Goal: Task Accomplishment & Management: Use online tool/utility

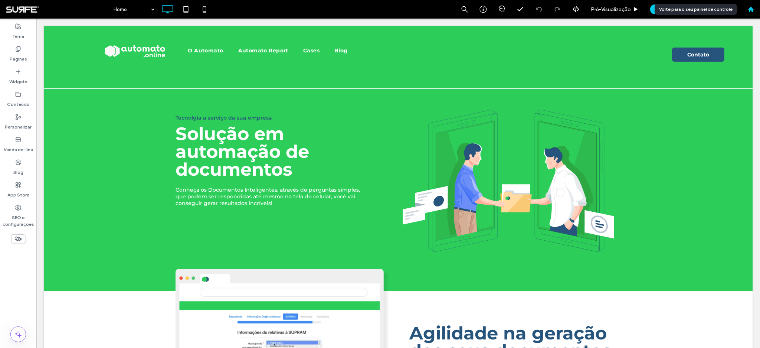
click at [750, 9] on use at bounding box center [750, 9] width 6 height 6
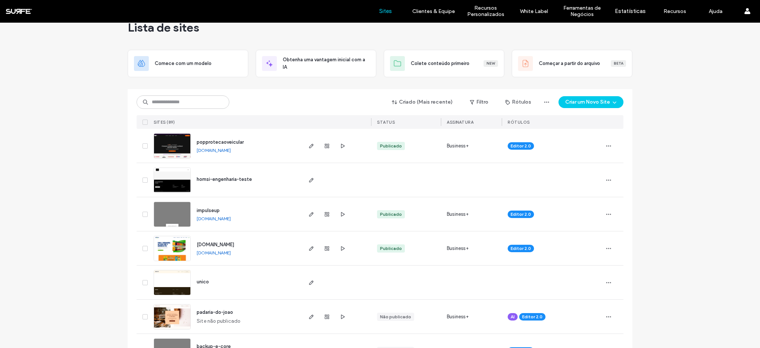
scroll to position [40, 0]
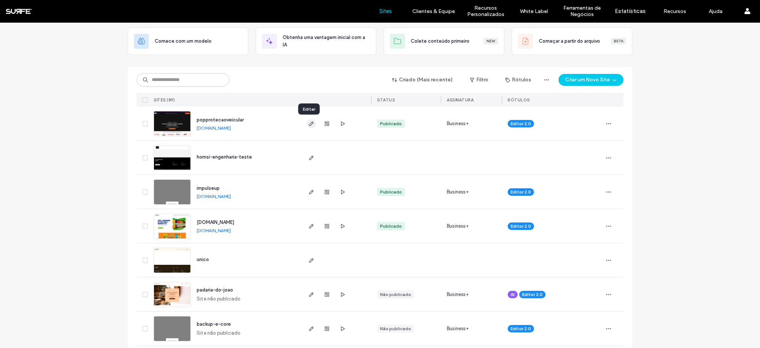
click at [309, 124] on use "button" at bounding box center [311, 123] width 4 height 4
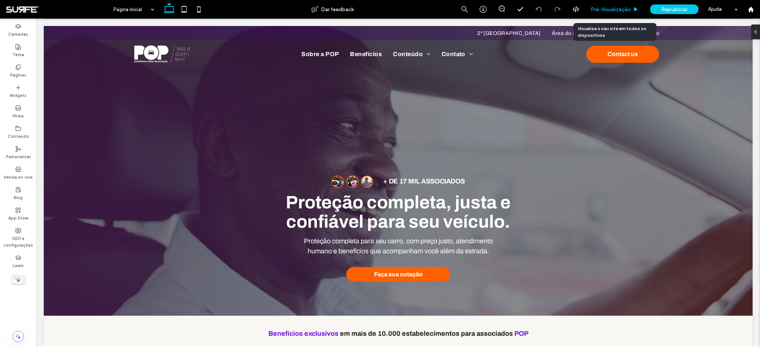
click at [613, 9] on span "Pré-Visualizaçāo" at bounding box center [611, 9] width 40 height 6
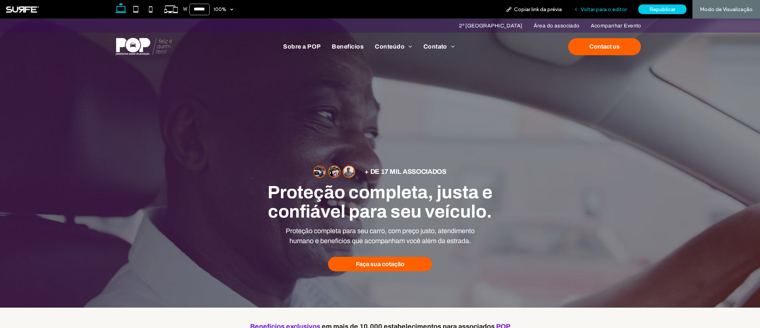
click at [613, 12] on span "Voltar para o editor" at bounding box center [603, 9] width 46 height 6
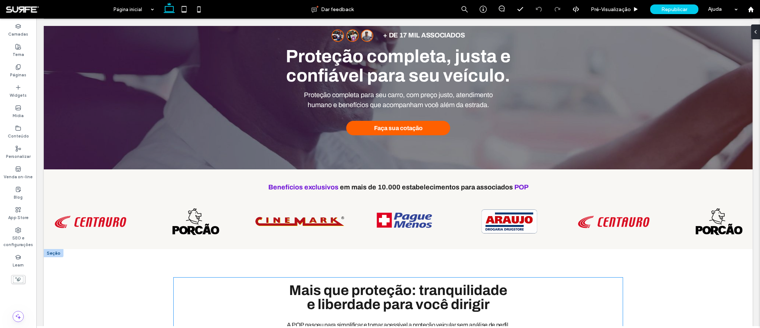
scroll to position [146, 0]
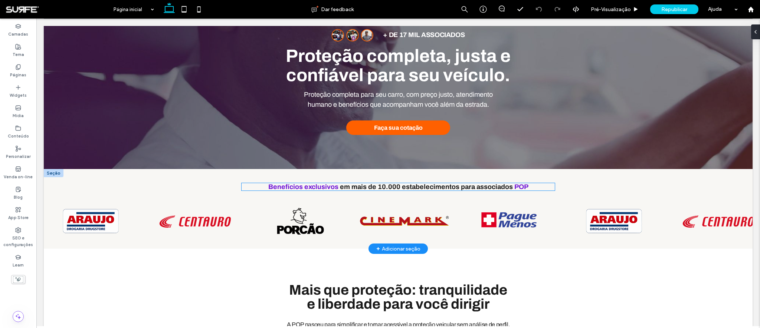
click at [443, 189] on span "em mais de 10.000 estabelecimentos para associados" at bounding box center [426, 186] width 173 height 7
click at [443, 189] on div "Benefícios exclusivos em mais de 10.000 estabelecimentos para associados POP" at bounding box center [397, 186] width 313 height 7
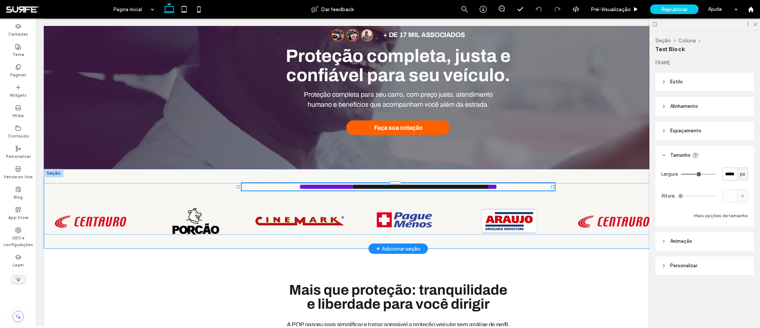
type input "*******"
type input "**"
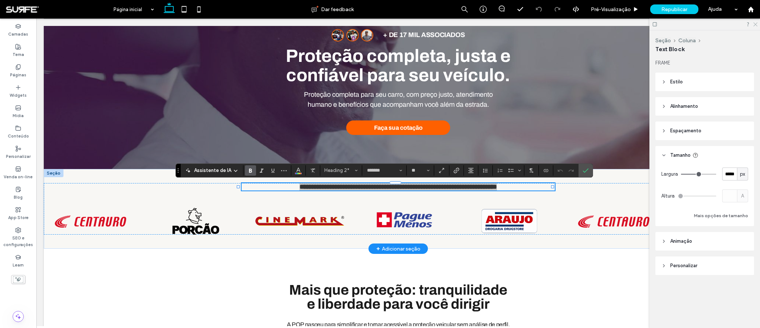
click at [755, 24] on use at bounding box center [755, 25] width 4 height 4
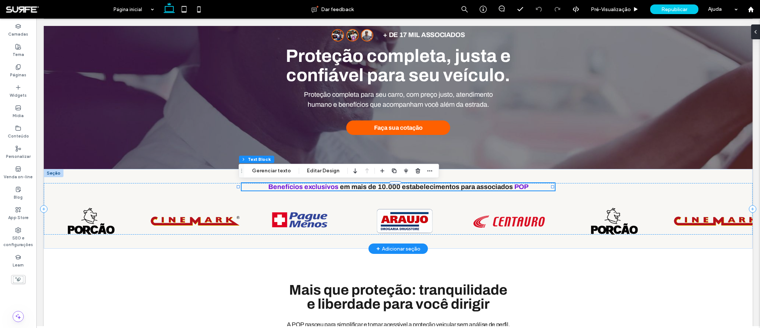
click at [481, 189] on span "em mais de 10.000 estabelecimentos para associados" at bounding box center [426, 186] width 173 height 7
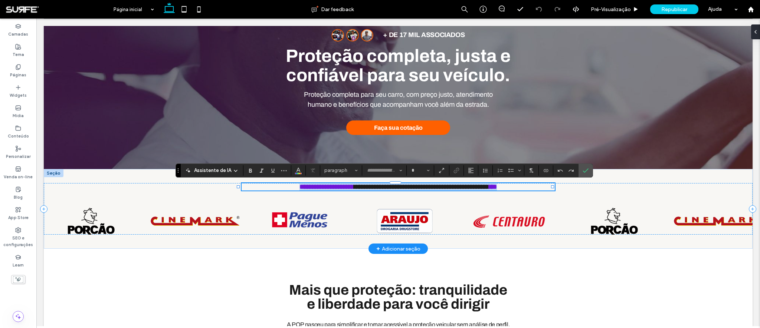
type input "*******"
type input "**"
click at [589, 171] on label "Confirmar" at bounding box center [585, 170] width 11 height 13
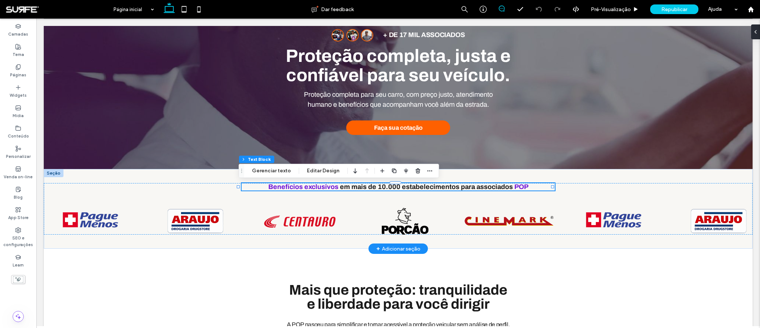
click at [502, 10] on icon at bounding box center [502, 9] width 6 height 6
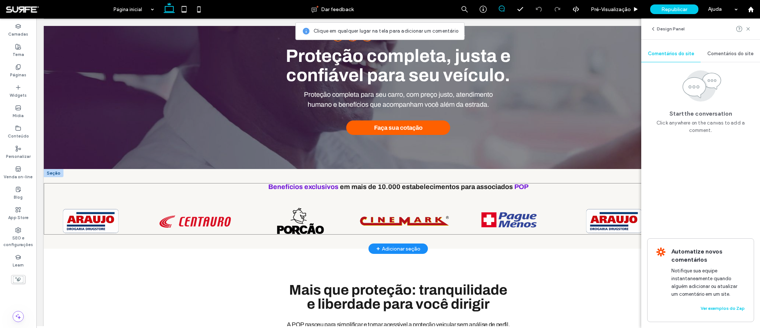
click at [466, 197] on div "Benefícios exclusivos em mais de 10.000 estabelecimentos para associados POP Ao…" at bounding box center [398, 209] width 708 height 52
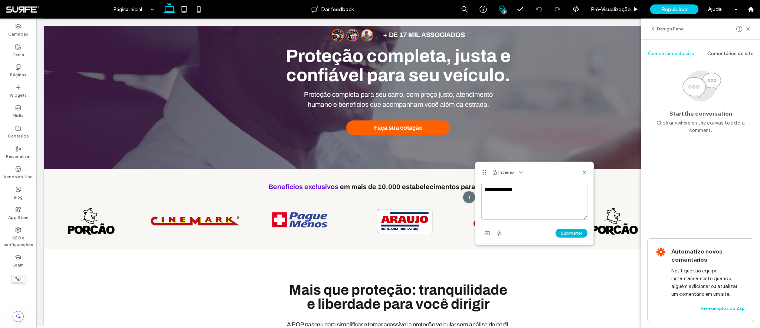
type textarea "**********"
click at [561, 235] on button "Submeter" at bounding box center [571, 233] width 32 height 9
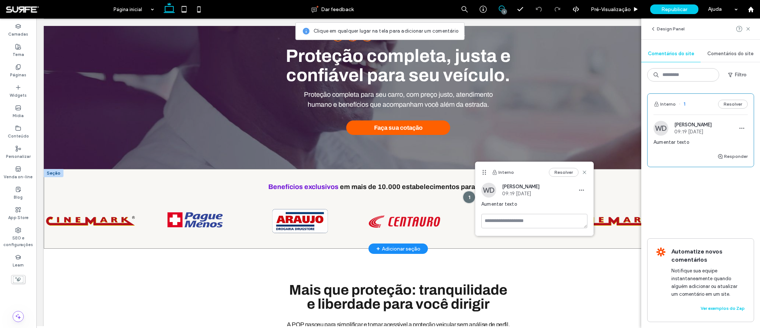
click at [608, 176] on div "Benefícios exclusivos em mais de 10.000 estabelecimentos para associados POP Ao…" at bounding box center [398, 209] width 708 height 80
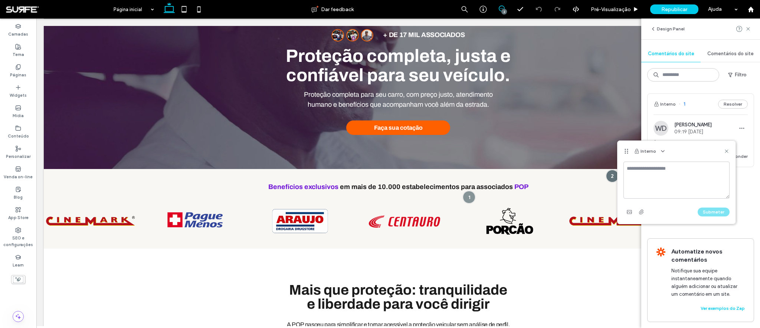
click at [503, 10] on div "2" at bounding box center [504, 12] width 6 height 6
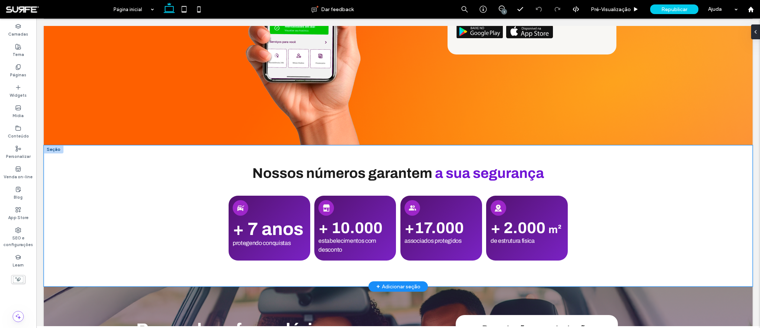
scroll to position [1329, 0]
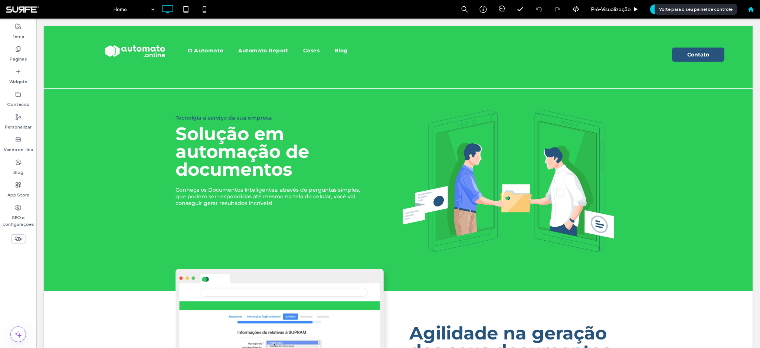
click at [754, 9] on div at bounding box center [750, 9] width 18 height 6
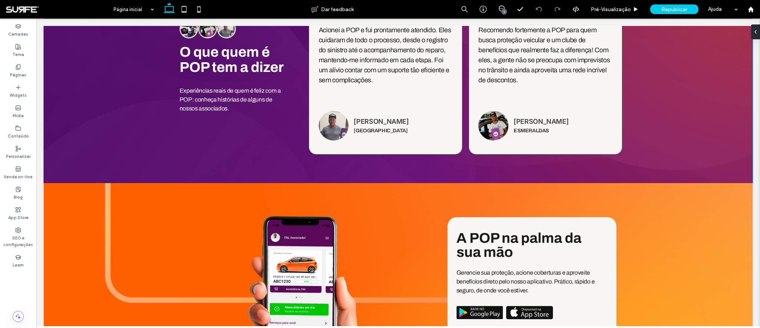
scroll to position [931, 0]
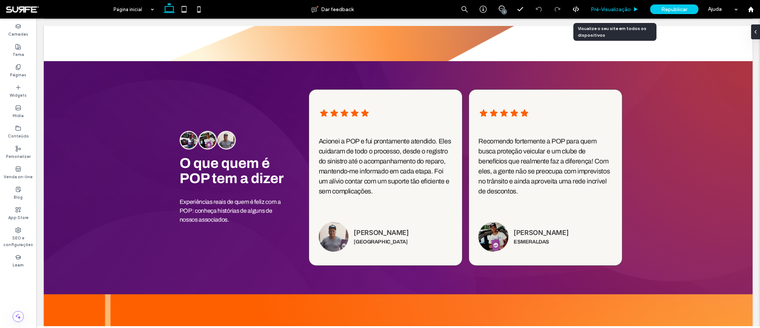
click at [624, 7] on span "Pré-Visualizaçāo" at bounding box center [611, 9] width 40 height 6
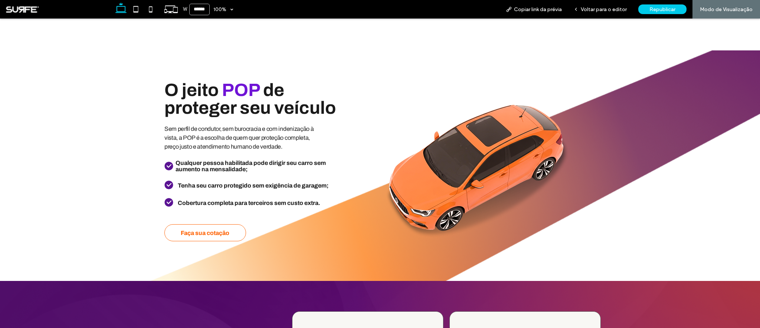
click at [202, 228] on link "Faça sua cotação" at bounding box center [205, 232] width 82 height 17
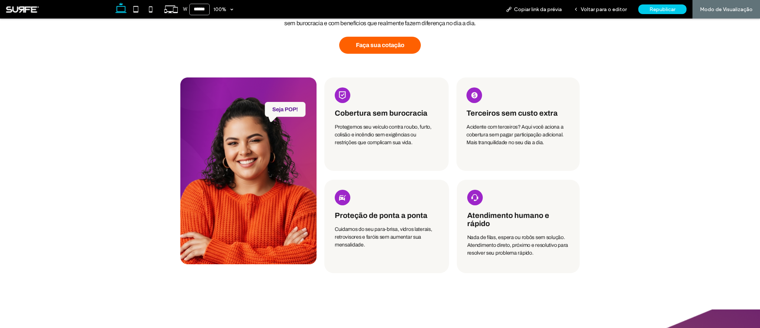
scroll to position [295, 0]
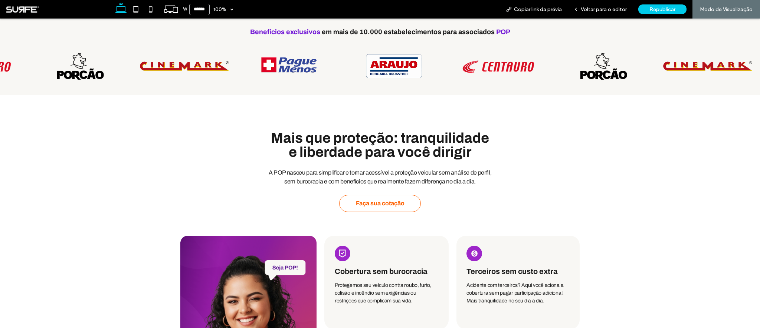
click at [413, 204] on link "Faça sua cotação" at bounding box center [380, 203] width 82 height 17
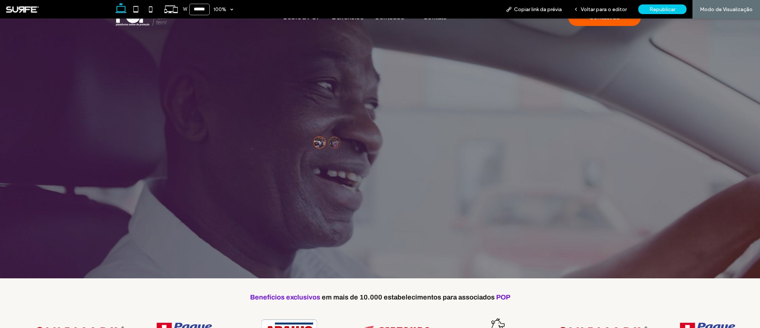
scroll to position [0, 0]
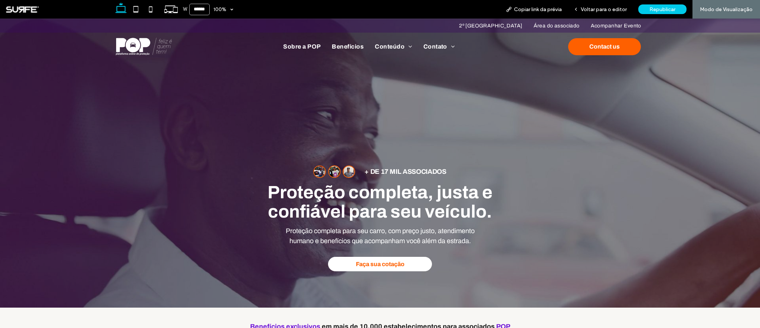
click at [376, 267] on span "Faça sua cotação" at bounding box center [380, 264] width 49 height 6
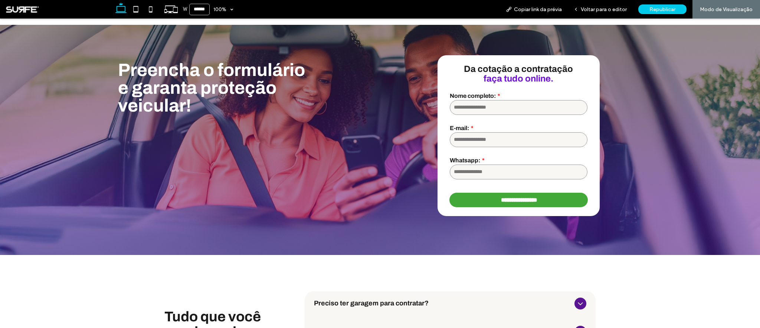
scroll to position [1600, 0]
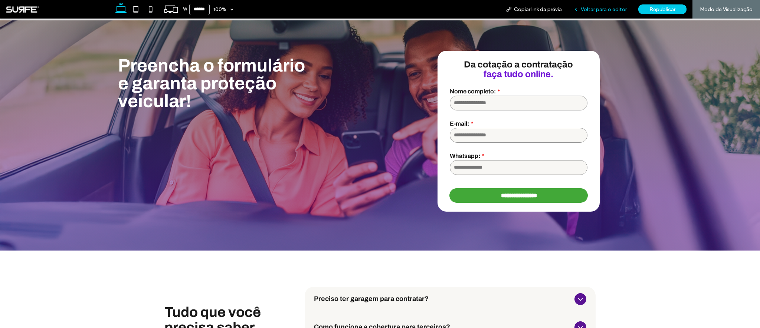
click at [603, 10] on span "Voltar para o editor" at bounding box center [603, 9] width 46 height 6
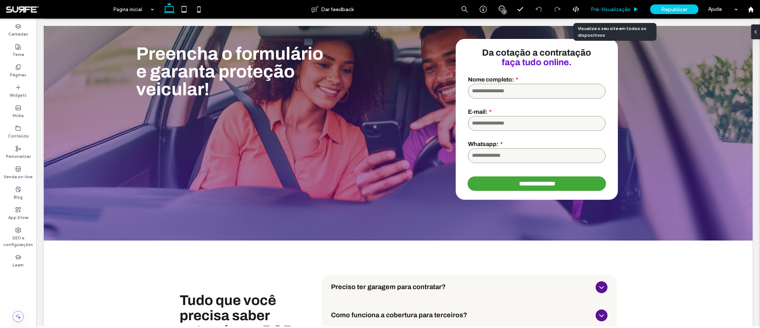
scroll to position [1592, 0]
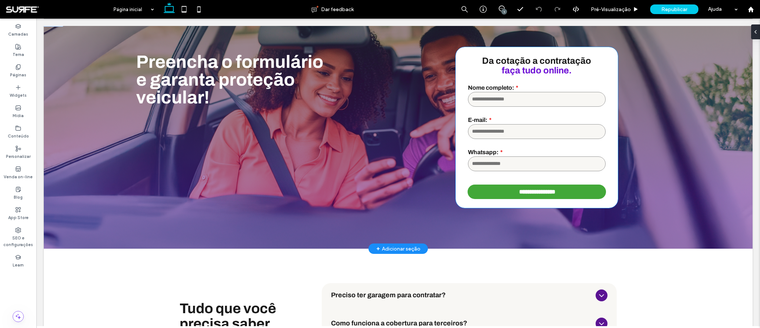
click at [546, 113] on div "E-mail:" at bounding box center [536, 128] width 143 height 32
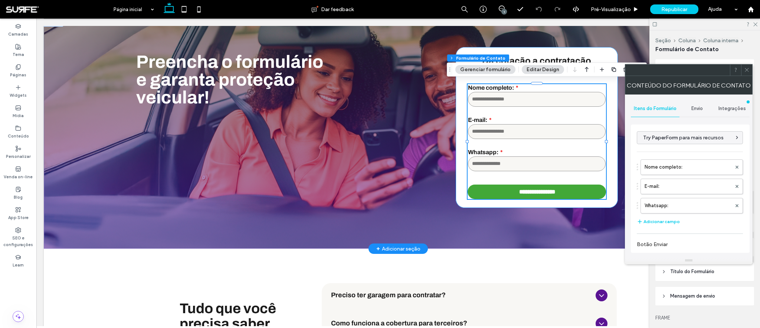
type input "**********"
type input "*"
type input "***"
type input "*"
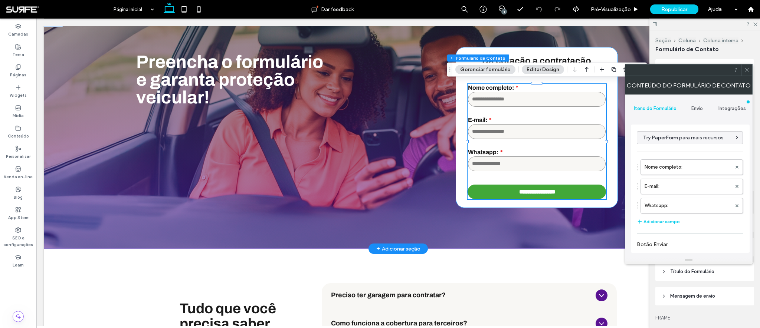
type input "***"
type input "**"
click at [480, 188] on input "**********" at bounding box center [537, 192] width 135 height 14
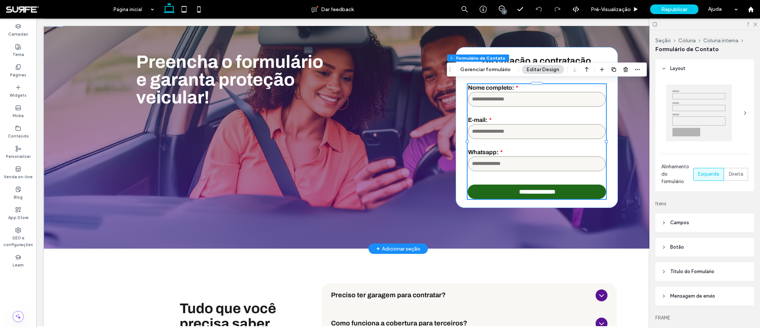
click at [480, 188] on input "**********" at bounding box center [537, 192] width 135 height 14
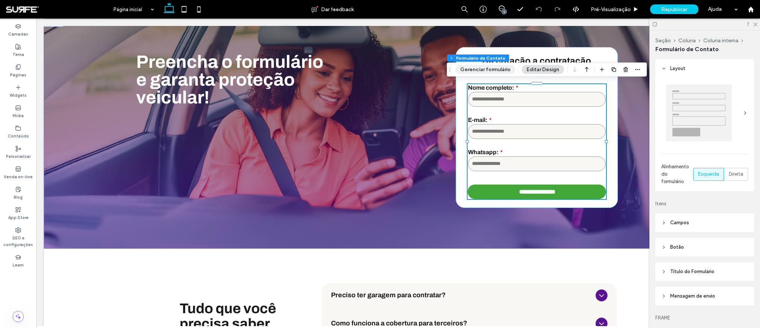
click at [475, 66] on button "Gerenciar formulário" at bounding box center [485, 69] width 60 height 9
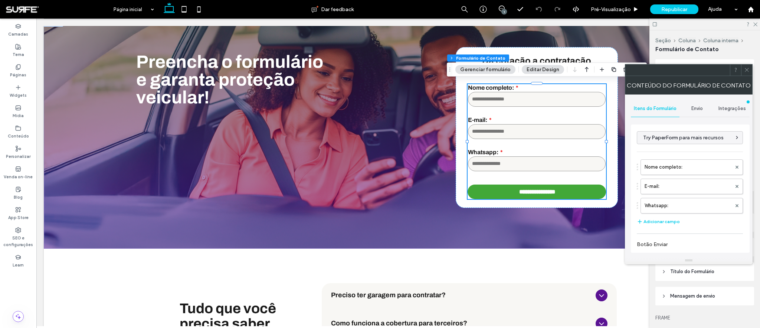
click at [746, 70] on use at bounding box center [746, 70] width 4 height 4
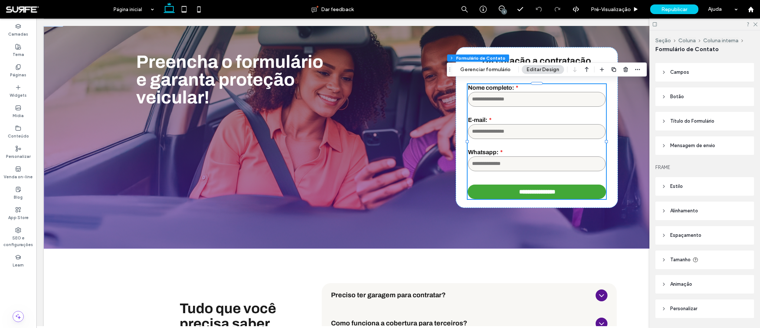
scroll to position [173, 0]
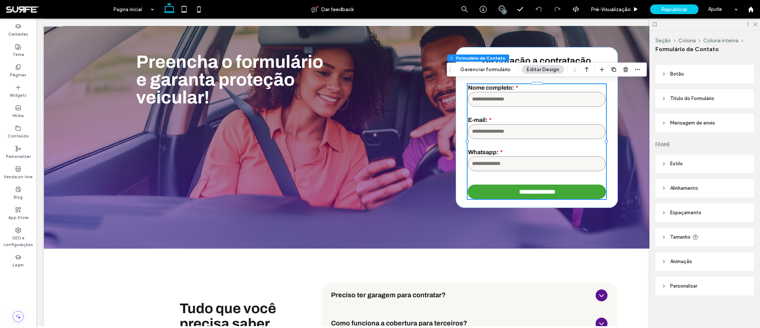
click at [667, 163] on header "Estilo" at bounding box center [704, 164] width 99 height 19
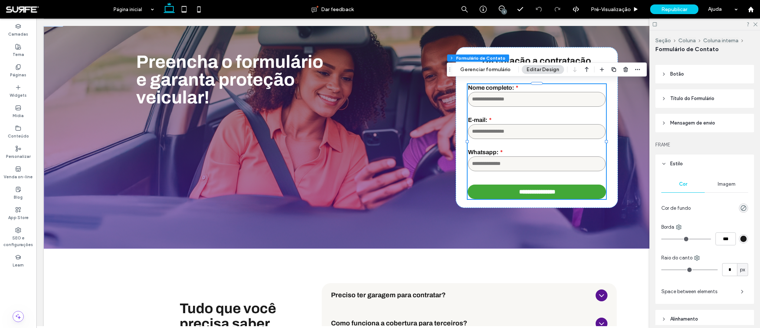
click at [665, 165] on icon at bounding box center [663, 163] width 5 height 5
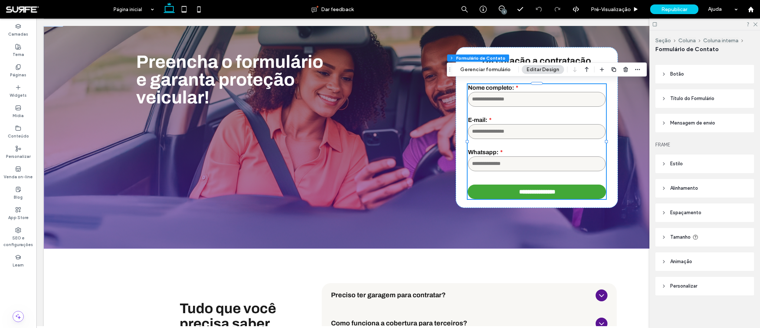
click at [666, 161] on header "Estilo" at bounding box center [704, 164] width 99 height 19
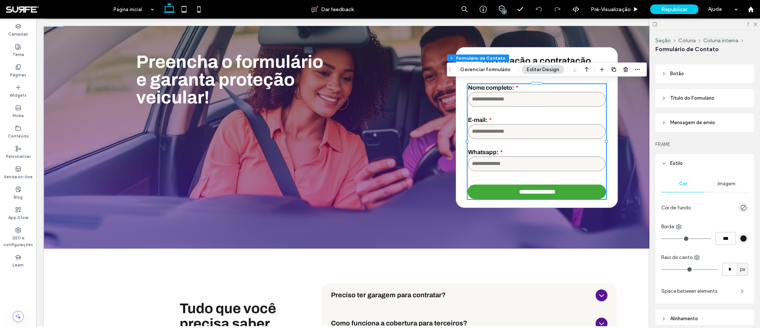
click at [666, 161] on header "Estilo" at bounding box center [704, 163] width 99 height 19
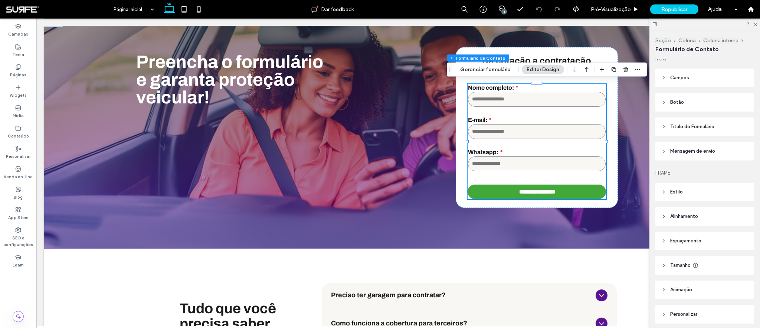
scroll to position [121, 0]
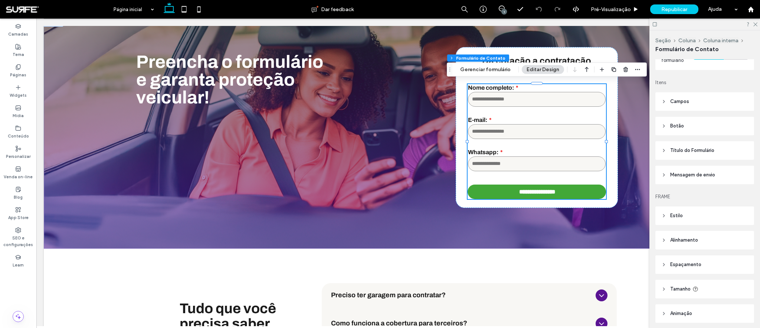
click at [664, 124] on icon at bounding box center [663, 126] width 5 height 5
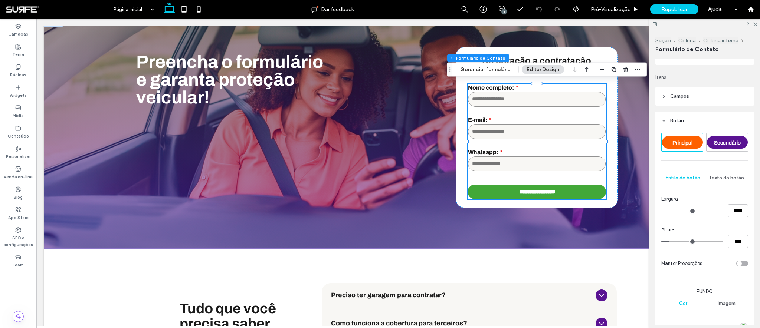
scroll to position [128, 0]
click at [733, 138] on div "Secundário" at bounding box center [727, 141] width 41 height 13
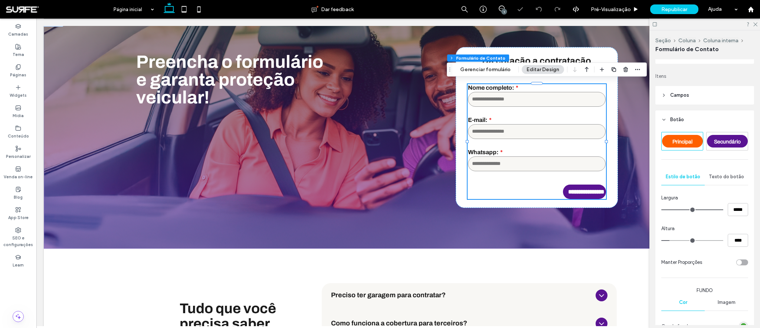
type input "***"
type input "*****"
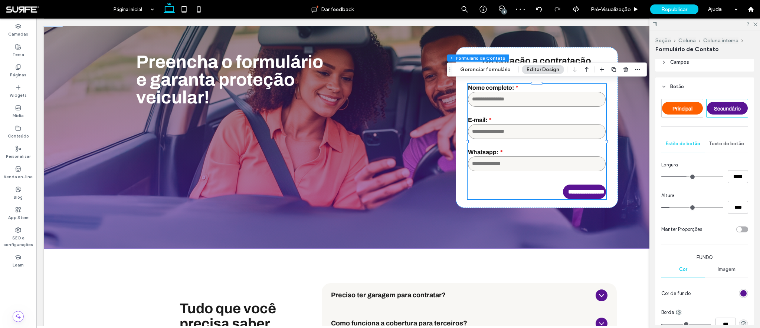
scroll to position [162, 0]
click at [608, 180] on div "**********" at bounding box center [536, 127] width 162 height 161
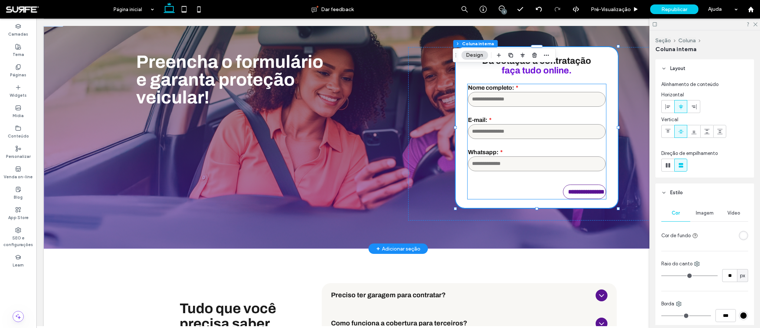
click at [589, 191] on input "**********" at bounding box center [585, 192] width 42 height 14
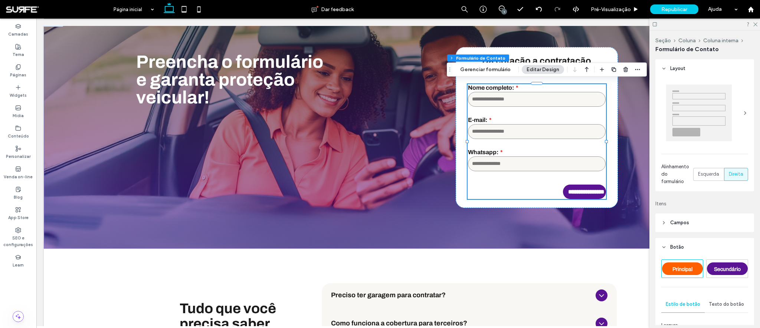
type input "*"
type input "***"
type input "**"
type input "*"
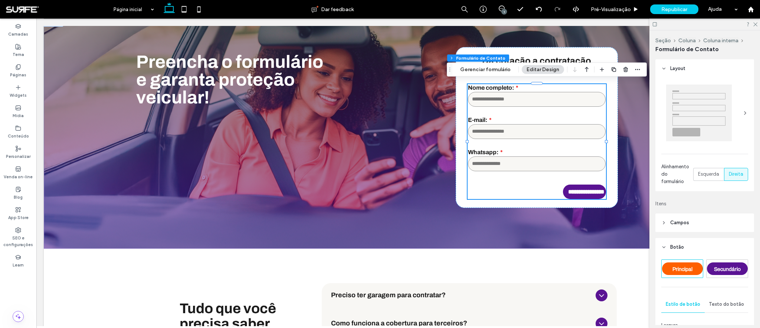
type input "***"
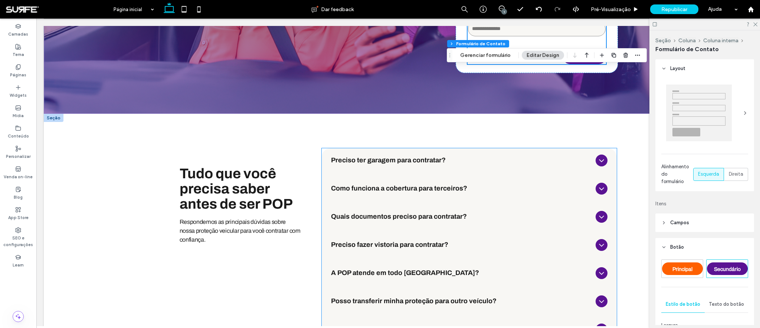
scroll to position [1733, 0]
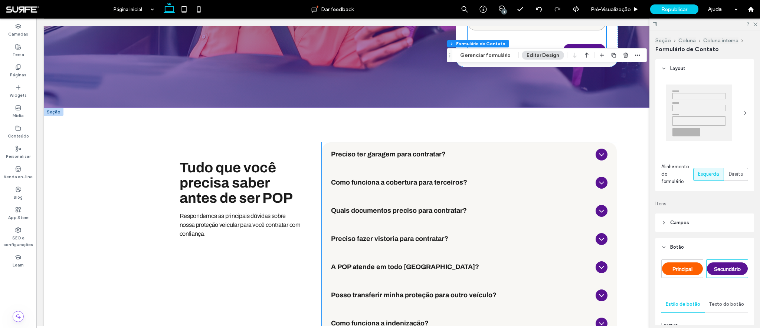
click at [598, 157] on icon at bounding box center [601, 154] width 9 height 9
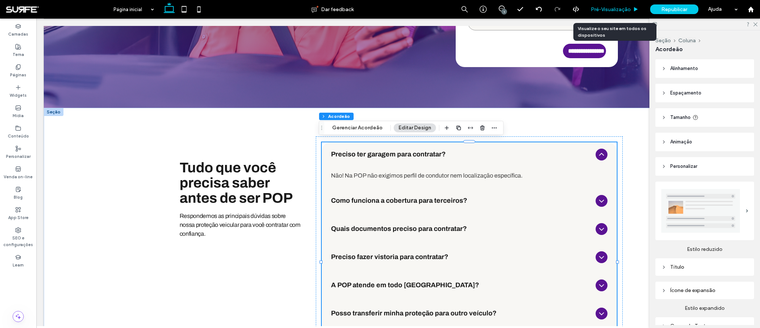
click at [620, 11] on span "Pré-Visualizaçāo" at bounding box center [611, 9] width 40 height 6
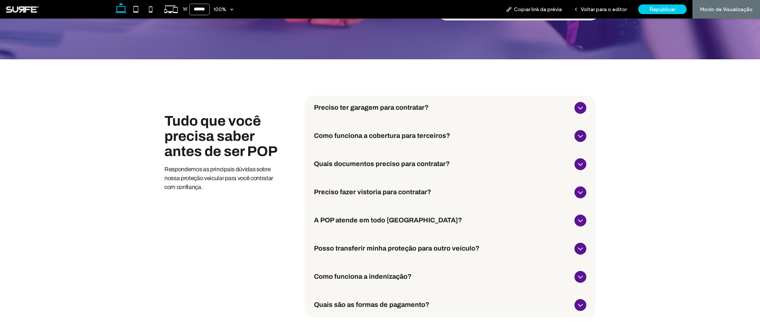
scroll to position [1832, 0]
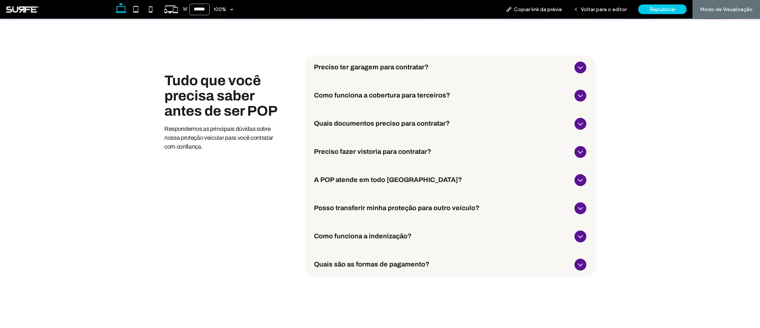
click at [576, 63] on icon at bounding box center [580, 67] width 9 height 9
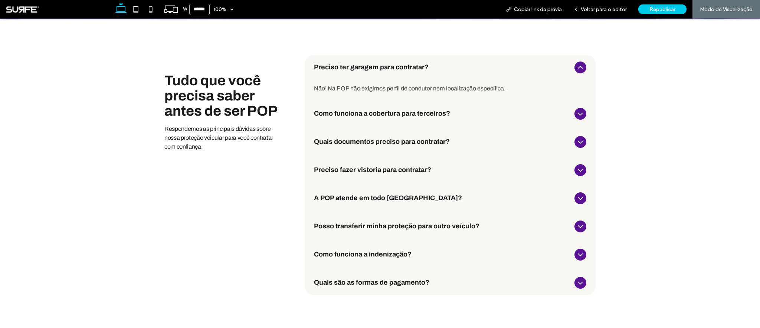
click at [576, 63] on icon at bounding box center [580, 67] width 9 height 9
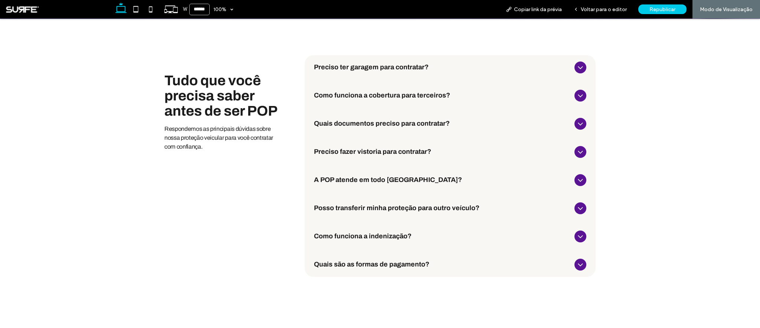
click at [580, 93] on icon at bounding box center [580, 95] width 9 height 9
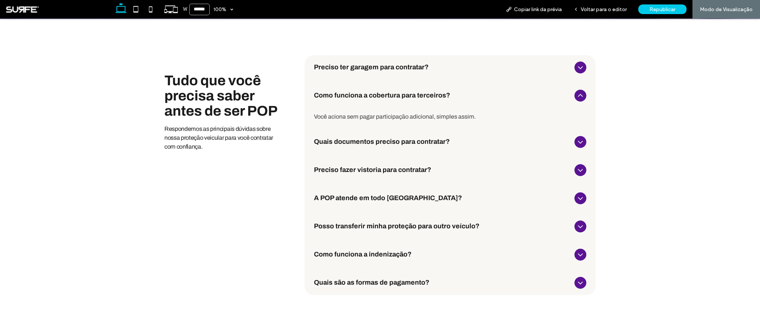
click at [580, 93] on icon at bounding box center [580, 95] width 9 height 9
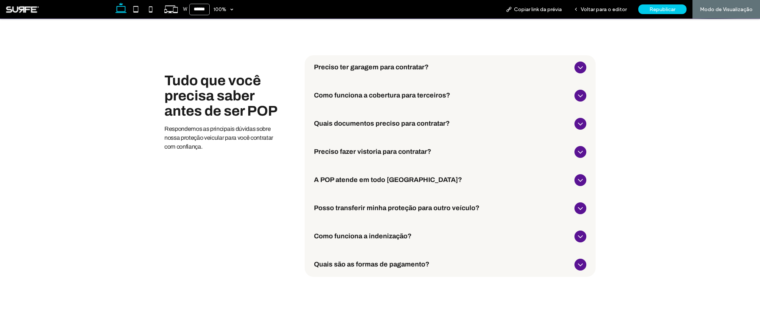
click at [579, 120] on icon at bounding box center [580, 123] width 9 height 9
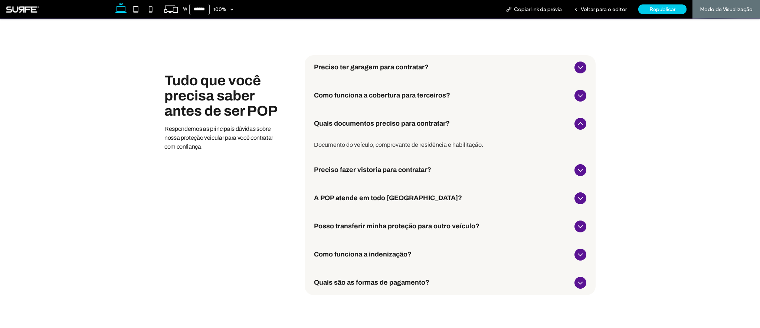
click at [576, 168] on icon at bounding box center [580, 170] width 9 height 9
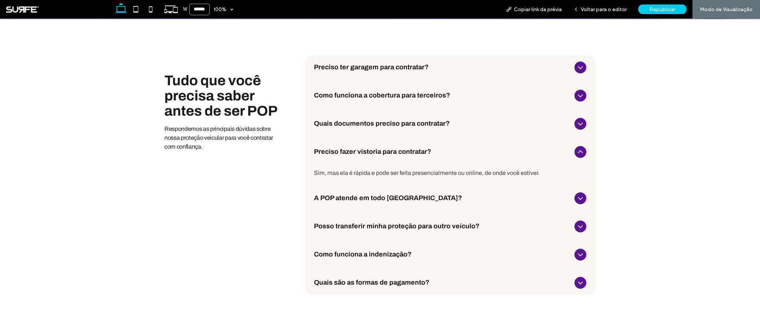
click at [580, 194] on icon at bounding box center [580, 198] width 9 height 9
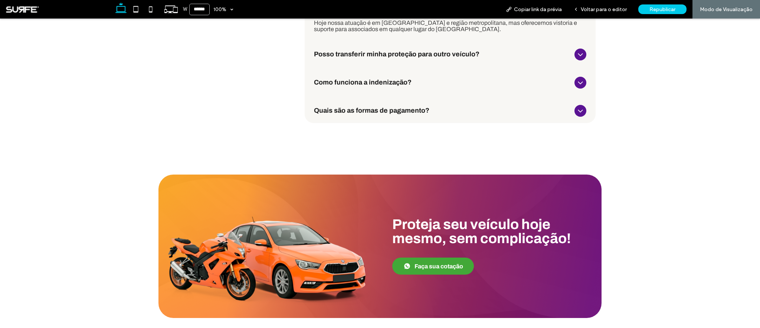
scroll to position [2015, 0]
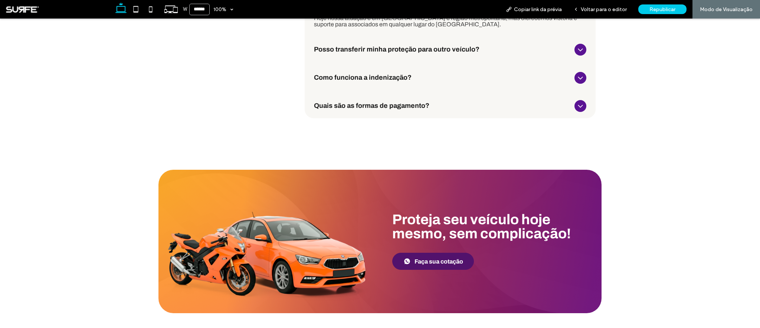
click at [431, 262] on span "Faça sua cotação" at bounding box center [438, 262] width 49 height 6
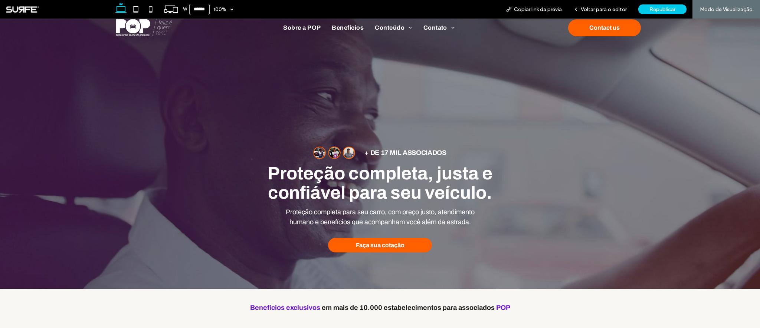
scroll to position [0, 0]
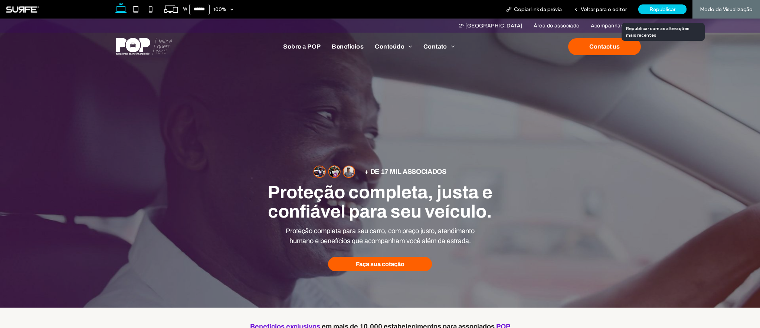
drag, startPoint x: 657, startPoint y: 7, endPoint x: 532, endPoint y: 9, distance: 125.4
click at [657, 7] on span "Republicar" at bounding box center [662, 9] width 26 height 6
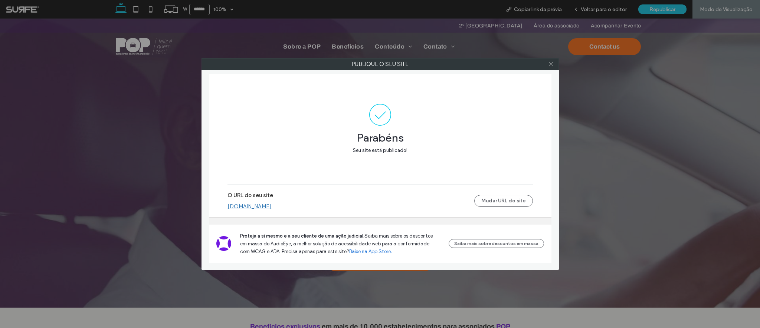
click at [549, 65] on icon at bounding box center [551, 64] width 6 height 6
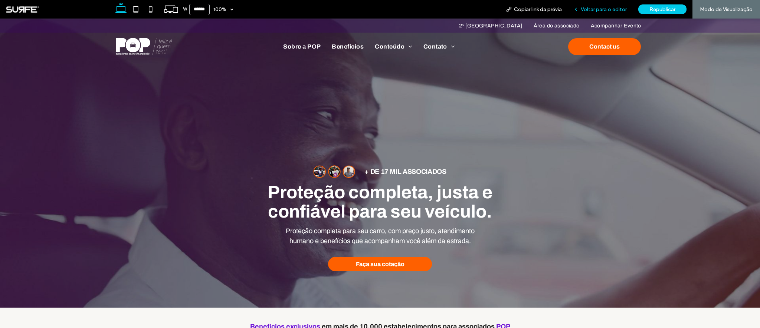
click at [607, 7] on span "Voltar para o editor" at bounding box center [603, 9] width 46 height 6
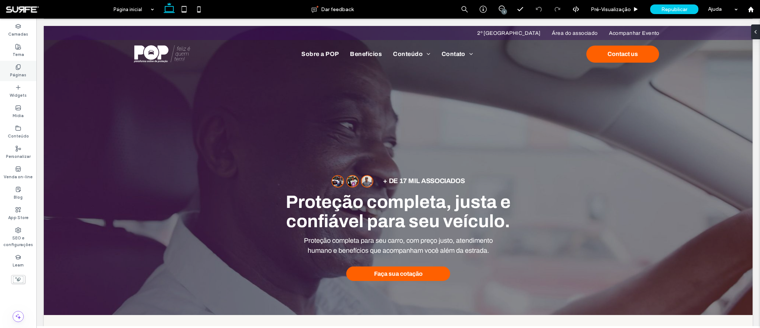
click at [20, 64] on icon at bounding box center [18, 67] width 6 height 6
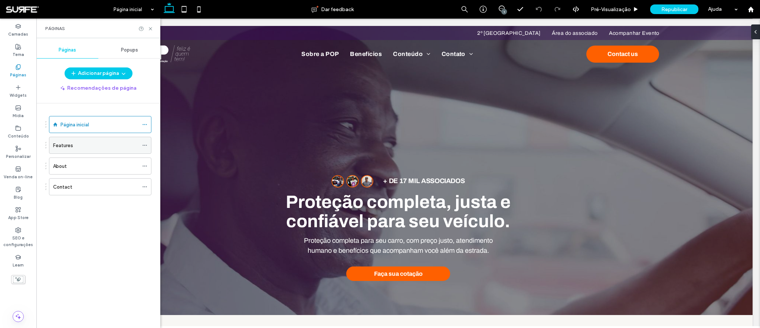
click at [145, 146] on icon at bounding box center [144, 145] width 5 height 5
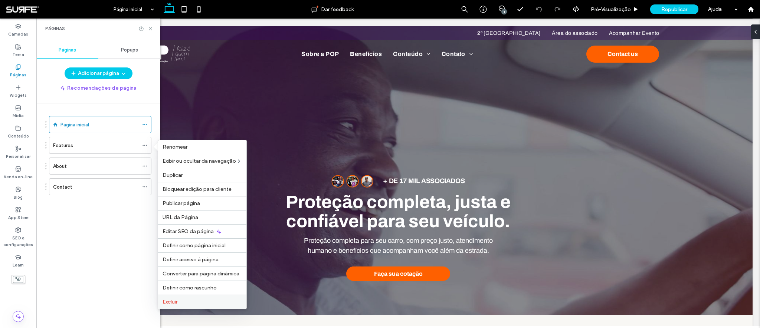
click at [184, 300] on label "Excluir" at bounding box center [201, 302] width 79 height 6
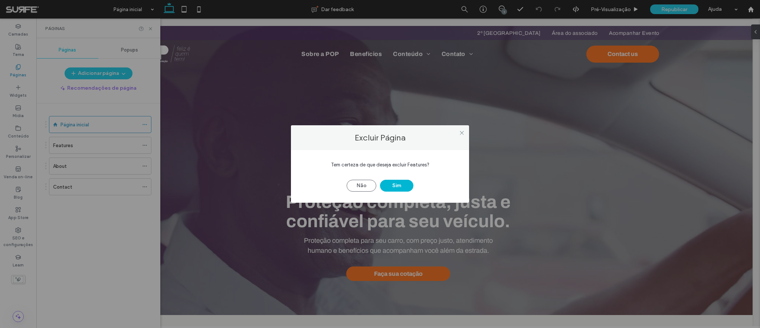
click at [404, 186] on button "Sim" at bounding box center [396, 186] width 33 height 12
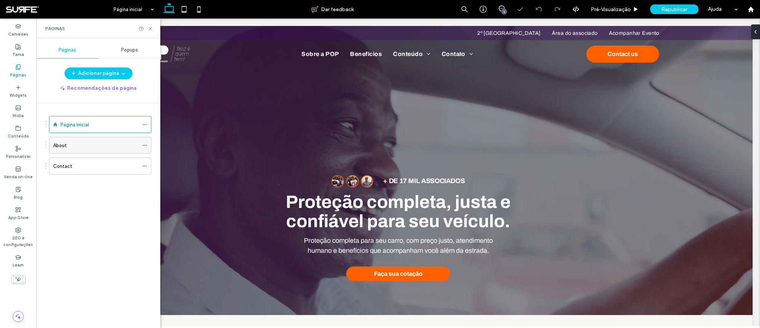
click at [145, 145] on use at bounding box center [144, 145] width 4 height 1
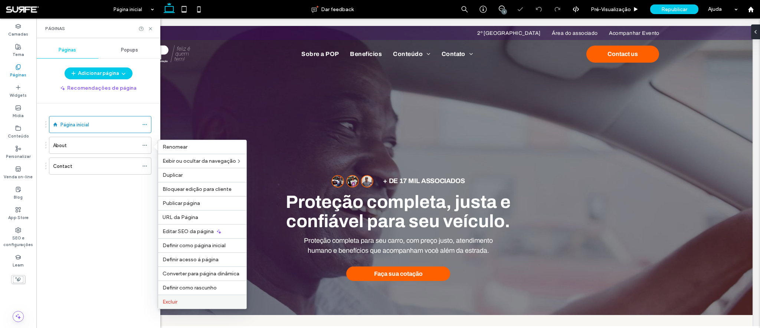
click at [186, 303] on label "Excluir" at bounding box center [201, 302] width 79 height 6
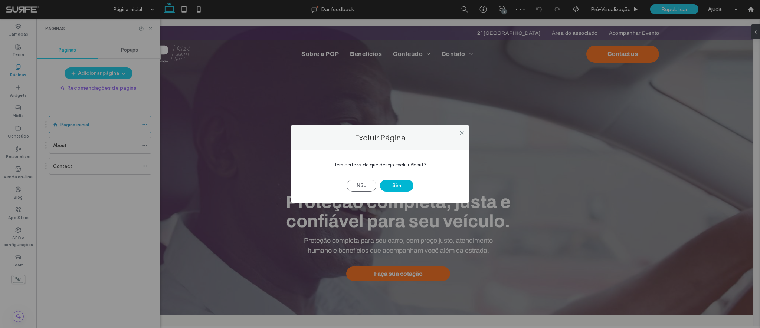
click at [398, 187] on button "Sim" at bounding box center [396, 186] width 33 height 12
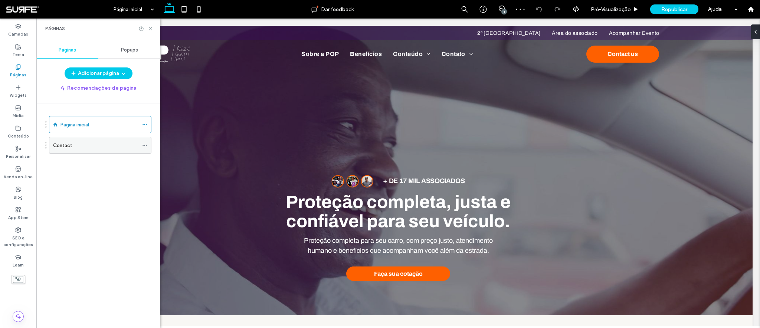
click at [142, 145] on div "Contact" at bounding box center [100, 145] width 102 height 17
click at [148, 144] on div at bounding box center [146, 145] width 9 height 11
click at [145, 145] on use at bounding box center [144, 145] width 4 height 1
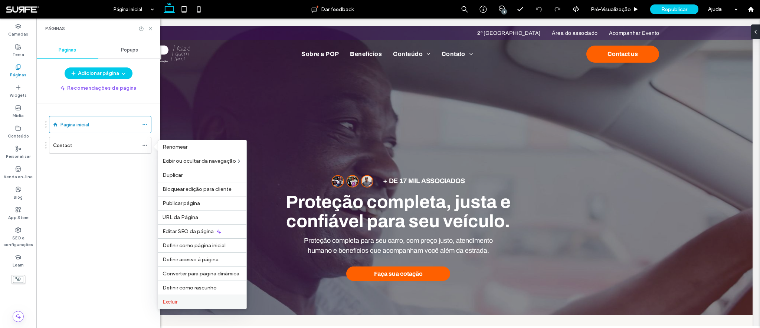
click at [206, 303] on label "Excluir" at bounding box center [201, 302] width 79 height 6
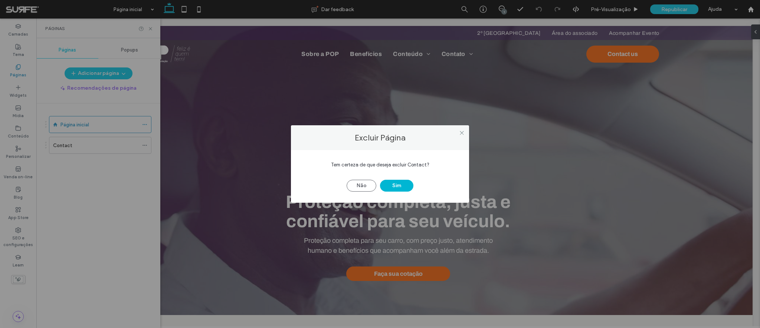
click at [398, 189] on button "Sim" at bounding box center [396, 186] width 33 height 12
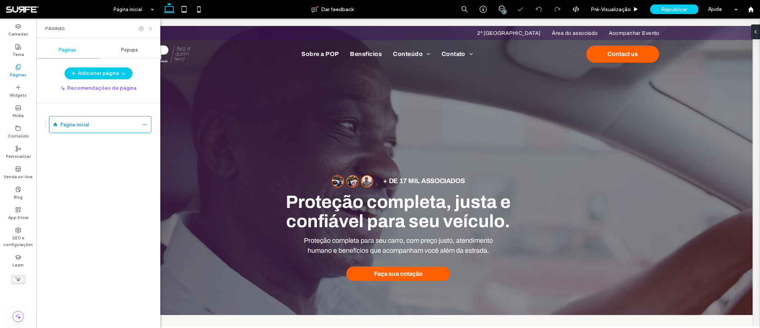
click at [150, 29] on use at bounding box center [150, 28] width 3 height 3
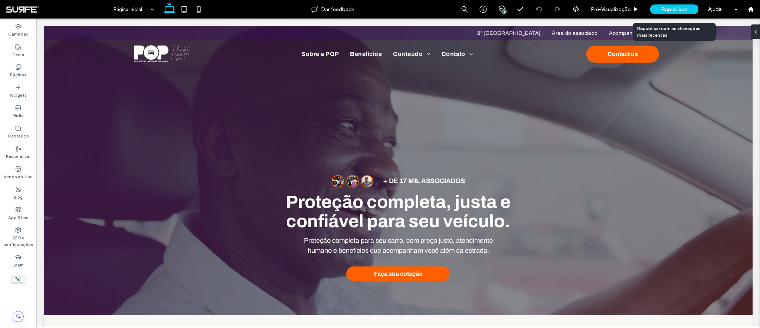
click at [672, 10] on span "Republicar" at bounding box center [674, 9] width 26 height 6
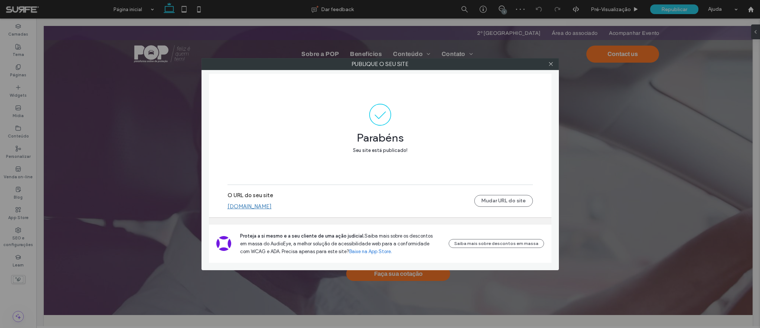
click at [268, 205] on link "popprotecaoveicular.surfe.io" at bounding box center [249, 206] width 44 height 7
click at [549, 63] on icon at bounding box center [551, 64] width 6 height 6
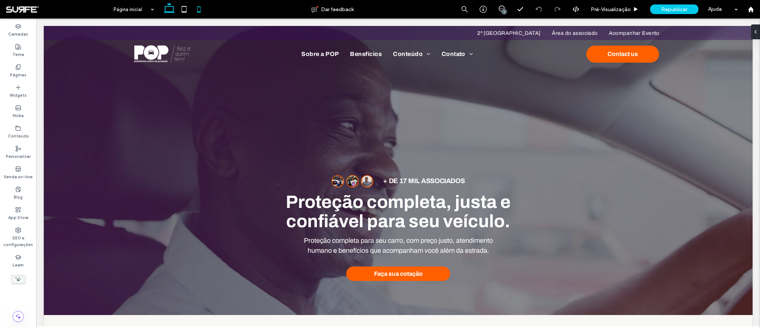
click at [200, 11] on icon at bounding box center [198, 9] width 15 height 15
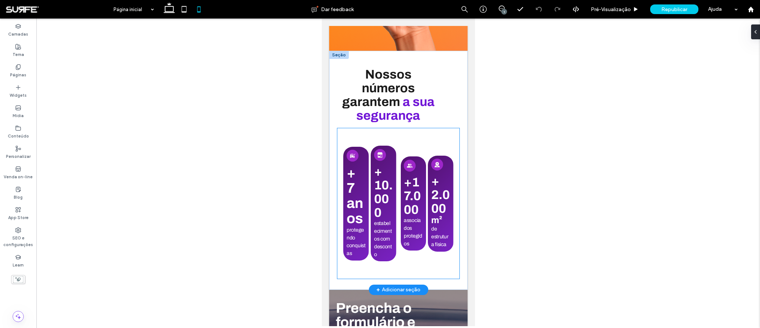
scroll to position [2104, 0]
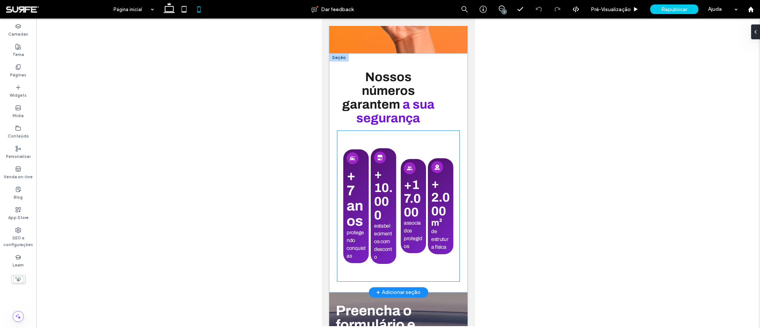
click at [415, 137] on div "+ 17.000 associados protegidos associado + 2.000 m² de estrutura física estrutu…" at bounding box center [426, 206] width 53 height 139
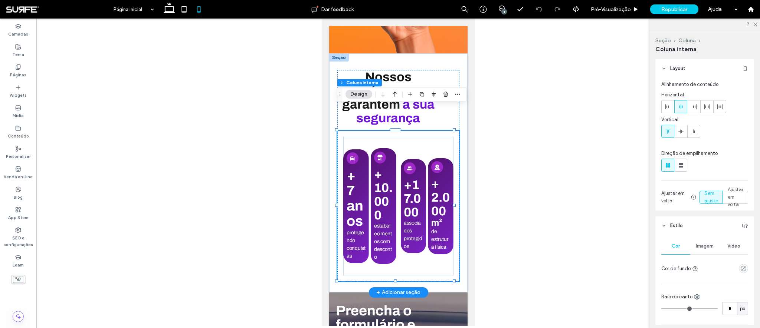
click at [406, 137] on div "+ 17.000 associados protegidos associado + 2.000 m² de estrutura física estrutu…" at bounding box center [426, 206] width 53 height 139
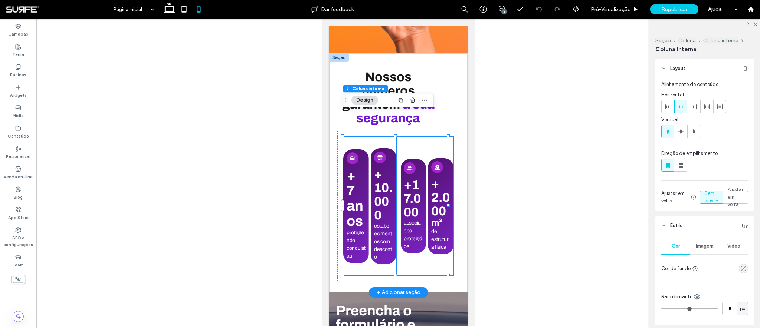
click at [374, 137] on div "+ 7 anos protegendo conquistas + 10.000 estabelecimentos com desconto" at bounding box center [369, 206] width 53 height 139
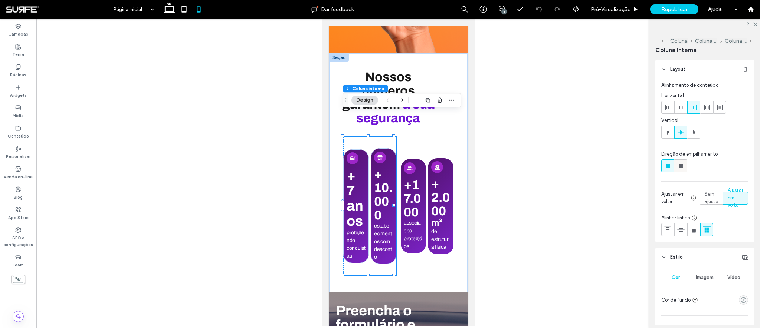
click at [680, 166] on icon at bounding box center [680, 165] width 7 height 7
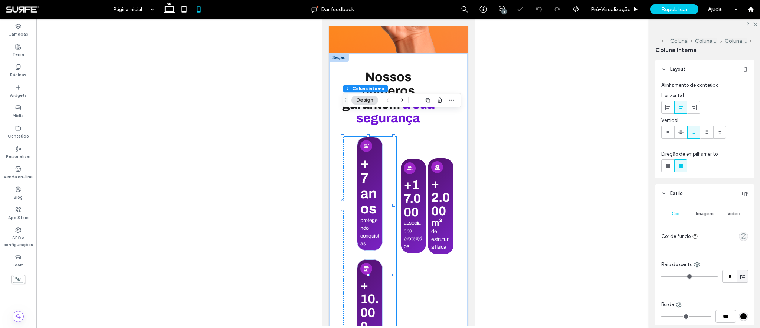
type input "**"
type input "****"
click at [665, 164] on use at bounding box center [667, 166] width 4 height 4
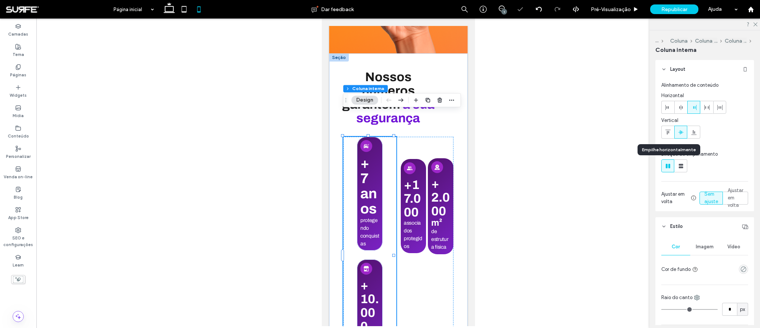
type input "*"
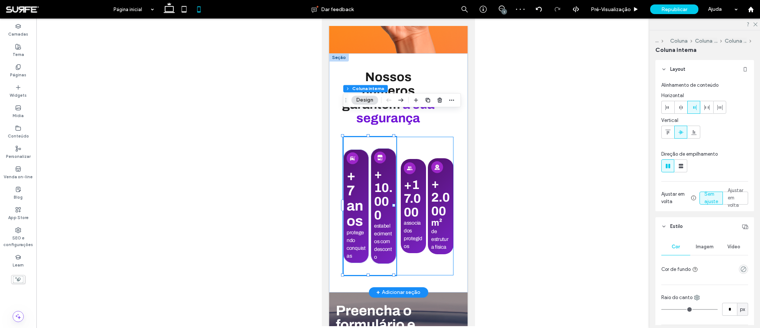
click at [397, 243] on div "+ 7 anos protegendo conquistas + 10.000 estabelecimentos com desconto + 17.000 …" at bounding box center [398, 206] width 110 height 139
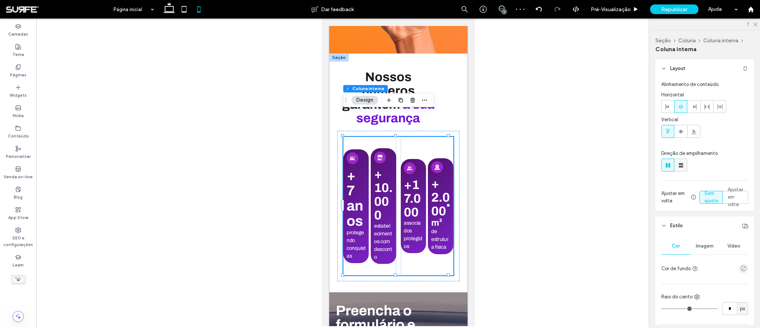
click at [683, 164] on icon at bounding box center [680, 165] width 7 height 7
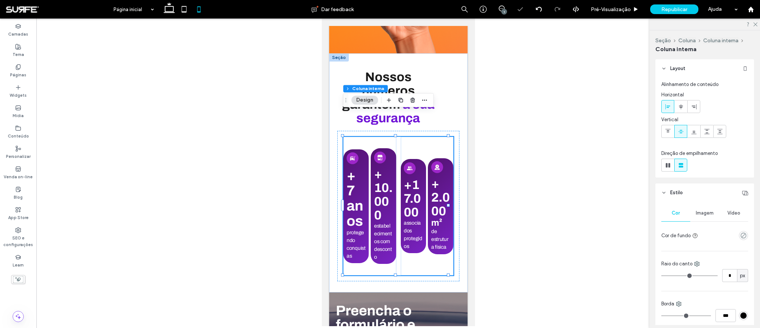
type input "**"
type input "****"
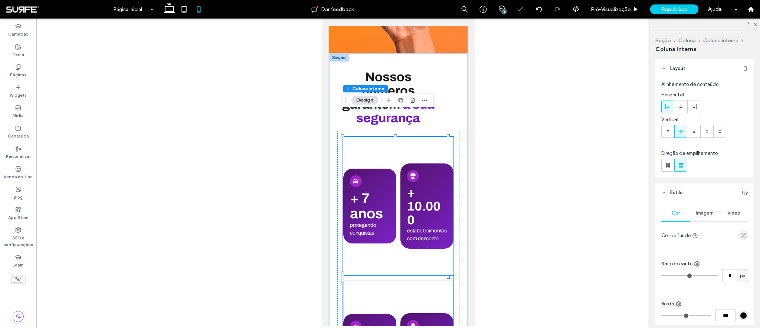
click at [385, 191] on h4 "+ 7 anos" at bounding box center [369, 206] width 40 height 30
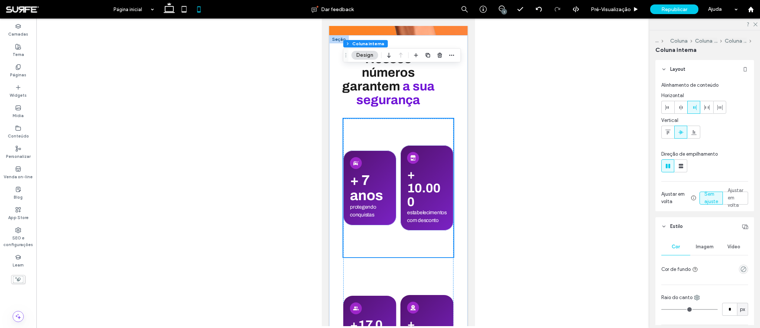
scroll to position [2153, 0]
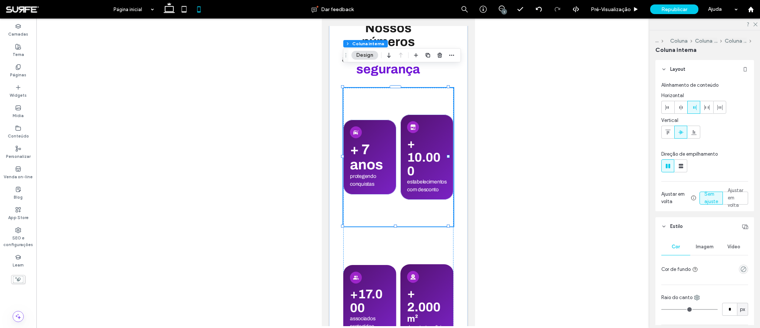
click at [398, 88] on div "+ 7 anos protegendo conquistas + 10.000 estabelecimentos com desconto" at bounding box center [398, 157] width 110 height 139
click at [678, 164] on icon at bounding box center [680, 165] width 7 height 7
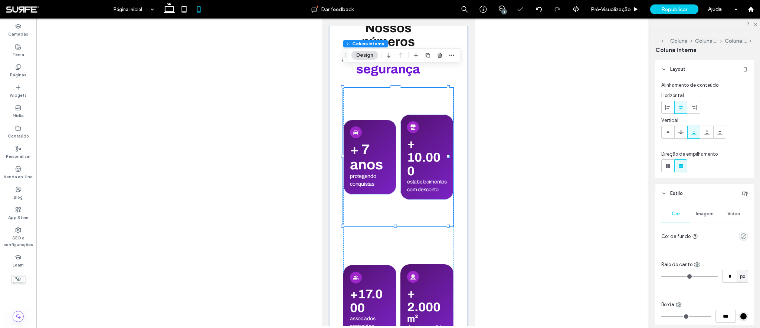
type input "**"
type input "****"
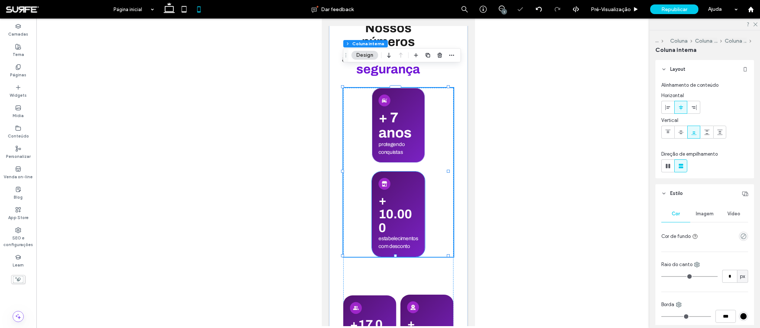
click at [414, 175] on div "+ 10.000 estabelecimentos com desconto" at bounding box center [397, 215] width 53 height 86
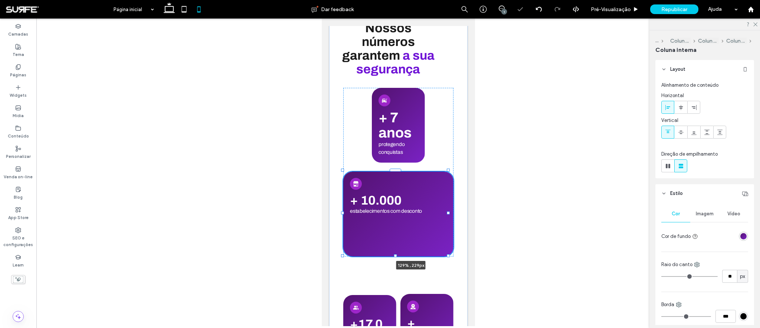
drag, startPoint x: 420, startPoint y: 191, endPoint x: 467, endPoint y: 188, distance: 46.8
type input "**"
type input "***"
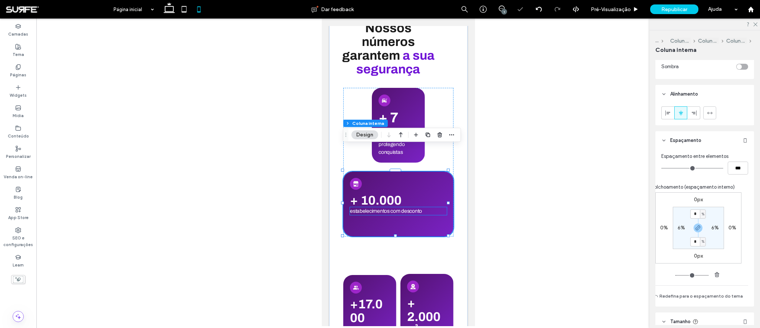
scroll to position [306, 0]
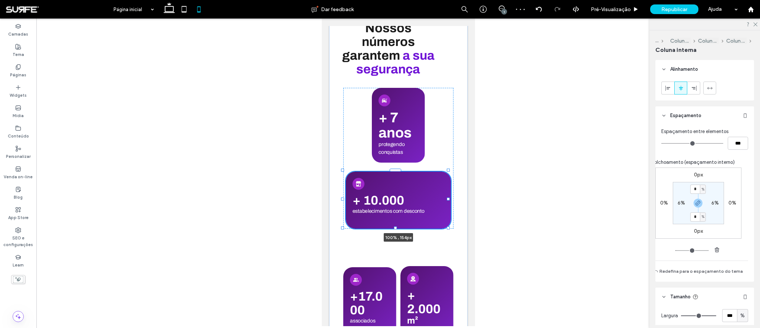
drag, startPoint x: 394, startPoint y: 213, endPoint x: 395, endPoint y: 205, distance: 7.8
click at [395, 227] on div at bounding box center [395, 228] width 3 height 3
type input "**"
type input "***"
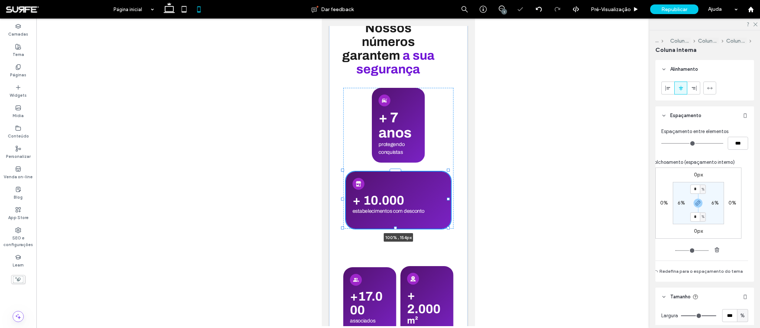
type input "**"
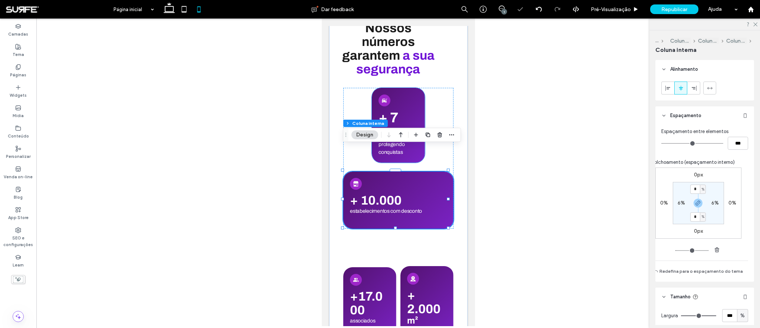
click at [413, 110] on h4 "+ 7 anos" at bounding box center [398, 125] width 40 height 30
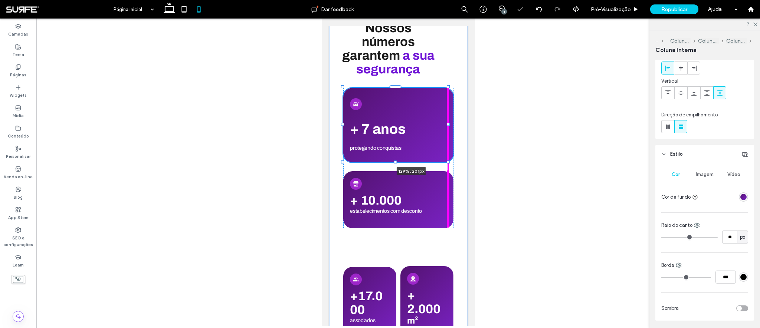
drag, startPoint x: 421, startPoint y: 101, endPoint x: 464, endPoint y: 107, distance: 43.1
type input "**"
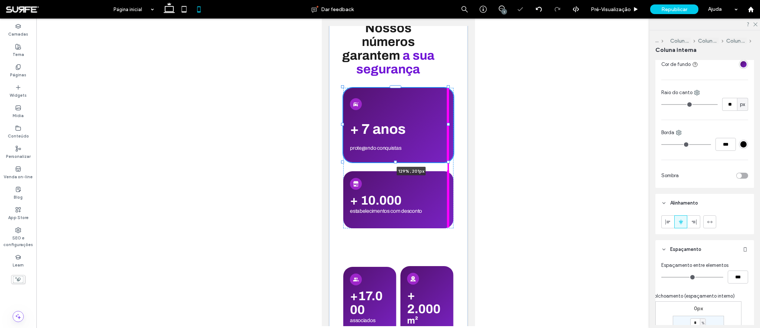
type input "***"
type input "**"
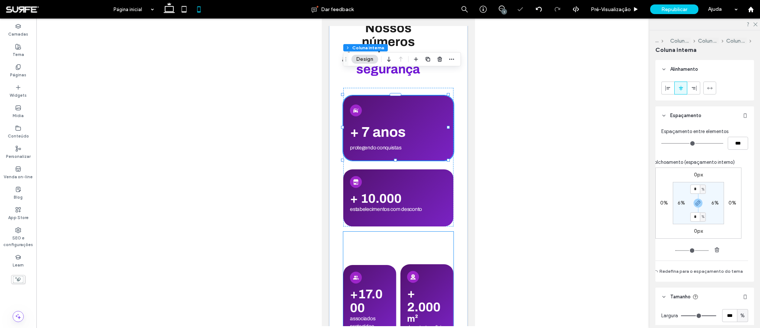
click at [406, 232] on div "+ 17.000 associados protegidos associado + 2.000 m² de estrutura física estrutu…" at bounding box center [398, 301] width 110 height 139
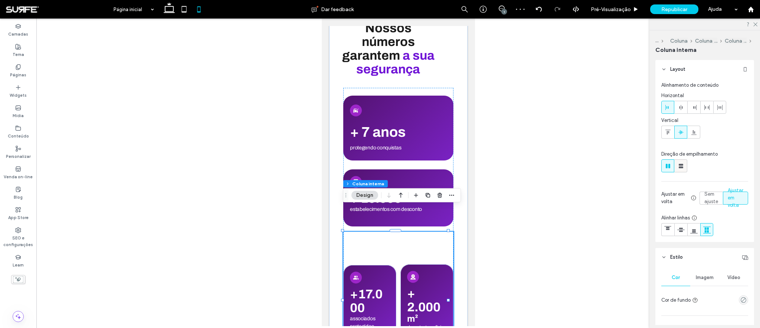
click at [680, 167] on use at bounding box center [680, 166] width 4 height 4
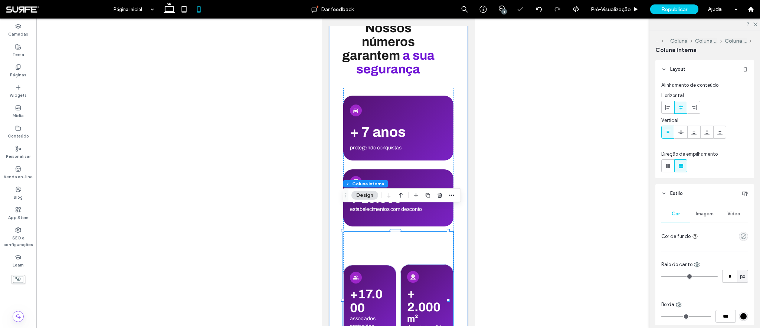
type input "**"
type input "****"
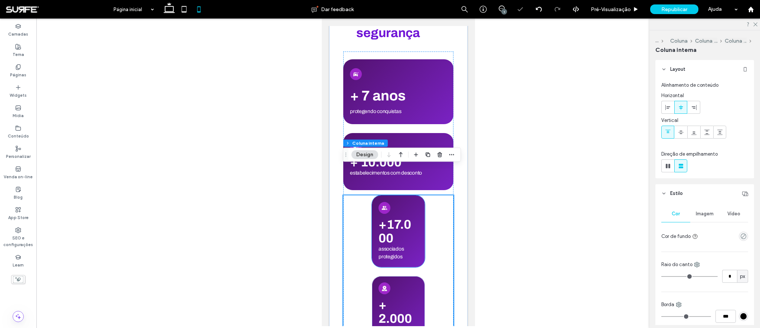
scroll to position [2197, 0]
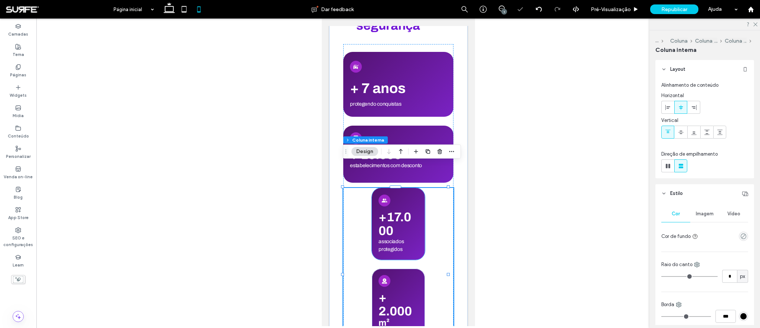
click at [411, 188] on div "+ 17.000 associados protegidos associado" at bounding box center [397, 224] width 53 height 72
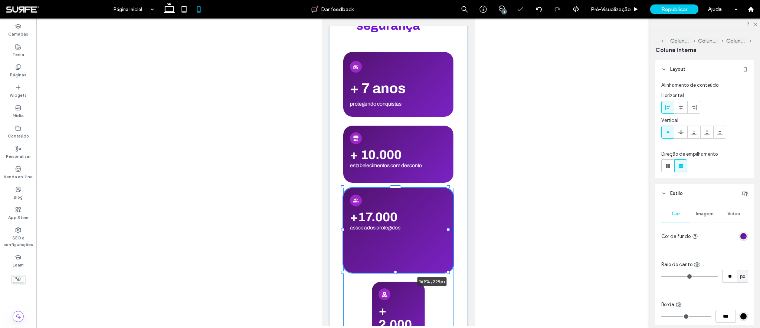
drag, startPoint x: 421, startPoint y: 206, endPoint x: 484, endPoint y: 206, distance: 63.4
type input "**"
type input "***"
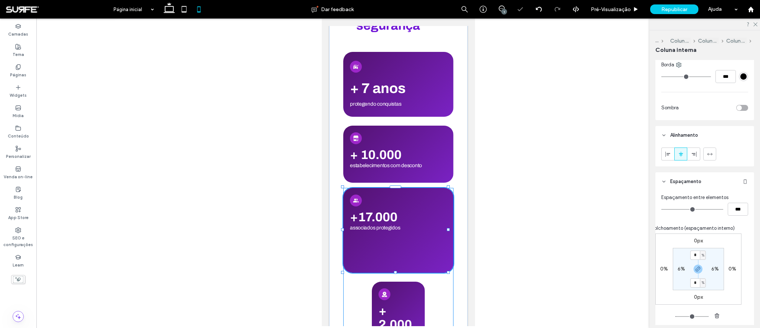
type input "**"
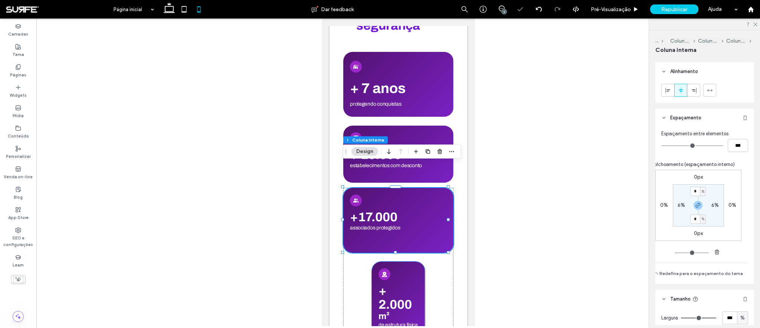
scroll to position [306, 0]
click at [408, 262] on div "+ 2.000 m² de estrutura física estrutura" at bounding box center [397, 299] width 53 height 74
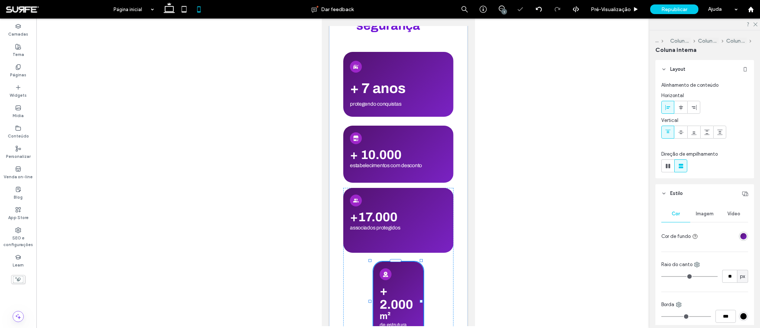
drag, startPoint x: 420, startPoint y: 279, endPoint x: 477, endPoint y: 278, distance: 57.5
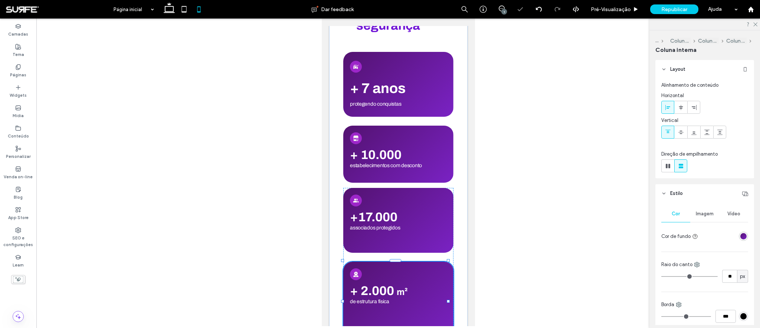
type input "**"
type input "***"
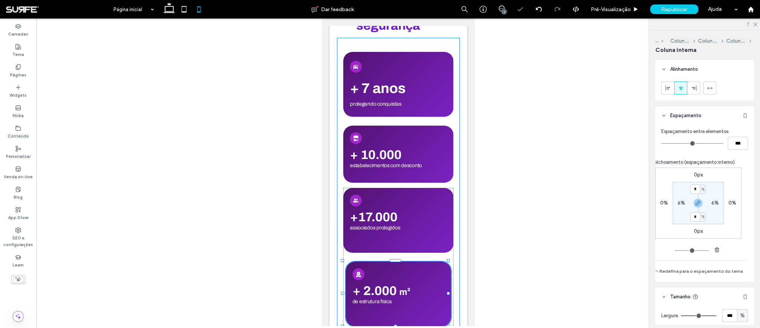
click at [396, 325] on div at bounding box center [395, 326] width 3 height 3
drag, startPoint x: 395, startPoint y: 303, endPoint x: 395, endPoint y: 296, distance: 7.4
click at [395, 318] on div at bounding box center [395, 319] width 3 height 3
type input "**"
type input "***"
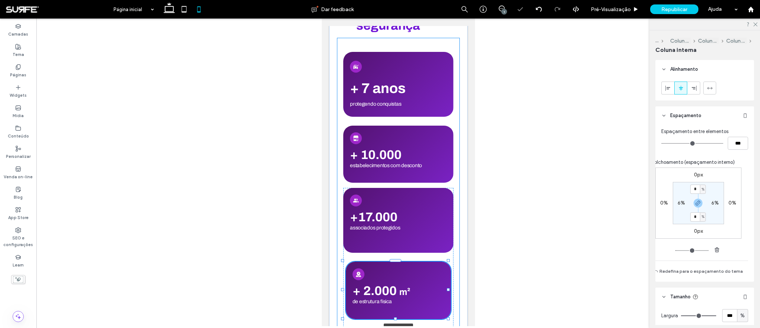
type input "***"
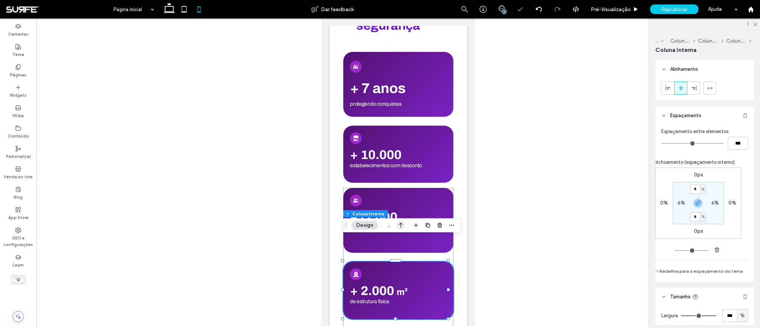
click at [404, 221] on icon "button" at bounding box center [400, 225] width 9 height 13
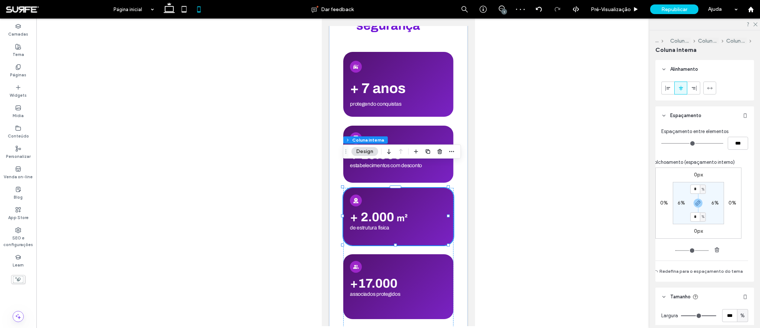
click at [433, 211] on div "+ 2.000 m² de estrutura física estrutura" at bounding box center [398, 216] width 110 height 57
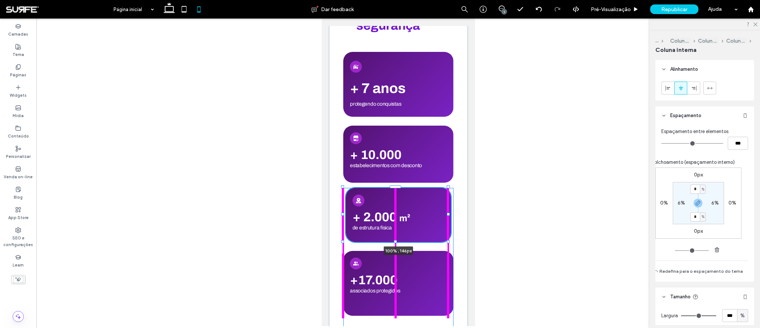
click at [395, 240] on div at bounding box center [395, 241] width 3 height 3
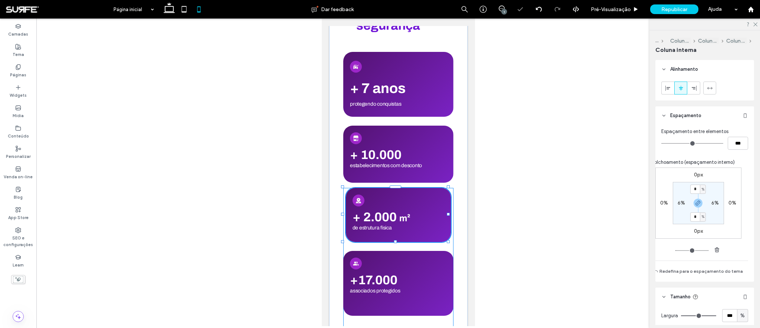
type input "**"
type input "***"
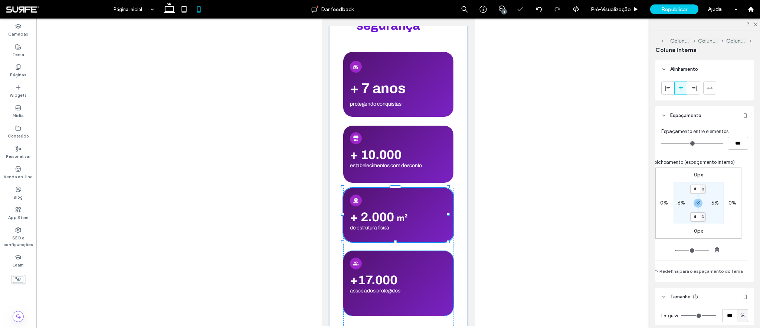
type input "***"
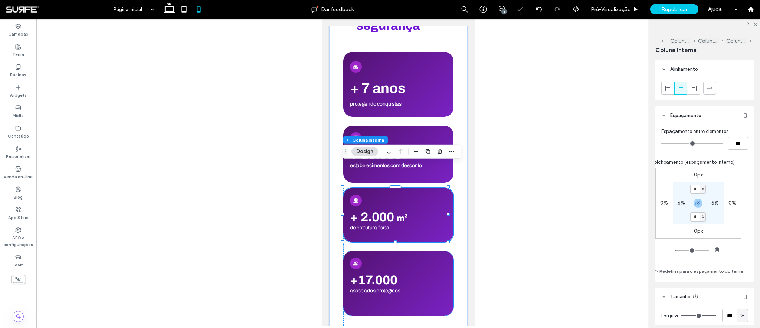
click at [421, 273] on h4 "+ 17.000" at bounding box center [397, 280] width 97 height 14
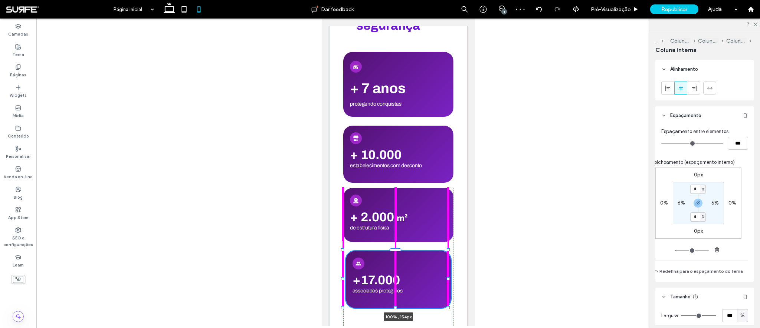
drag, startPoint x: 395, startPoint y: 292, endPoint x: 397, endPoint y: 284, distance: 8.2
click at [397, 284] on div "Nossos números garantem a sua segurança + 7 anos protegendo conquistas + 10.000…" at bounding box center [398, 152] width 138 height 383
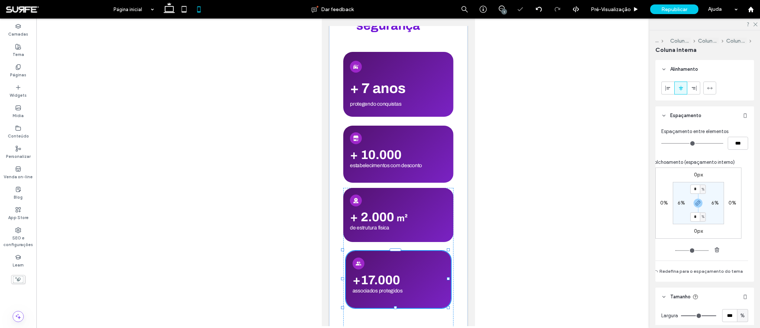
type input "**"
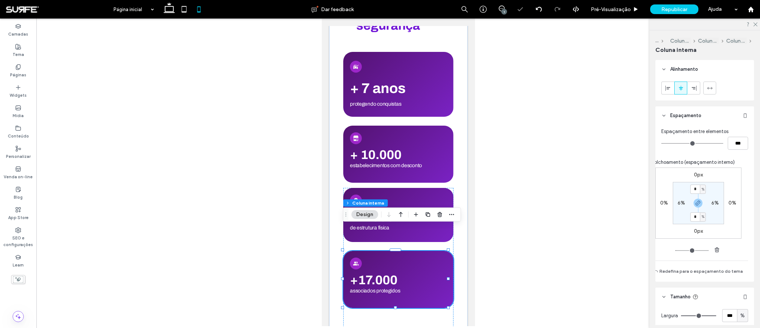
type input "***"
click at [424, 299] on div "+ 17.000 associados protegidos associado 100% , 154px + 2.000 m² de estrutura f…" at bounding box center [398, 257] width 110 height 139
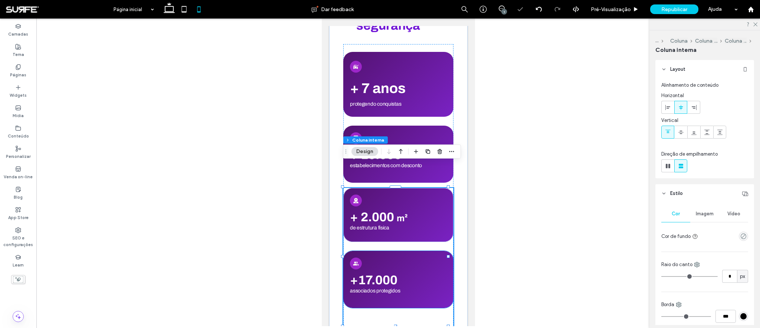
click at [424, 300] on div "+ 17.000 associados protegidos associado + 2.000 m² de estrutura física estrutu…" at bounding box center [398, 257] width 110 height 139
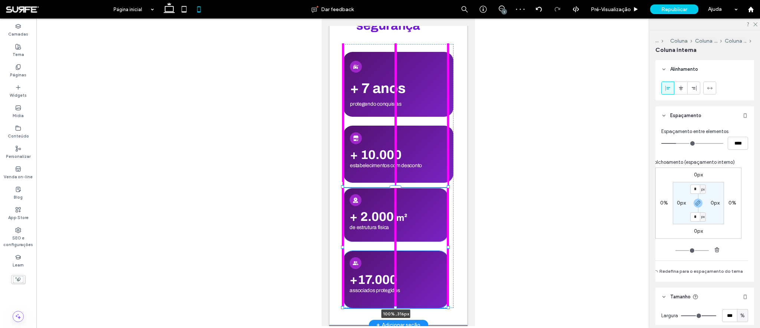
drag, startPoint x: 394, startPoint y: 302, endPoint x: 398, endPoint y: 289, distance: 13.1
click at [398, 289] on div "Nossos números garantem a sua segurança + 7 anos protegendo conquistas + 10.000…" at bounding box center [398, 143] width 138 height 365
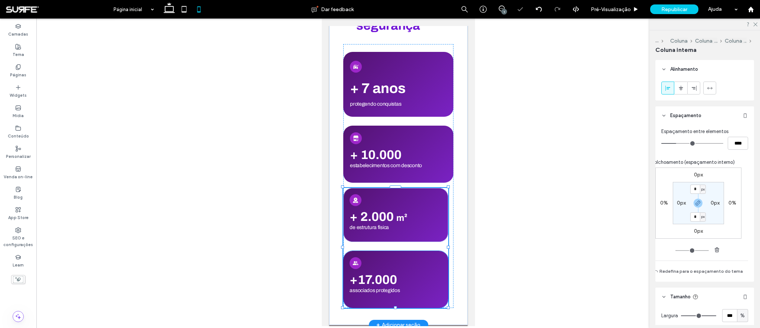
type input "***"
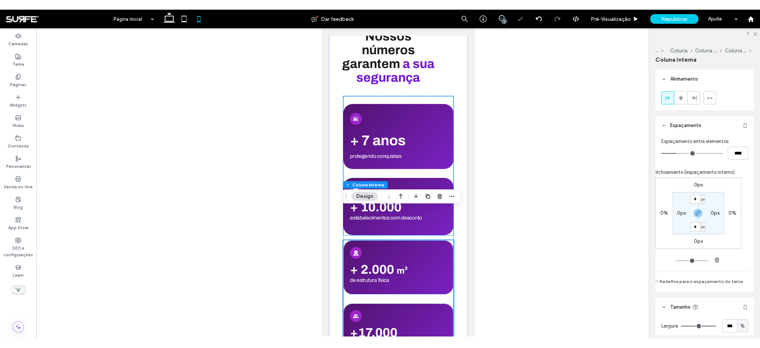
scroll to position [2149, 0]
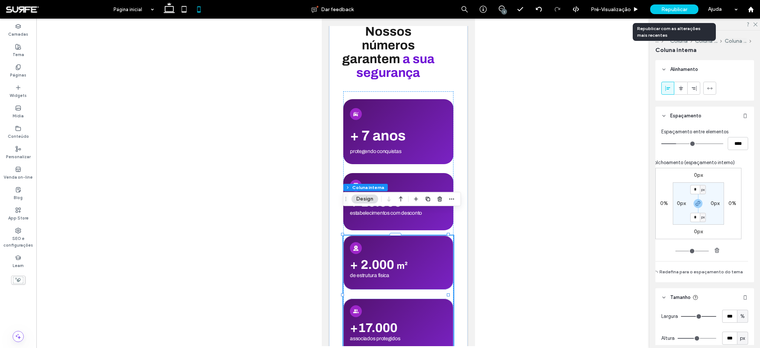
click at [677, 10] on span "Republicar" at bounding box center [674, 9] width 26 height 6
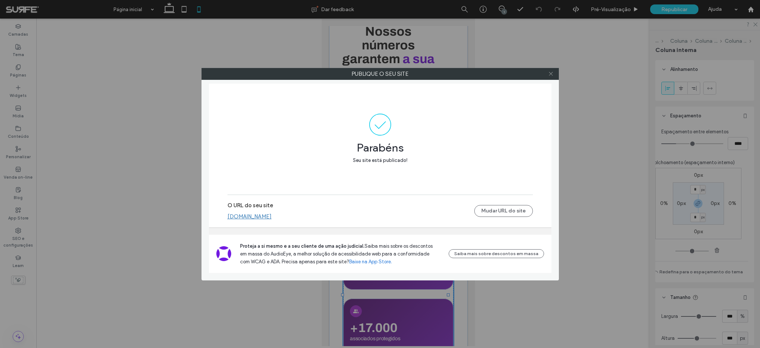
click at [551, 75] on icon at bounding box center [551, 74] width 6 height 6
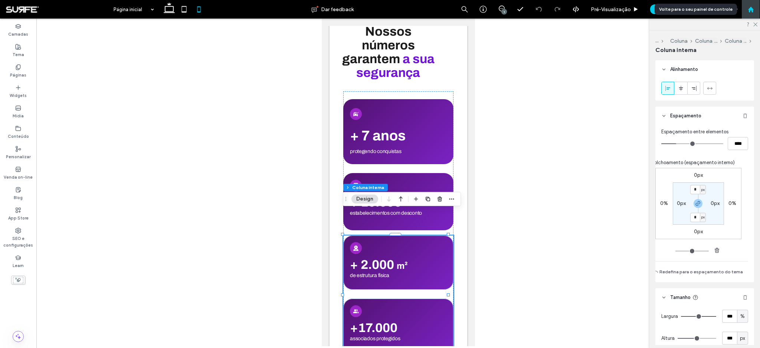
click at [746, 7] on div at bounding box center [750, 9] width 18 height 6
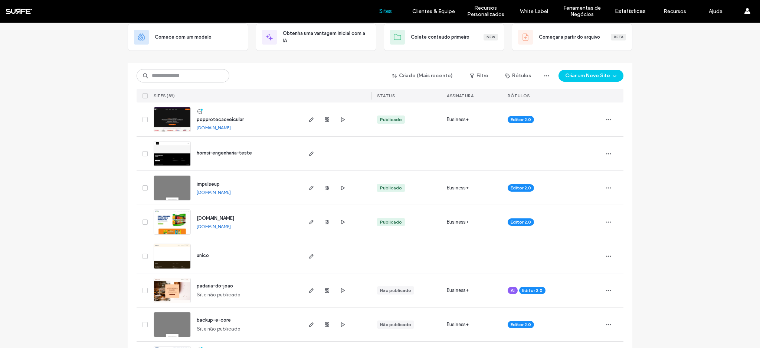
scroll to position [24, 0]
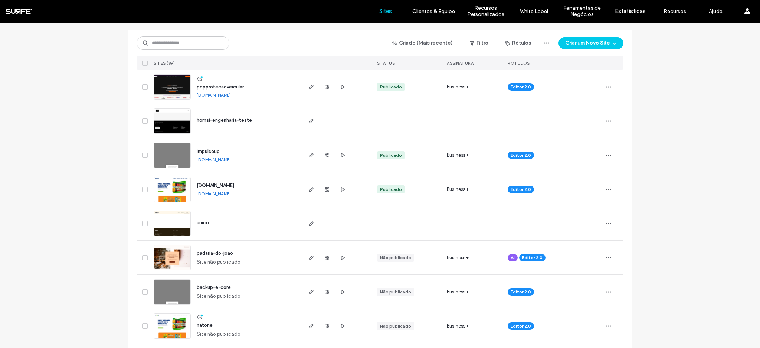
scroll to position [82, 0]
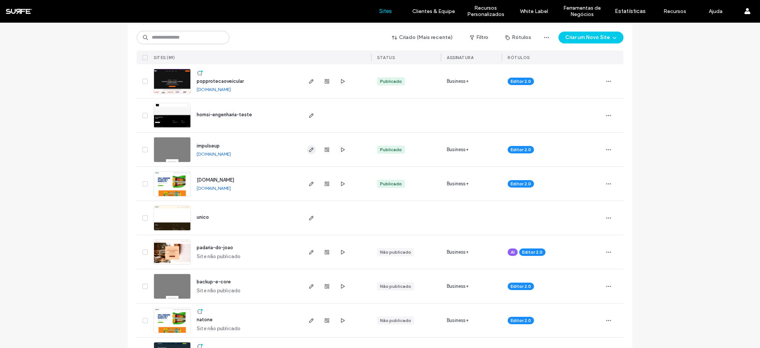
click at [309, 151] on icon "button" at bounding box center [311, 150] width 6 height 6
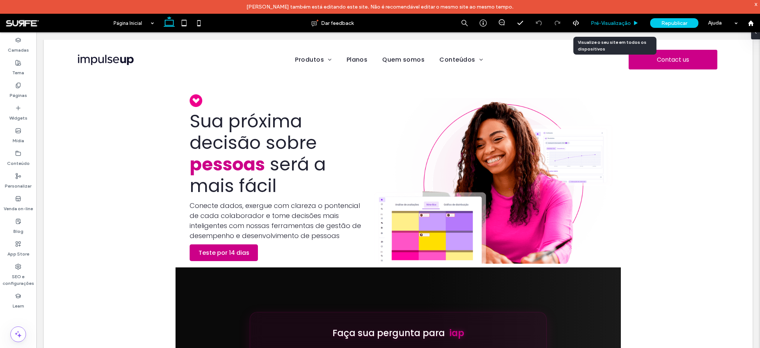
click at [616, 22] on span "Pré-Visualizaçāo" at bounding box center [611, 23] width 40 height 6
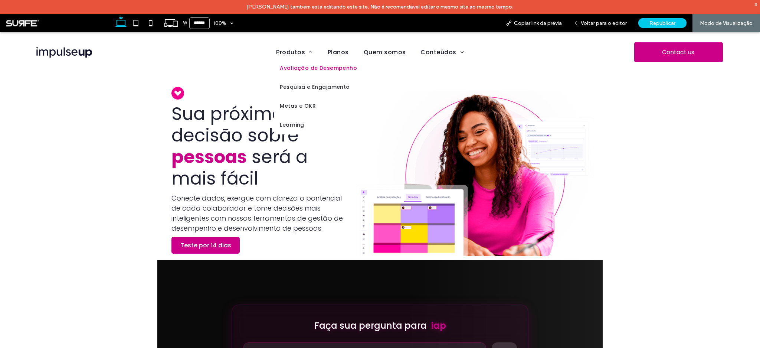
click at [310, 69] on span "Avaliação de Desempenho" at bounding box center [318, 68] width 77 height 8
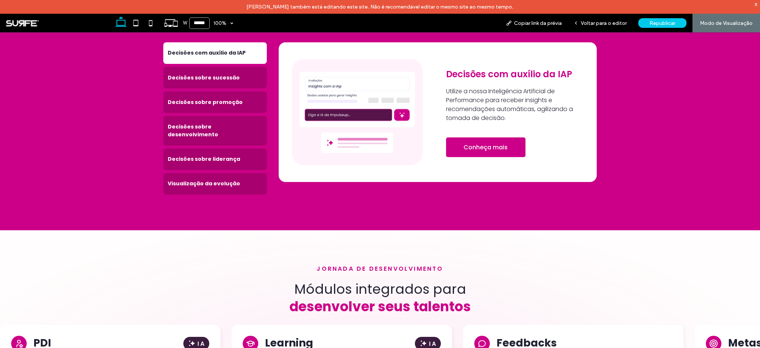
scroll to position [981, 0]
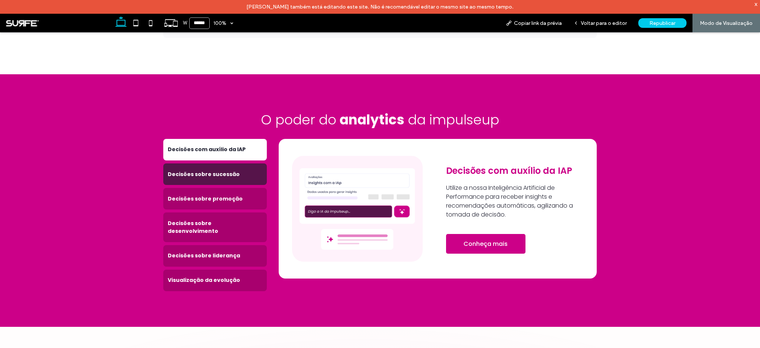
click at [198, 170] on h4 "Decisões sobre sucessão" at bounding box center [215, 174] width 95 height 8
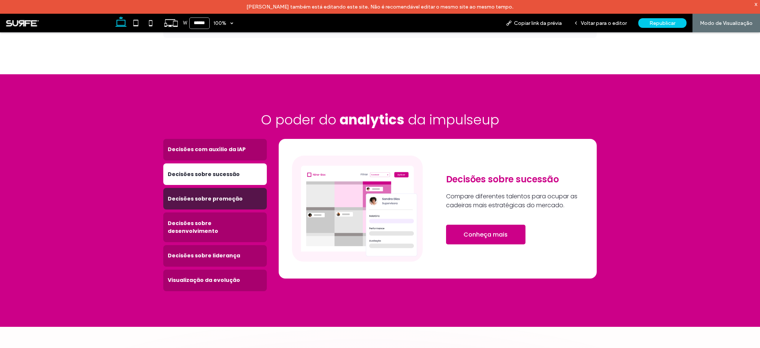
click at [207, 195] on h4 "Decisões sobre promoção" at bounding box center [215, 199] width 95 height 8
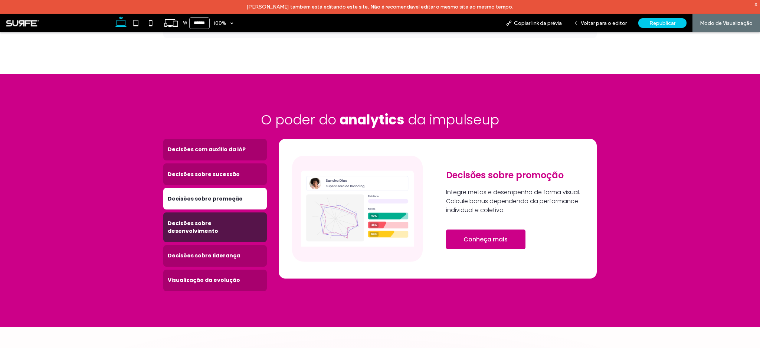
click at [214, 219] on h4 "Decisões sobre desenvolvimento" at bounding box center [215, 227] width 95 height 16
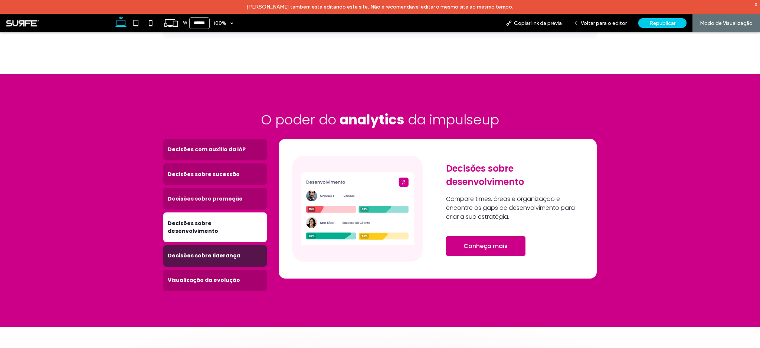
click at [213, 251] on h4 "Decisões sobre liderança" at bounding box center [215, 255] width 95 height 8
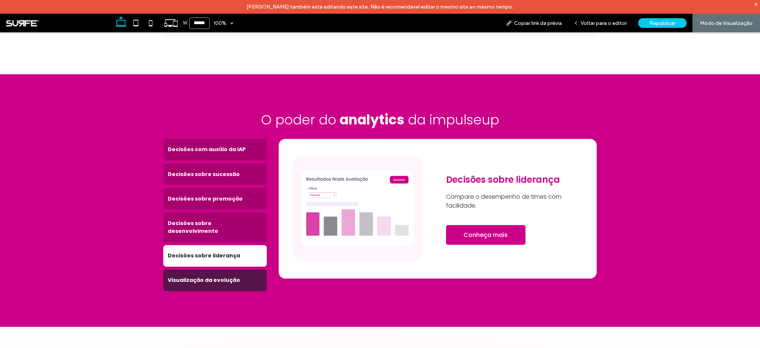
click at [211, 269] on div "Visualização da evolução" at bounding box center [214, 280] width 103 height 22
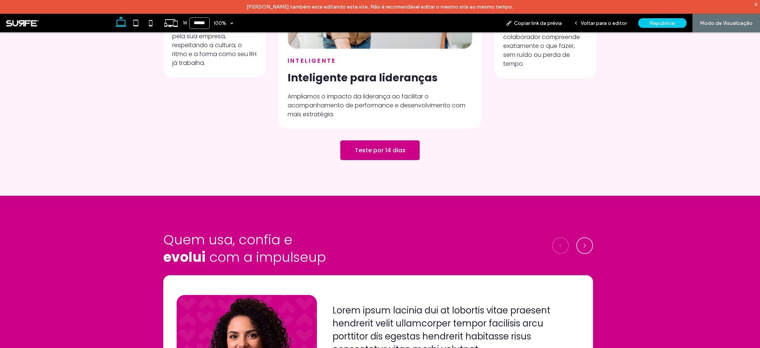
scroll to position [1894, 0]
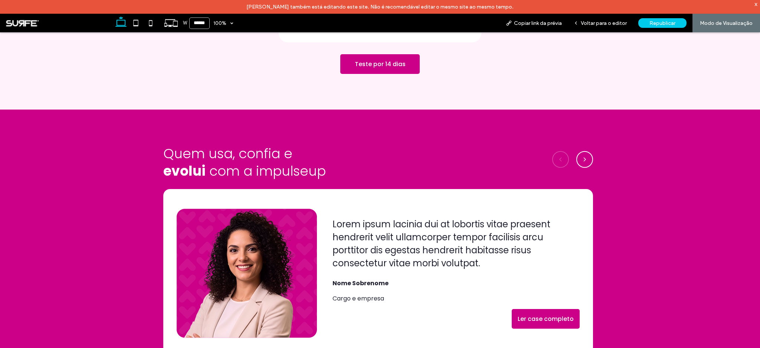
click at [583, 151] on button "Next" at bounding box center [584, 159] width 17 height 17
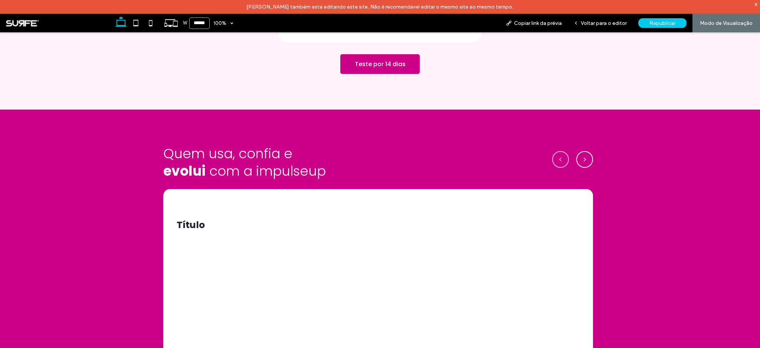
click at [583, 151] on button "Next" at bounding box center [584, 159] width 17 height 17
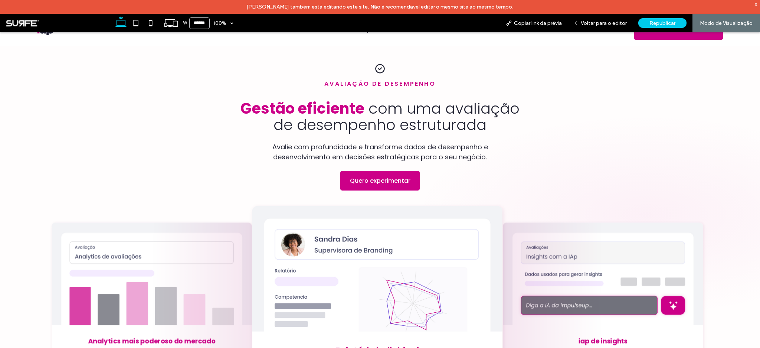
scroll to position [0, 0]
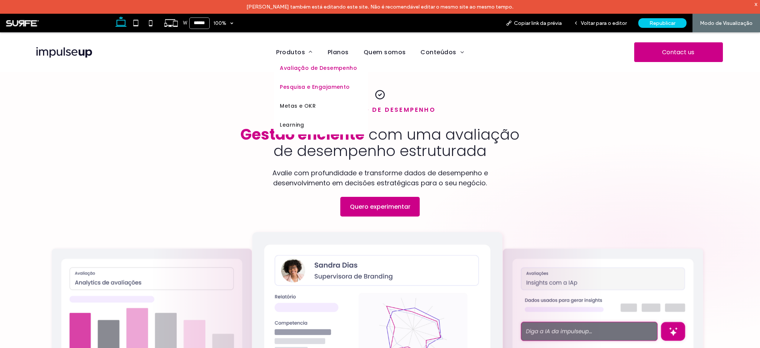
click at [297, 87] on span "Pesquisa e Engajamento" at bounding box center [315, 87] width 70 height 8
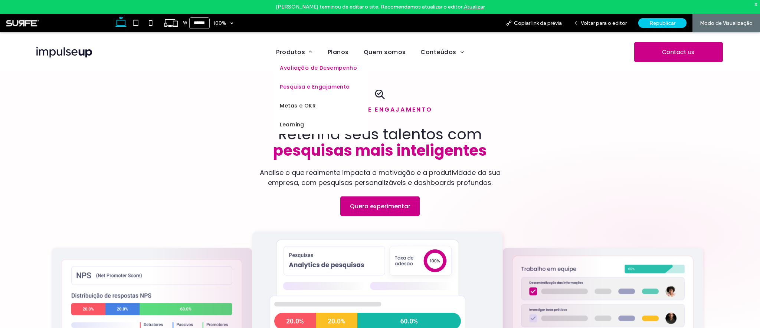
click at [301, 69] on span "Avaliação de Desempenho" at bounding box center [318, 68] width 77 height 8
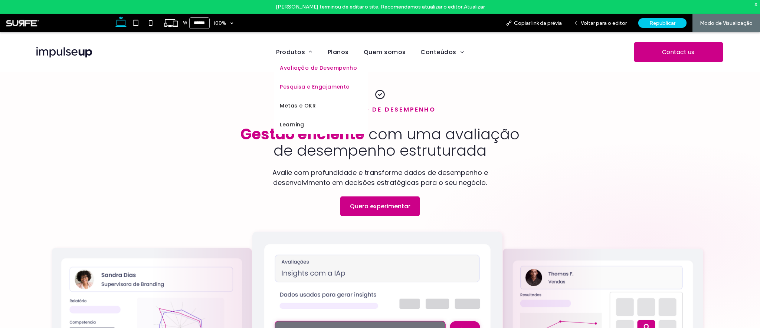
click at [307, 92] on link "Pesquisa e Engajamento" at bounding box center [321, 87] width 94 height 19
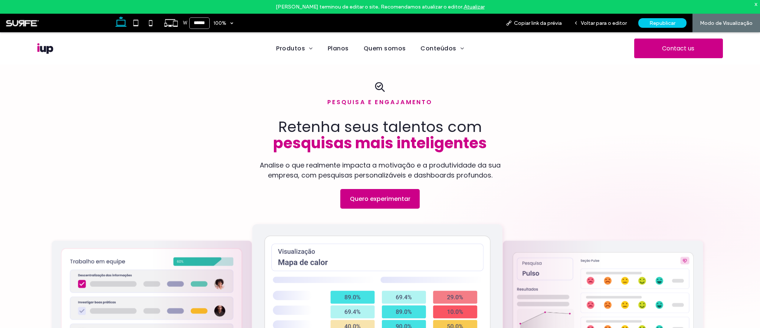
scroll to position [532, 0]
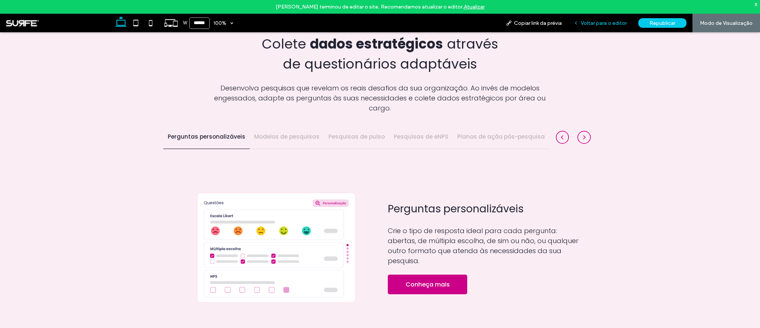
click at [609, 28] on div "Voltar para o editor" at bounding box center [600, 23] width 65 height 19
click at [611, 31] on div "Voltar para o editor" at bounding box center [600, 23] width 65 height 19
click at [605, 27] on div "Voltar para o editor" at bounding box center [600, 23] width 65 height 19
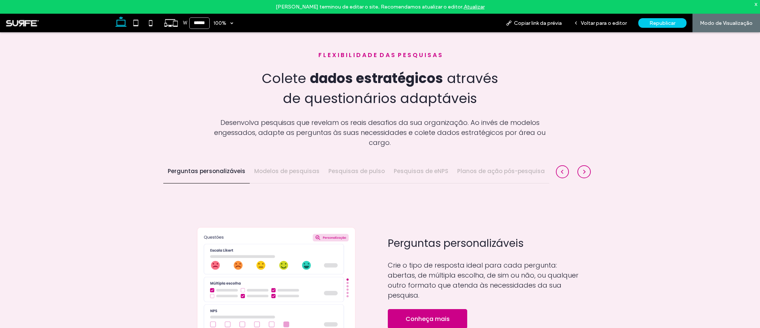
scroll to position [466, 0]
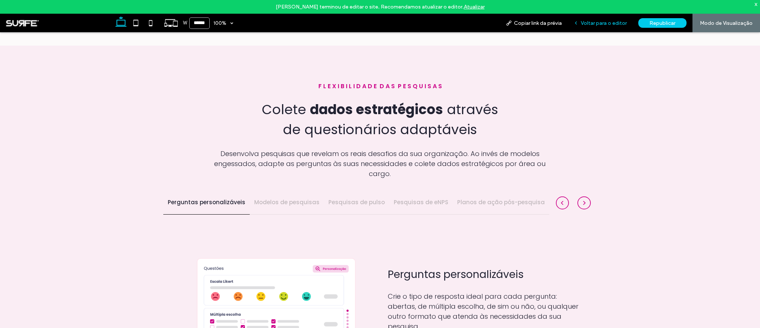
click at [600, 22] on span "Voltar para o editor" at bounding box center [603, 23] width 46 height 6
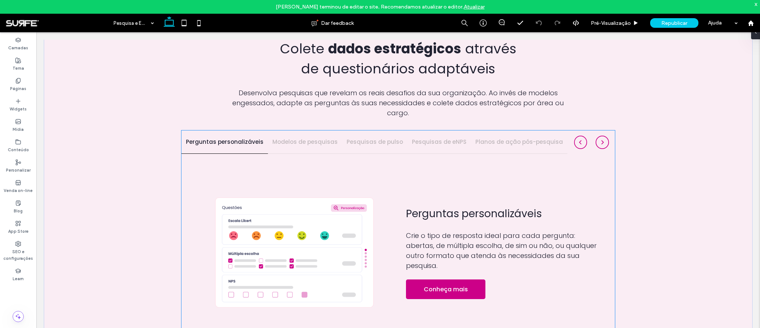
scroll to position [564, 0]
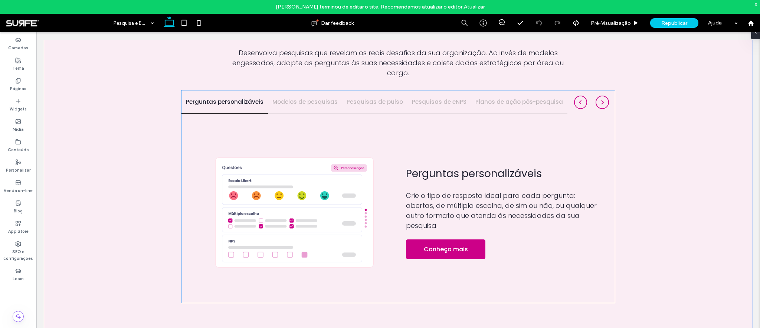
click at [299, 114] on div "Perguntas personalizáveis Crie o tipo de resposta ideal para cada pergunta: abe…" at bounding box center [397, 208] width 433 height 189
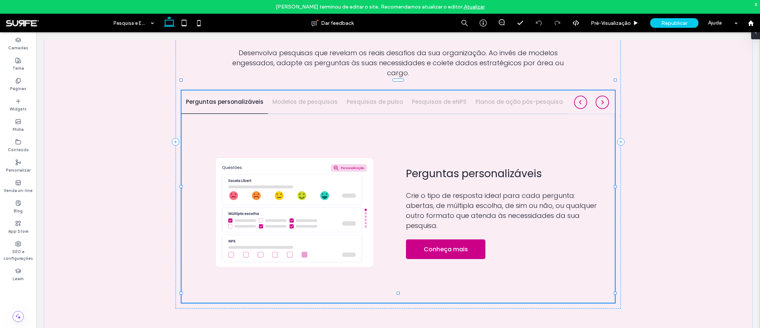
click at [299, 114] on div "Perguntas personalizáveis Crie o tipo de resposta ideal para cada pergunta: abe…" at bounding box center [397, 208] width 433 height 189
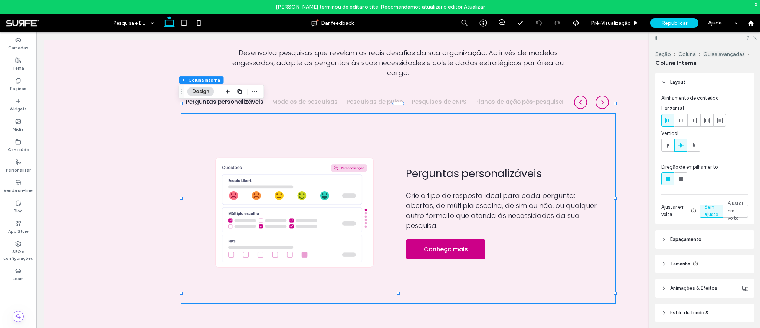
scroll to position [13, 0]
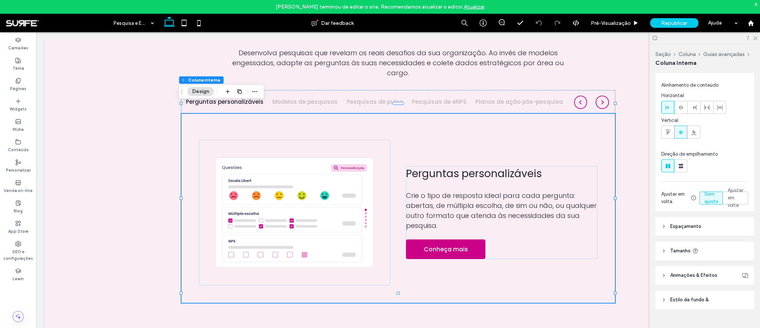
click at [665, 301] on icon at bounding box center [663, 299] width 5 height 5
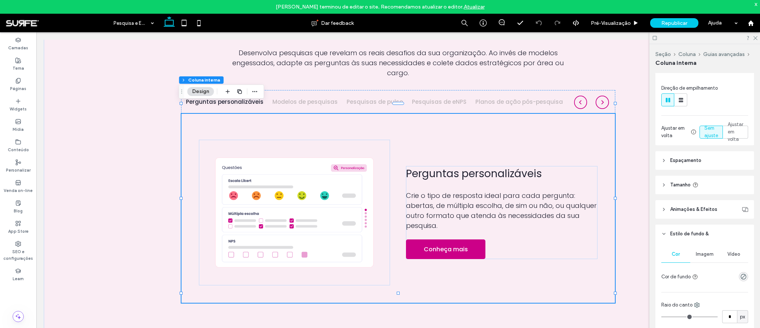
scroll to position [101, 0]
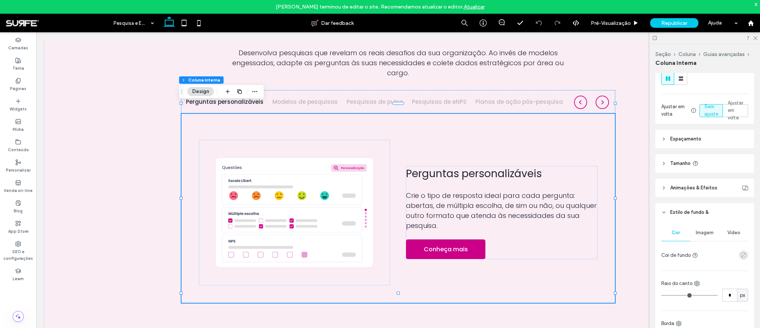
click at [740, 256] on use "rgba(0, 0, 0, 0)" at bounding box center [743, 256] width 6 height 6
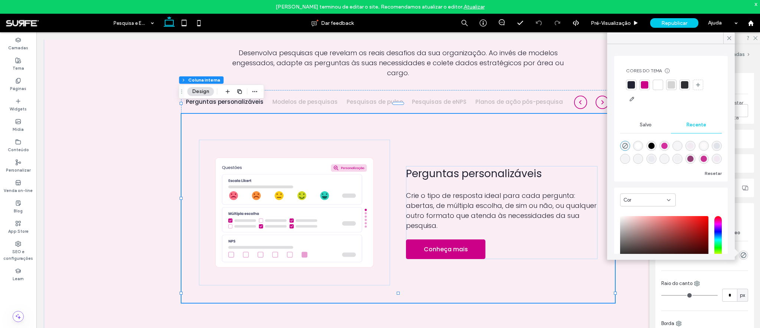
click at [639, 146] on div "rgba(255, 255, 255, 1)" at bounding box center [638, 146] width 6 height 6
type input "*******"
type input "***"
type input "****"
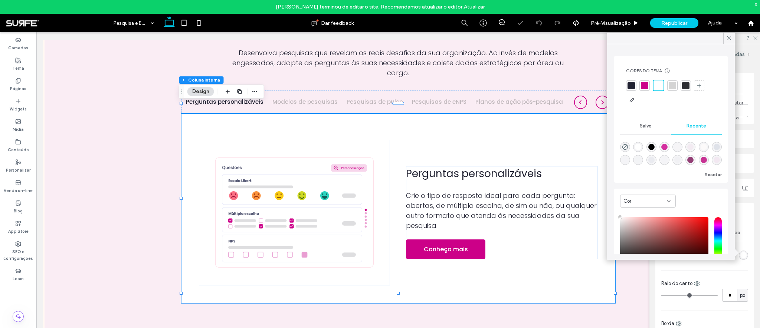
click at [104, 162] on div "F L E X I B I L I D A D E D A S P E S Q U I S A S Colete dados estratégicos atr…" at bounding box center [398, 142] width 708 height 391
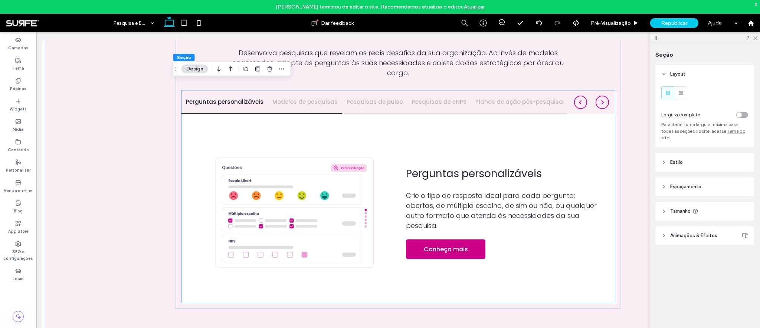
click at [309, 98] on h4 "Modelos de pesquisas" at bounding box center [304, 102] width 65 height 9
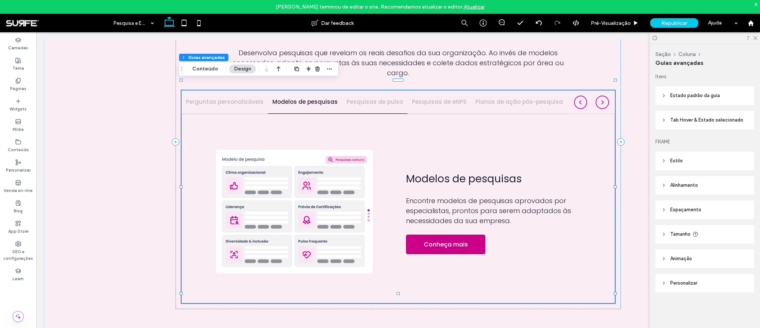
click at [361, 97] on div "Pesquisas de pulso" at bounding box center [374, 102] width 65 height 23
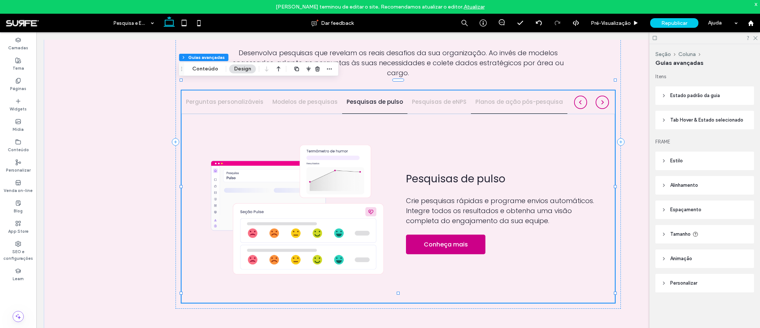
click at [477, 98] on h4 "Planos de ação pós-pesquisa" at bounding box center [519, 102] width 88 height 9
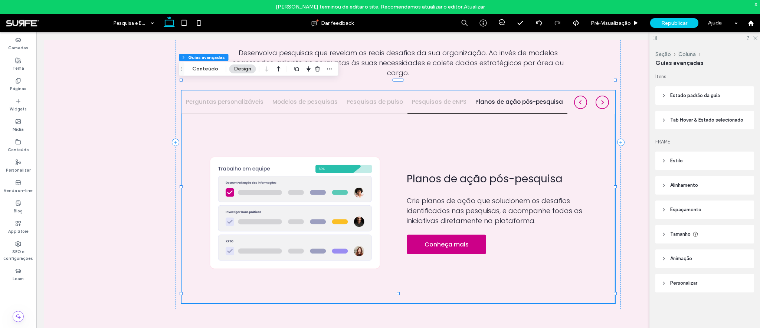
click at [428, 98] on h4 "Pesquisas de eNPS" at bounding box center [439, 102] width 55 height 9
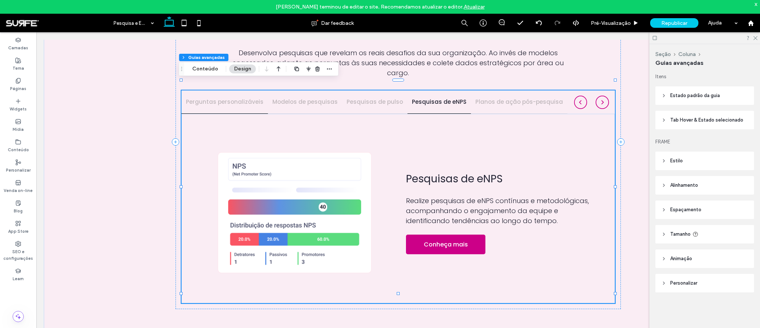
click at [215, 98] on h4 "Perguntas personalizáveis" at bounding box center [225, 102] width 78 height 9
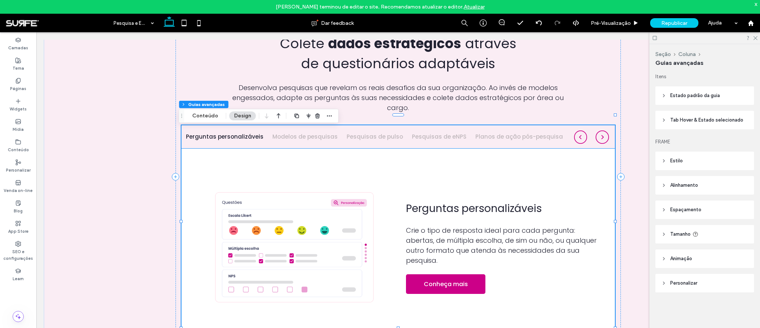
scroll to position [516, 0]
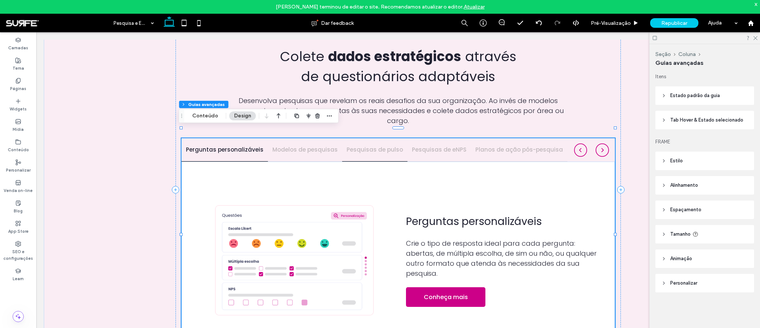
click at [358, 146] on h4 "Pesquisas de pulso" at bounding box center [374, 150] width 56 height 9
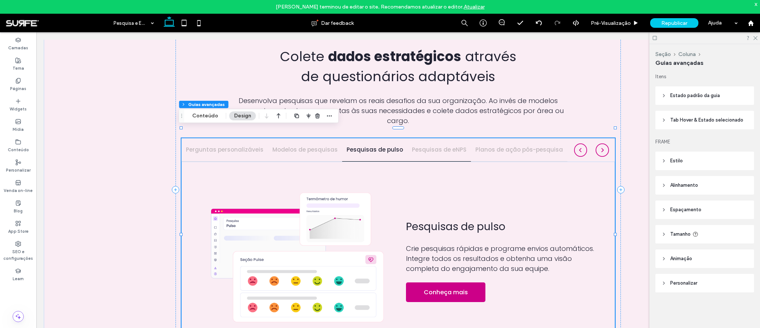
click at [417, 149] on div "Pesquisas de eNPS" at bounding box center [438, 149] width 63 height 23
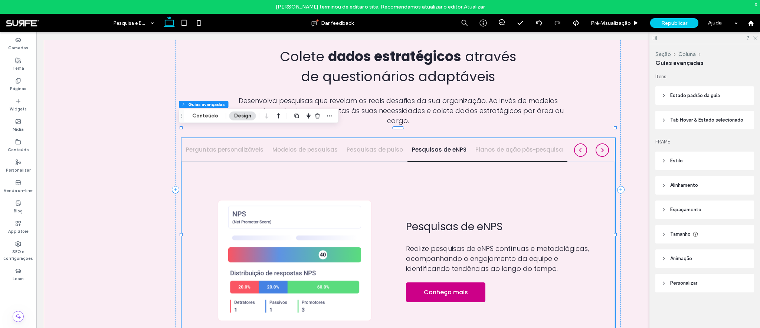
click at [494, 146] on h4 "Planos de ação pós-pesquisa" at bounding box center [519, 150] width 88 height 9
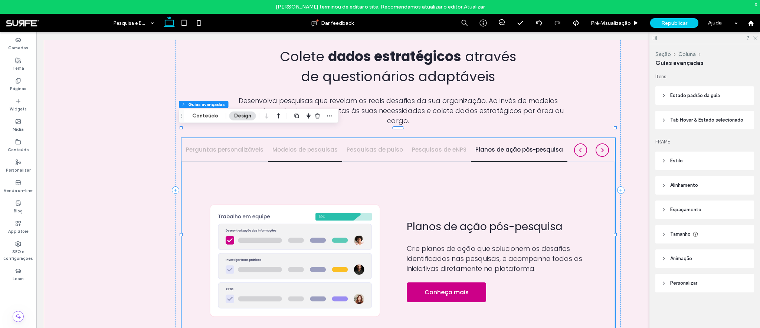
click at [290, 146] on h4 "Modelos de pesquisas" at bounding box center [304, 150] width 65 height 9
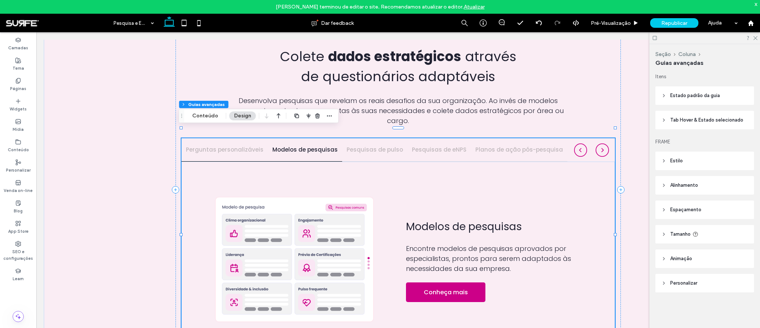
click at [210, 146] on h4 "Perguntas personalizáveis" at bounding box center [225, 150] width 78 height 9
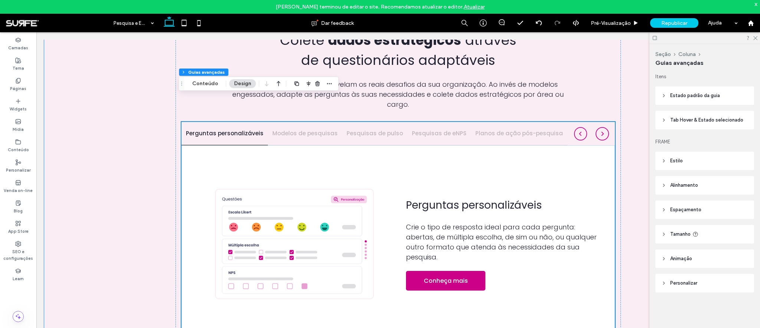
scroll to position [551, 0]
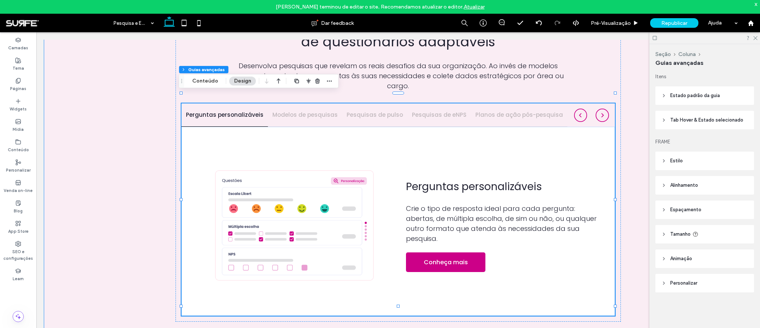
click at [121, 171] on div "F L E X I B I L I D A D E D A S P E S Q U I S A S Colete dados estratégicos atr…" at bounding box center [398, 155] width 708 height 391
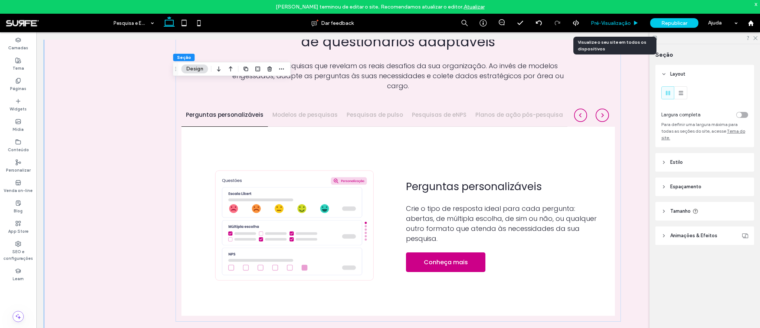
click at [612, 25] on span "Pré-Visualizaçāo" at bounding box center [611, 23] width 40 height 6
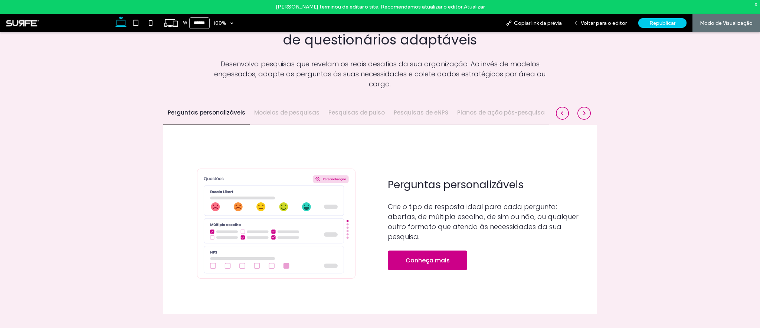
scroll to position [553, 0]
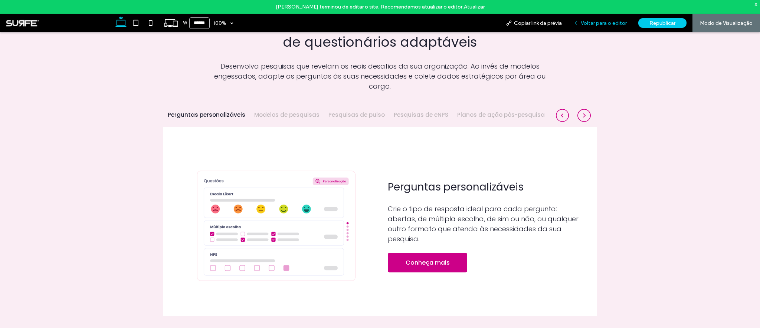
click at [607, 25] on span "Voltar para o editor" at bounding box center [603, 23] width 46 height 6
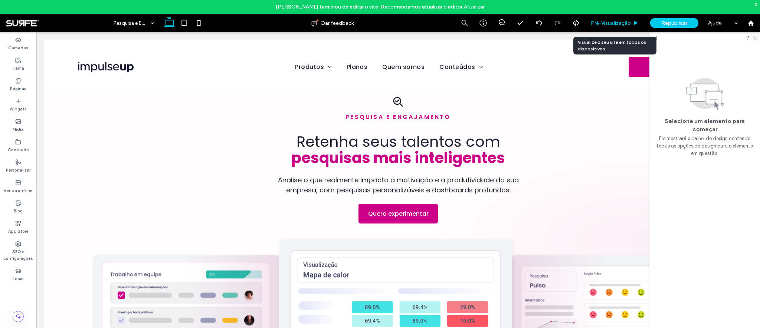
click at [611, 29] on div "Pré-Visualizaçāo" at bounding box center [614, 23] width 59 height 19
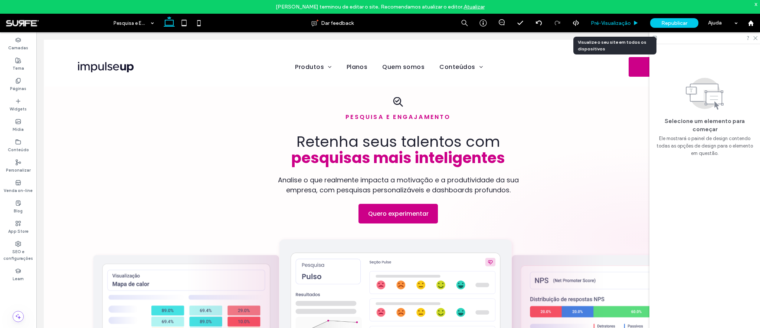
click at [606, 26] on span "Pré-Visualizaçāo" at bounding box center [611, 23] width 40 height 6
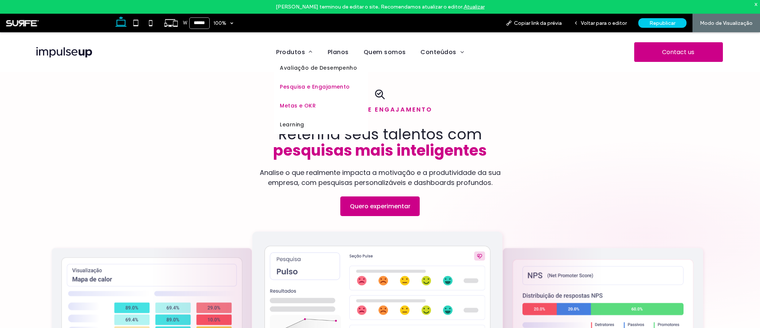
click at [297, 107] on span "Metas e OKR" at bounding box center [298, 106] width 36 height 8
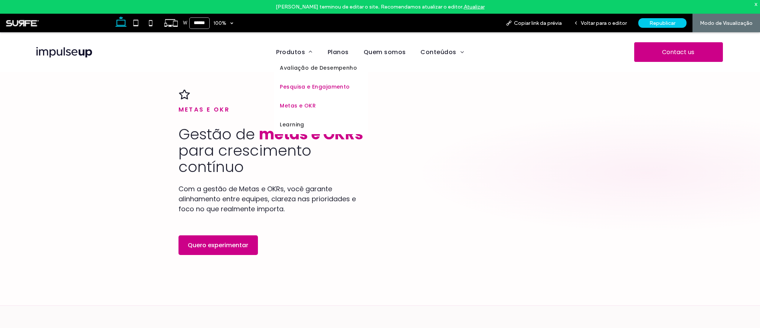
click at [301, 89] on span "Pesquisa e Engajamento" at bounding box center [315, 87] width 70 height 8
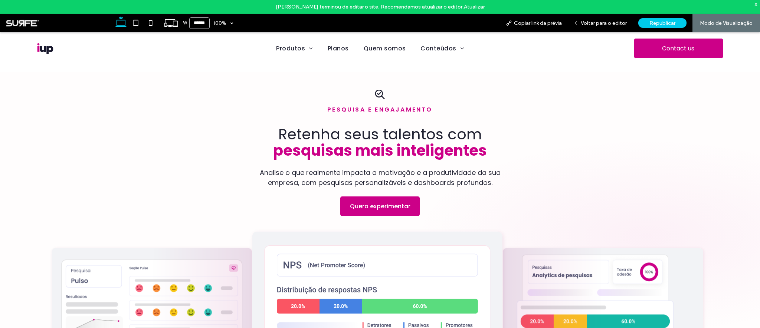
scroll to position [363, 0]
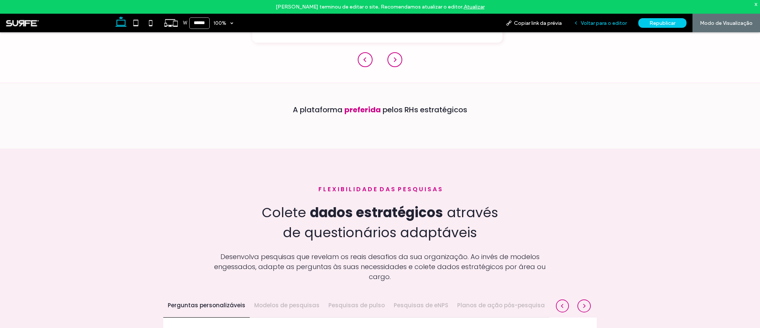
drag, startPoint x: 601, startPoint y: 21, endPoint x: 585, endPoint y: 8, distance: 20.6
click at [601, 21] on span "Voltar para o editor" at bounding box center [603, 23] width 46 height 6
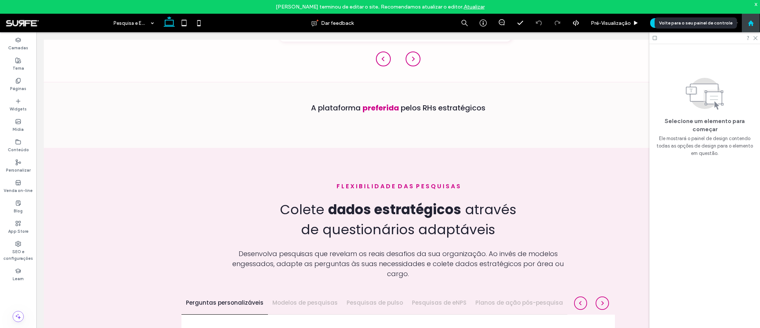
click at [753, 24] on icon at bounding box center [750, 23] width 6 height 6
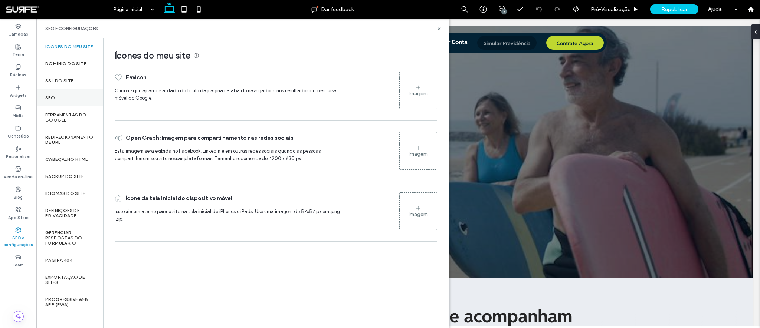
click at [70, 102] on div "SEO" at bounding box center [69, 97] width 67 height 17
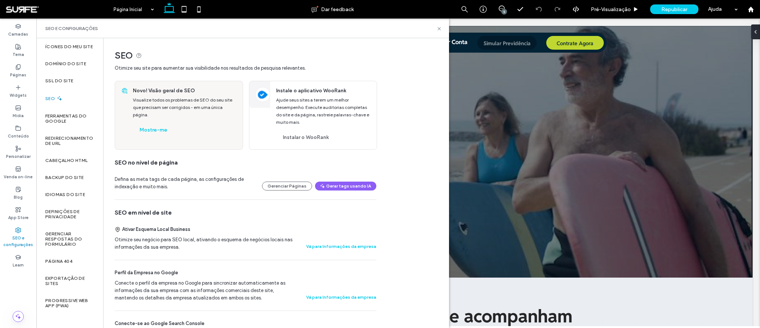
scroll to position [10, 0]
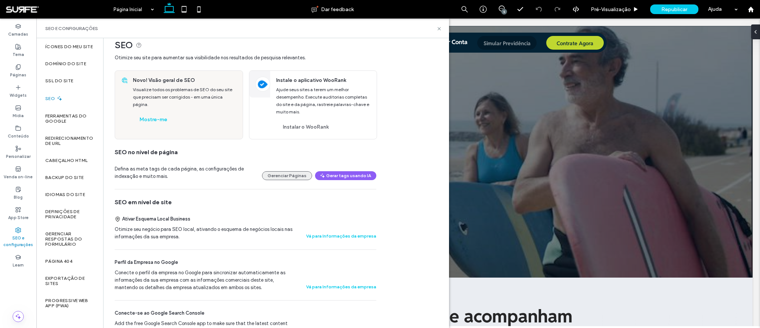
click at [287, 176] on button "Gerenciar Páginas" at bounding box center [287, 175] width 50 height 9
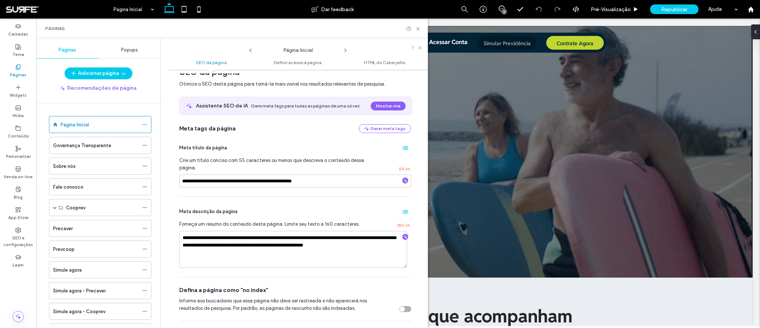
scroll to position [0, 0]
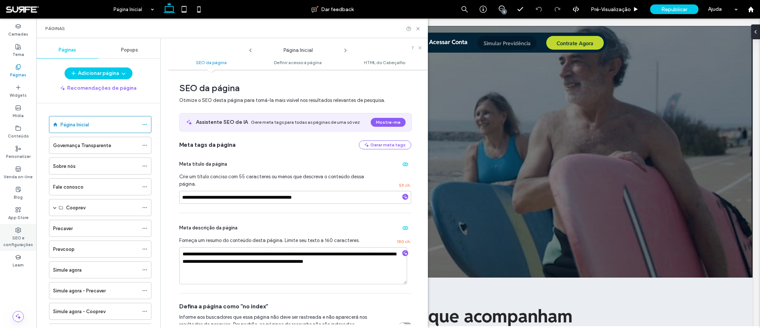
click at [19, 238] on label "SEO e configurações" at bounding box center [18, 240] width 36 height 15
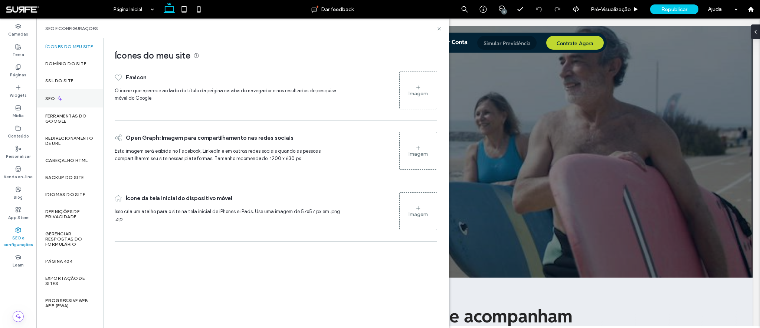
click at [68, 98] on div "SEO" at bounding box center [69, 98] width 67 height 18
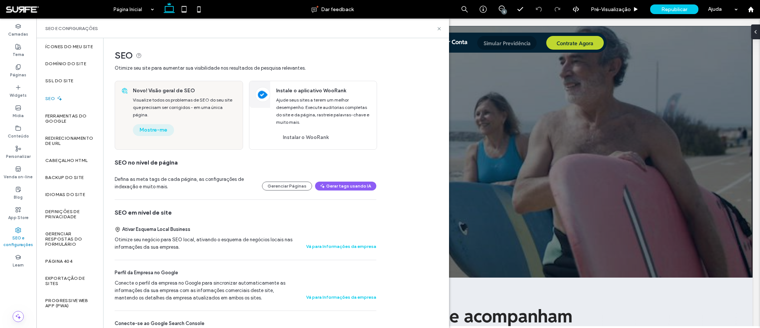
click at [152, 128] on button "Mostre-me" at bounding box center [153, 130] width 41 height 12
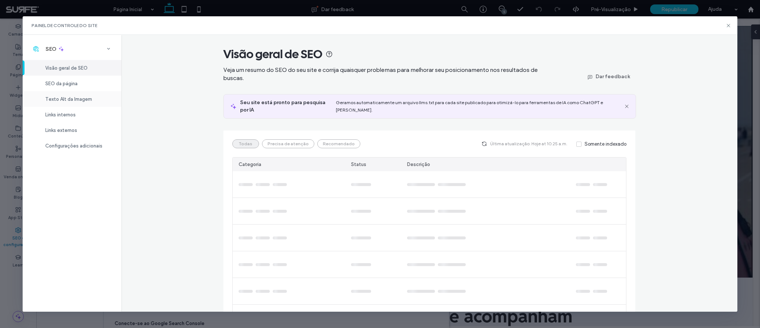
click at [70, 99] on span "Texto Alt da Imagem" at bounding box center [68, 99] width 47 height 6
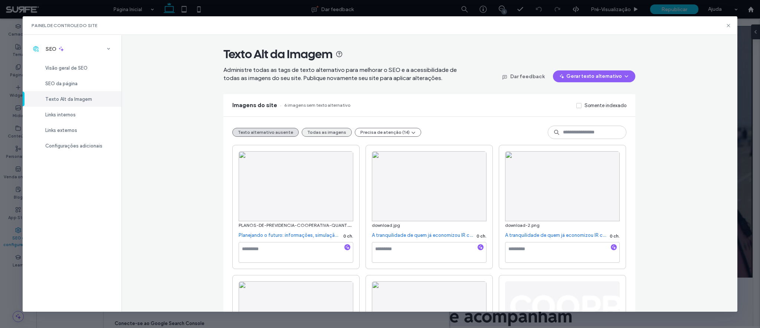
click at [315, 128] on button "Todas as imagens" at bounding box center [327, 132] width 50 height 9
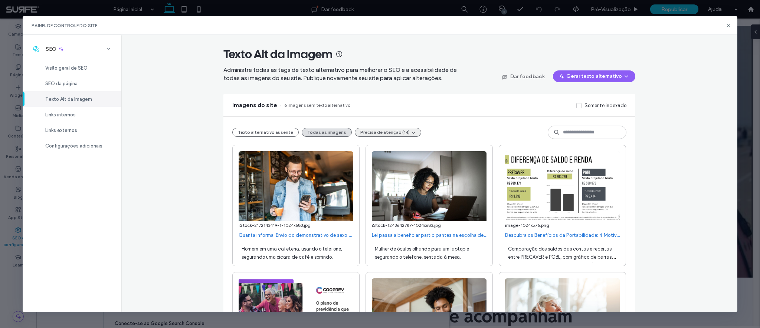
click at [377, 132] on button "Precisa de atenção (14)" at bounding box center [388, 132] width 66 height 9
click at [374, 150] on span "Alt text too long (14)" at bounding box center [375, 150] width 45 height 7
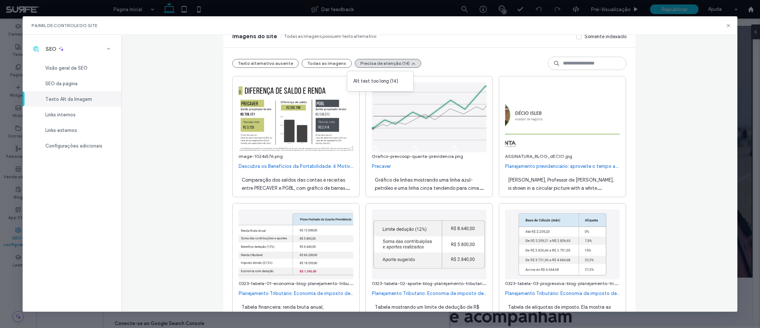
scroll to position [70, 0]
click at [303, 179] on span "Comparação dos saldos das contas e receitas entre PRECAVER e PGBL, com gráfico …" at bounding box center [295, 188] width 108 height 22
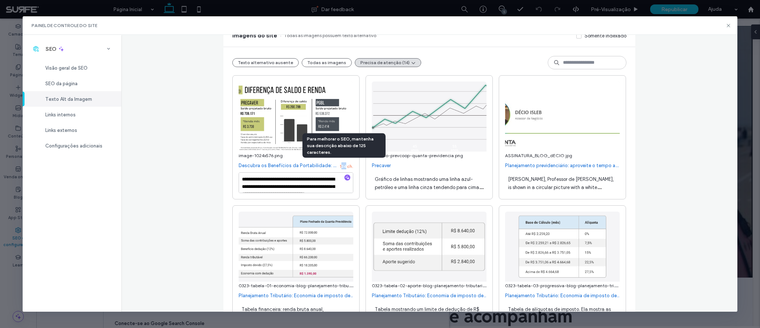
drag, startPoint x: 338, startPoint y: 165, endPoint x: 342, endPoint y: 166, distance: 4.6
click at [342, 166] on span "134 ch." at bounding box center [346, 166] width 14 height 5
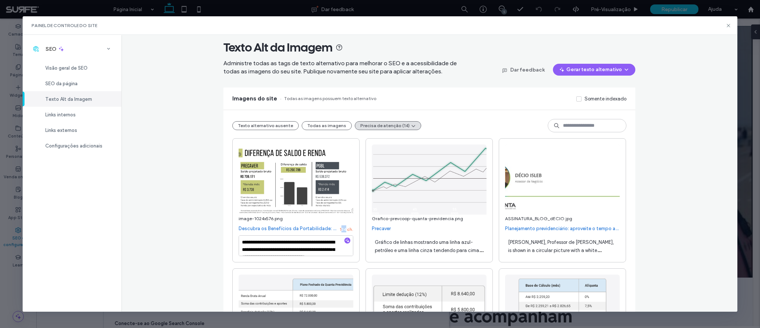
scroll to position [0, 0]
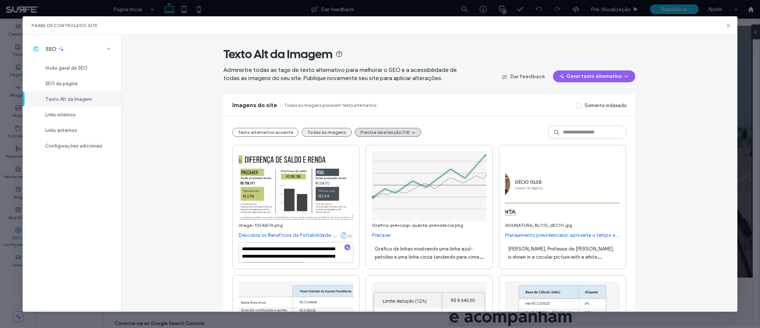
click at [313, 133] on button "Todas as imagens" at bounding box center [327, 132] width 50 height 9
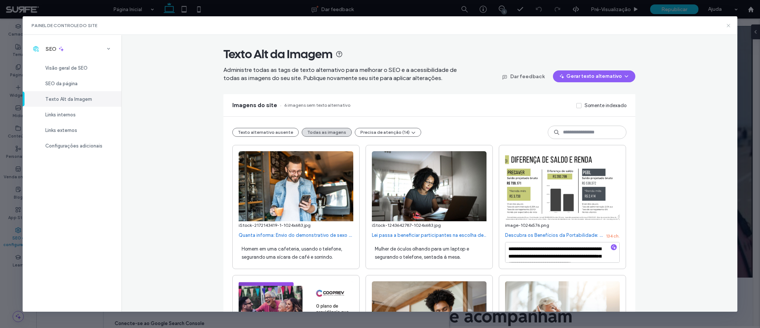
click at [729, 25] on icon at bounding box center [728, 26] width 6 height 6
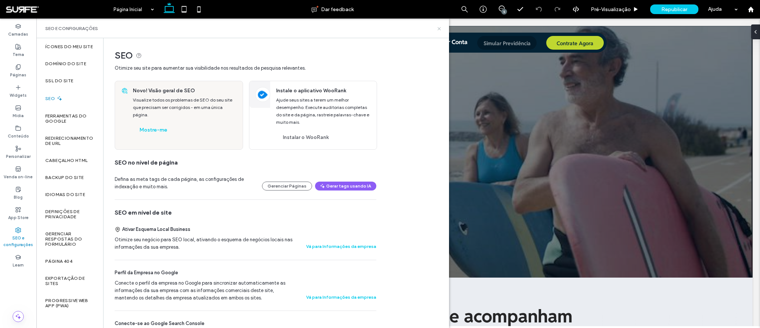
drag, startPoint x: 441, startPoint y: 30, endPoint x: 213, endPoint y: 1, distance: 229.1
click at [441, 30] on icon at bounding box center [439, 29] width 6 height 6
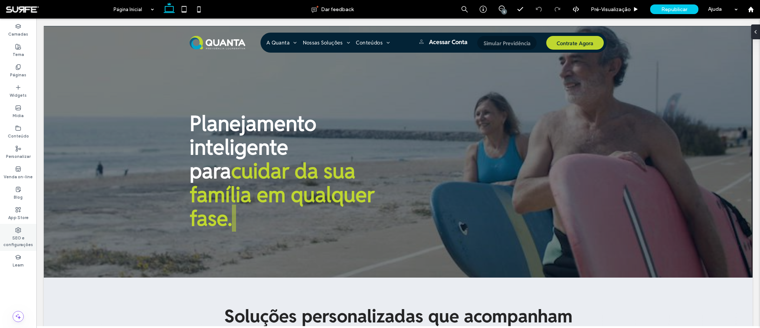
click at [19, 249] on div "SEO e configurações" at bounding box center [18, 237] width 36 height 27
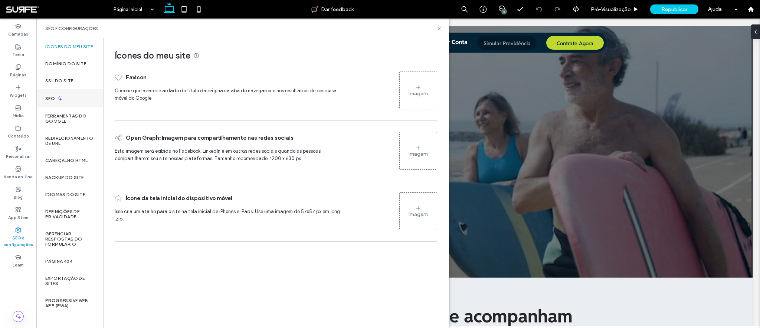
click at [64, 96] on div "SEO" at bounding box center [69, 98] width 67 height 18
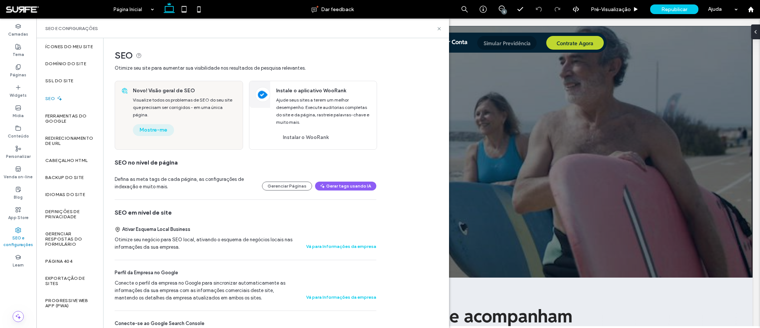
click at [151, 131] on button "Mostre-me" at bounding box center [153, 130] width 41 height 12
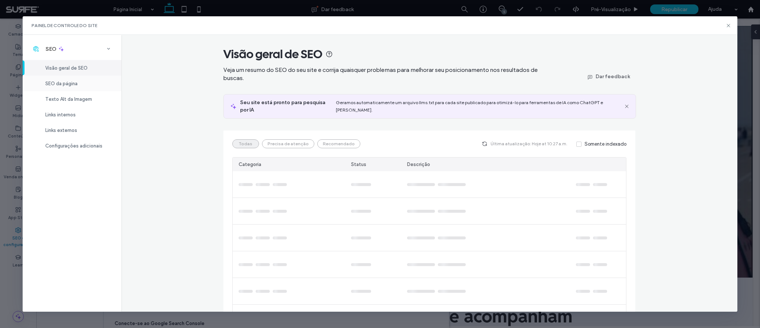
click at [66, 85] on span "SEO da página" at bounding box center [61, 84] width 32 height 6
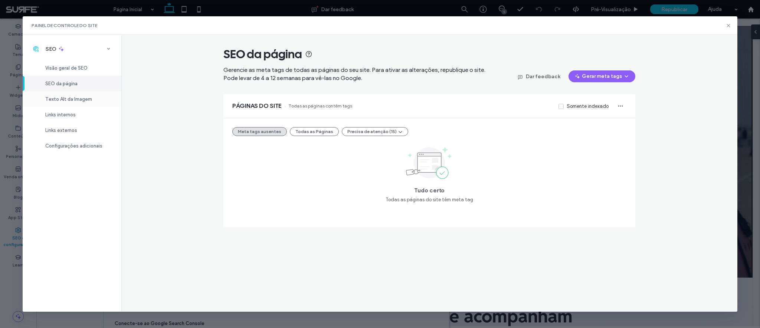
click at [72, 100] on span "Texto Alt da Imagem" at bounding box center [68, 99] width 47 height 6
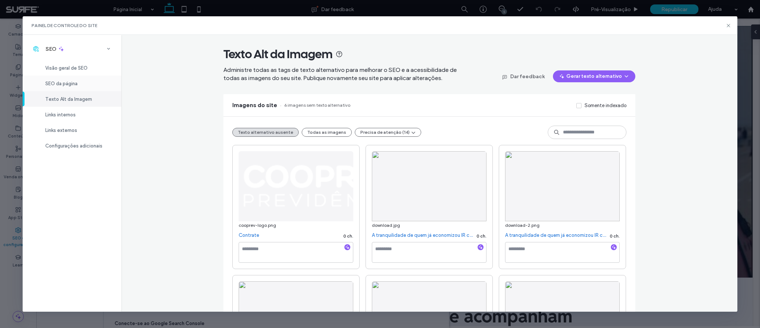
click at [56, 82] on span "SEO da página" at bounding box center [61, 84] width 32 height 6
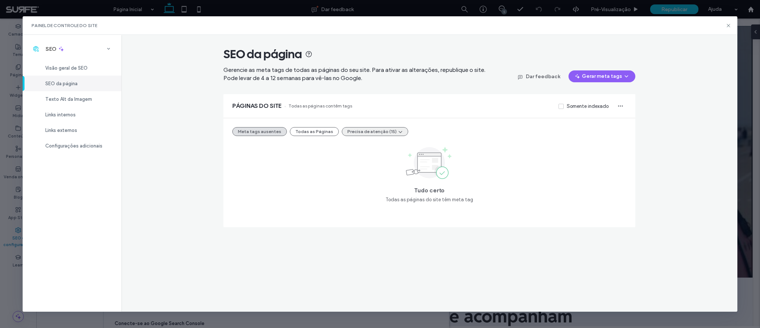
click at [382, 131] on button "Precisa de atenção (15)" at bounding box center [375, 131] width 66 height 9
click at [292, 157] on div "Tudo certo Todas as páginas do site têm meta tag" at bounding box center [429, 174] width 394 height 59
click at [61, 118] on div "Links internos" at bounding box center [72, 115] width 99 height 16
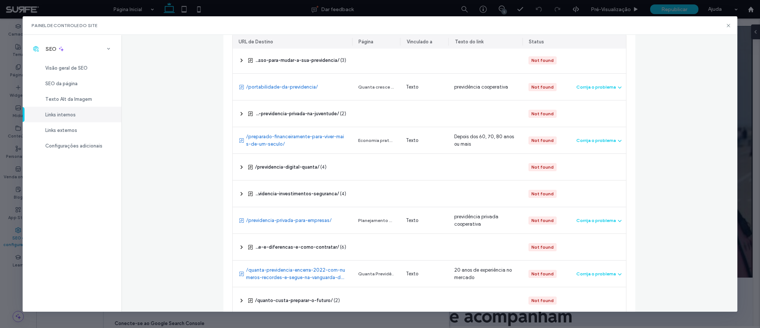
scroll to position [667, 0]
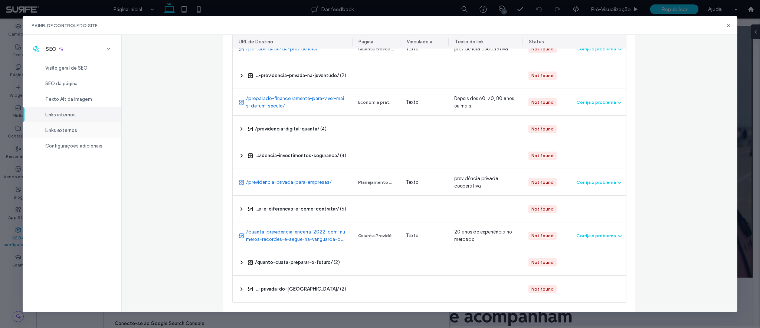
click at [55, 129] on span "Links externos" at bounding box center [61, 131] width 32 height 6
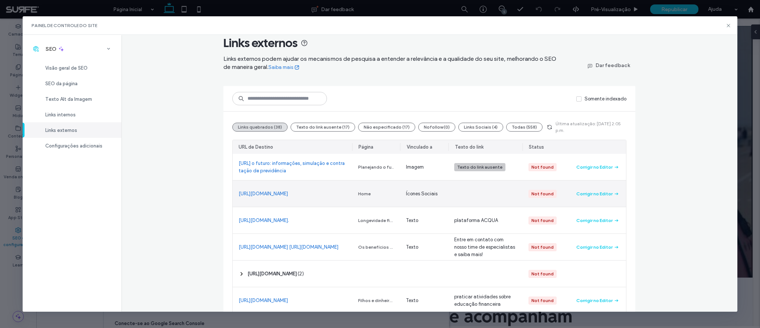
scroll to position [0, 0]
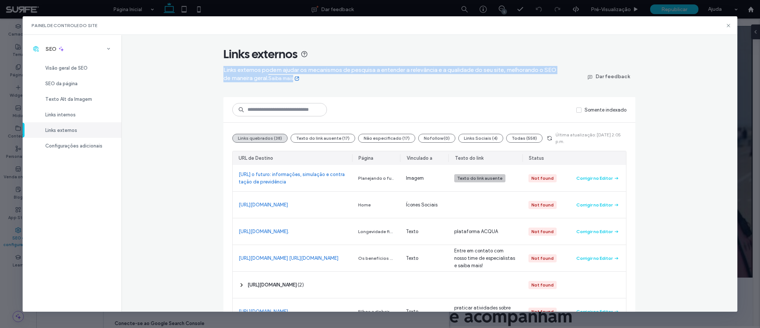
drag, startPoint x: 222, startPoint y: 70, endPoint x: 500, endPoint y: 78, distance: 278.0
click at [500, 78] on span "Links externos podem ajudar os mecanismos de pesquisa a entender a relevância e…" at bounding box center [390, 74] width 334 height 16
click at [52, 145] on span "Configurações adicionais" at bounding box center [73, 146] width 57 height 6
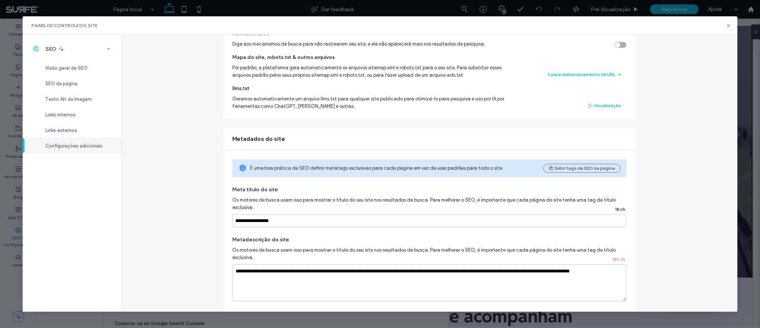
scroll to position [99, 0]
click at [183, 152] on div "**********" at bounding box center [428, 173] width 615 height 277
click at [63, 70] on span "Visão geral de SEO" at bounding box center [66, 68] width 42 height 6
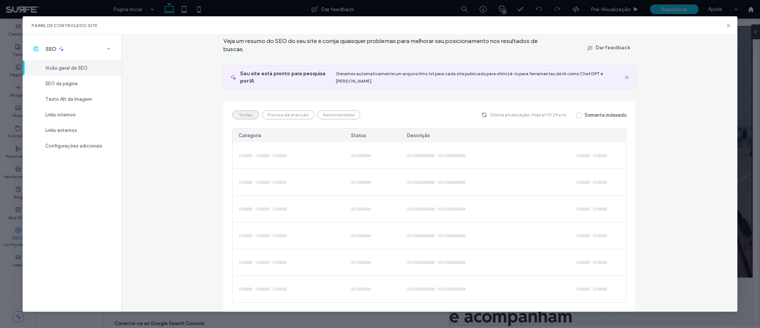
scroll to position [0, 0]
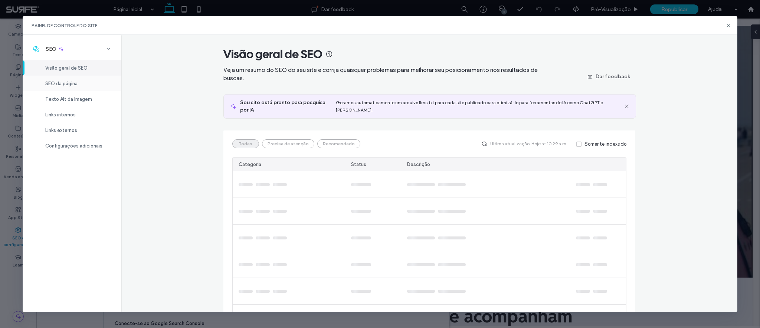
click at [62, 82] on span "SEO da página" at bounding box center [61, 84] width 32 height 6
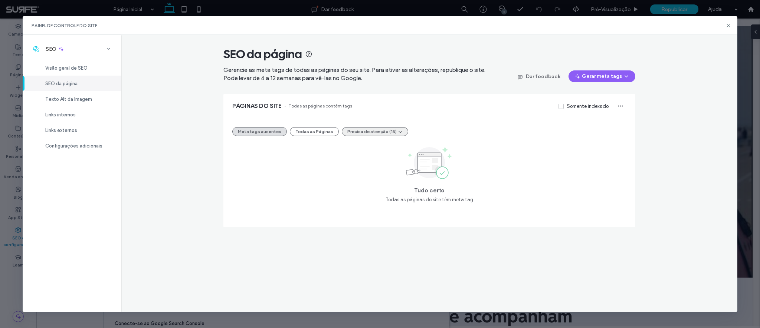
click at [372, 134] on button "Precisa de atenção (15)" at bounding box center [375, 131] width 66 height 9
click at [70, 101] on span "Texto Alt da Imagem" at bounding box center [68, 99] width 47 height 6
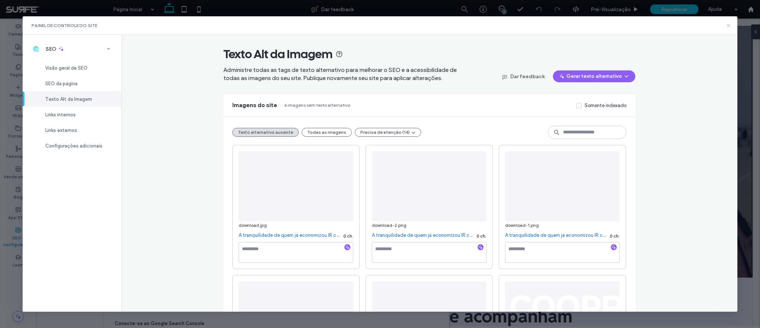
click at [728, 25] on use at bounding box center [727, 25] width 3 height 3
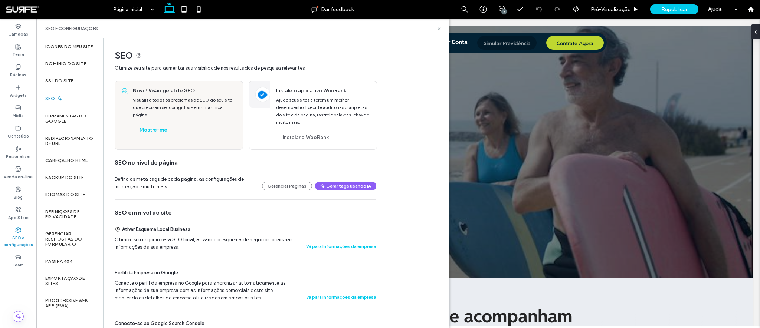
click at [440, 28] on icon at bounding box center [439, 29] width 6 height 6
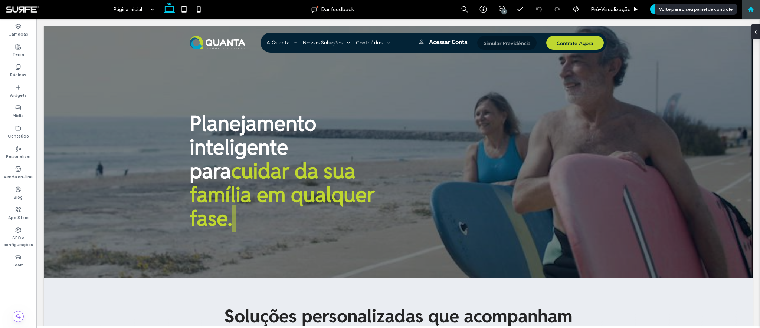
click at [747, 6] on div at bounding box center [750, 9] width 18 height 6
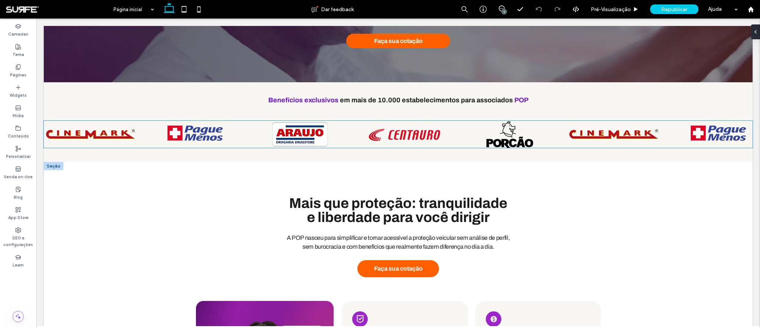
scroll to position [218, 0]
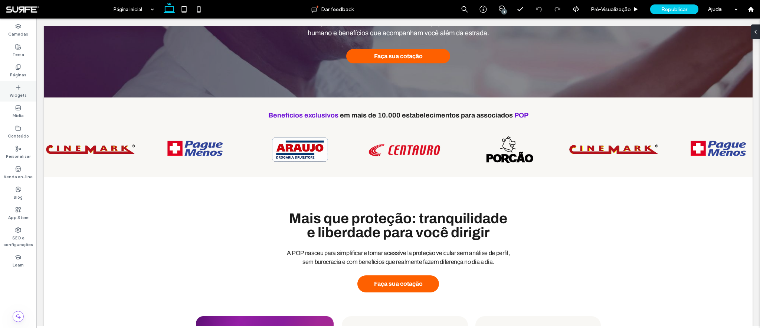
click at [21, 91] on label "Widgets" at bounding box center [18, 95] width 17 height 8
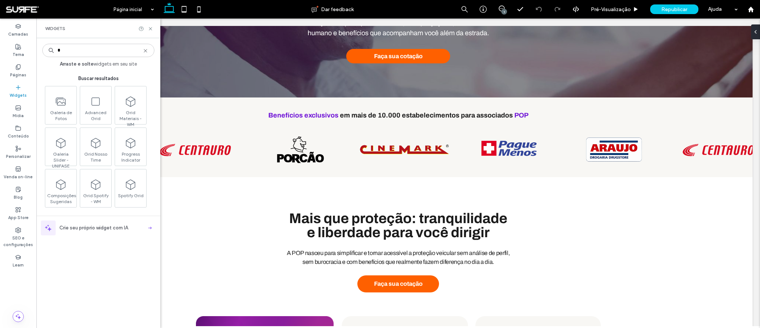
type input "*"
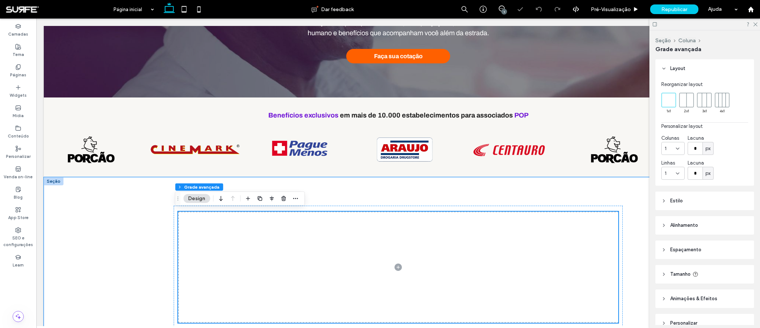
scroll to position [301, 0]
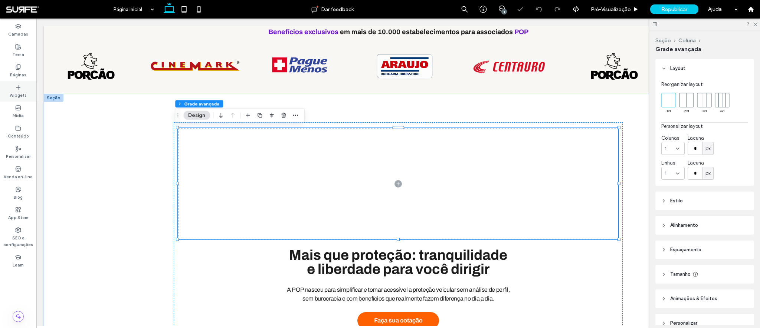
drag, startPoint x: 20, startPoint y: 86, endPoint x: 7, endPoint y: 112, distance: 29.4
click at [20, 86] on icon at bounding box center [18, 88] width 6 height 6
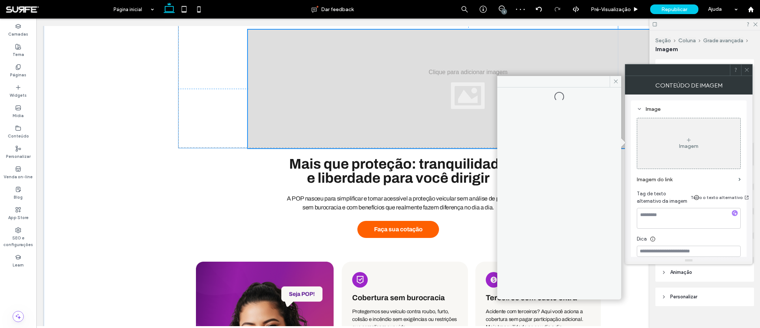
scroll to position [287, 0]
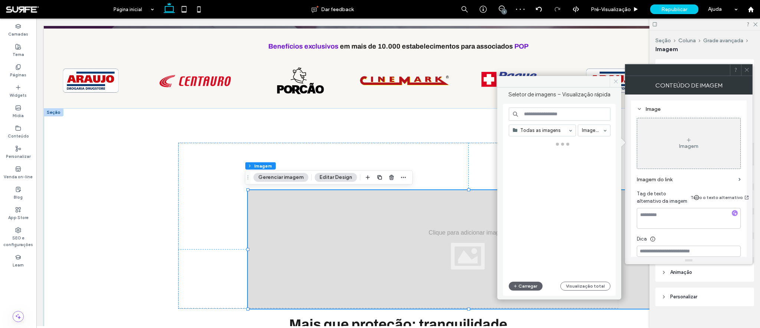
click at [613, 83] on icon at bounding box center [616, 82] width 6 height 6
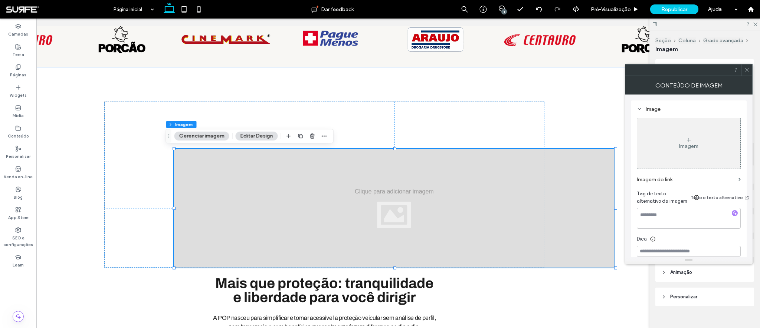
scroll to position [0, 111]
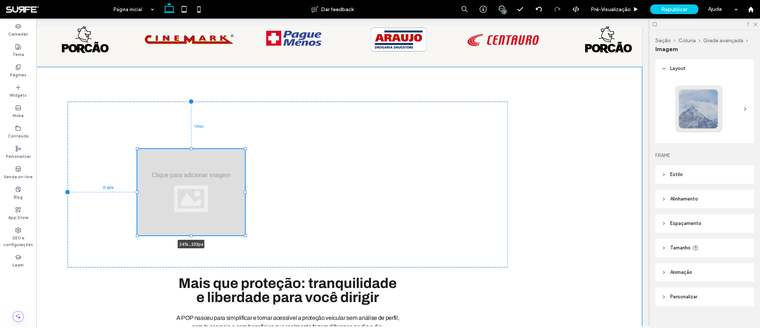
drag, startPoint x: 576, startPoint y: 266, endPoint x: 242, endPoint y: 234, distance: 335.0
click at [244, 234] on div at bounding box center [245, 235] width 3 height 3
type input "**"
type input "****"
type input "***"
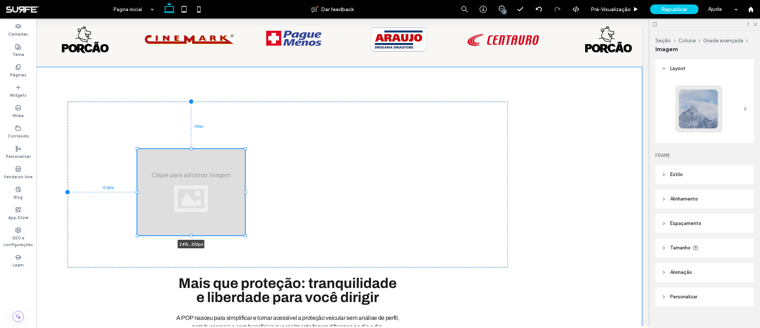
type input "***"
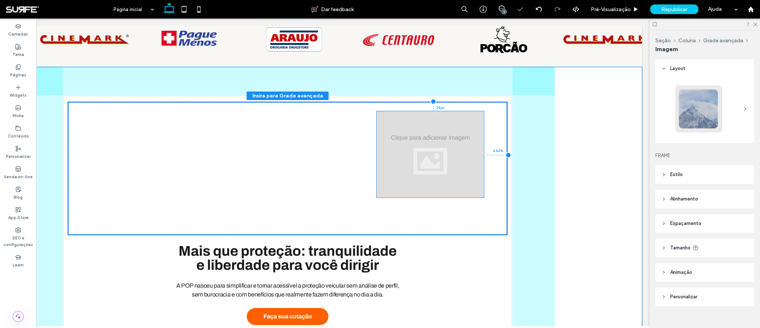
drag, startPoint x: 188, startPoint y: 176, endPoint x: 430, endPoint y: 139, distance: 245.0
type input "****"
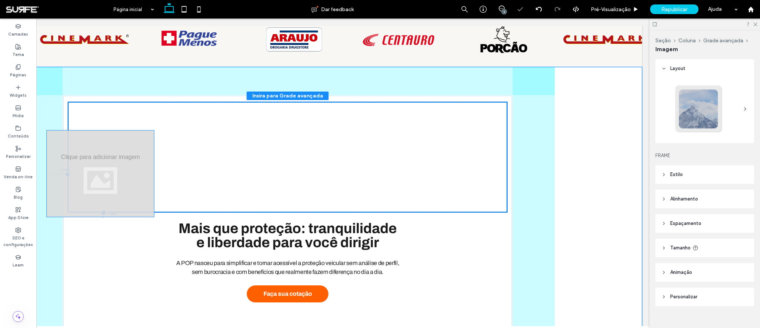
drag, startPoint x: 437, startPoint y: 148, endPoint x: 107, endPoint y: 167, distance: 330.3
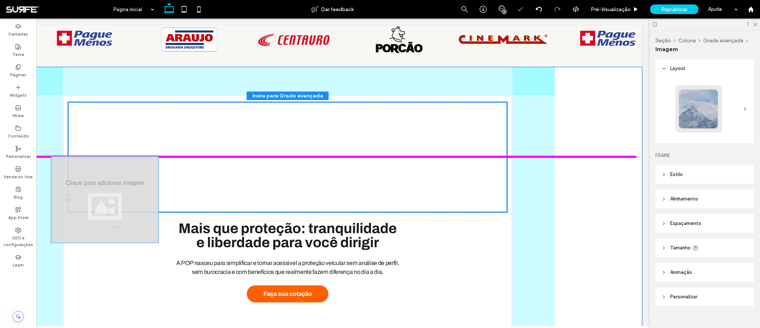
drag, startPoint x: 109, startPoint y: 179, endPoint x: 114, endPoint y: 206, distance: 27.1
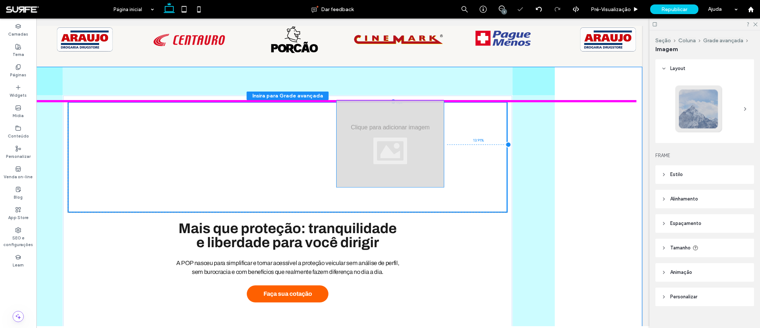
drag, startPoint x: 167, startPoint y: 170, endPoint x: 399, endPoint y: 136, distance: 234.7
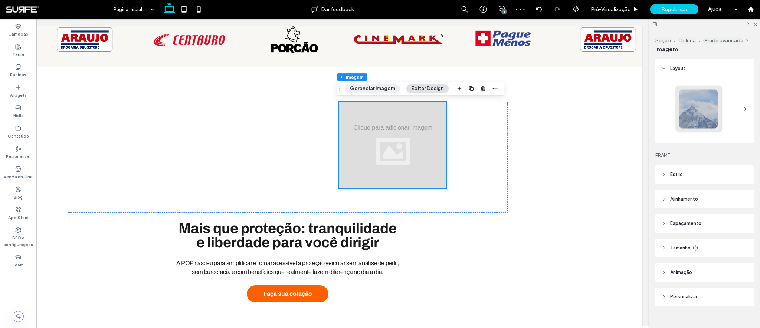
click at [380, 91] on button "Gerenciar imagem" at bounding box center [372, 88] width 55 height 9
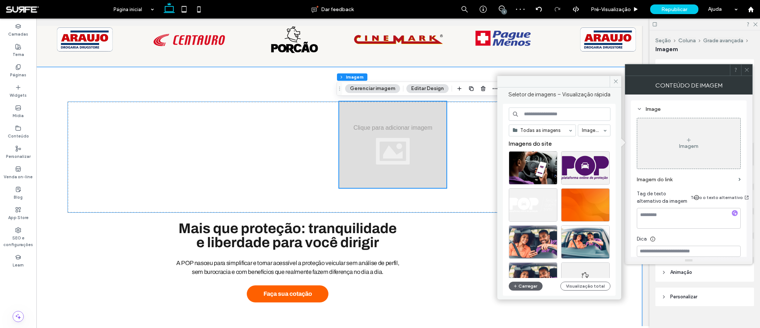
click at [266, 144] on div at bounding box center [288, 157] width 440 height 111
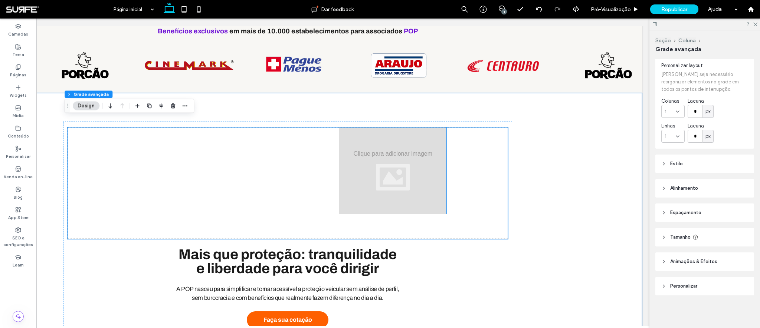
scroll to position [301, 0]
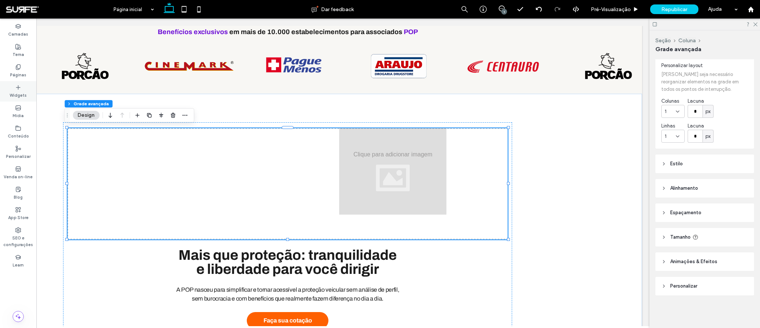
click at [16, 89] on icon at bounding box center [18, 88] width 6 height 6
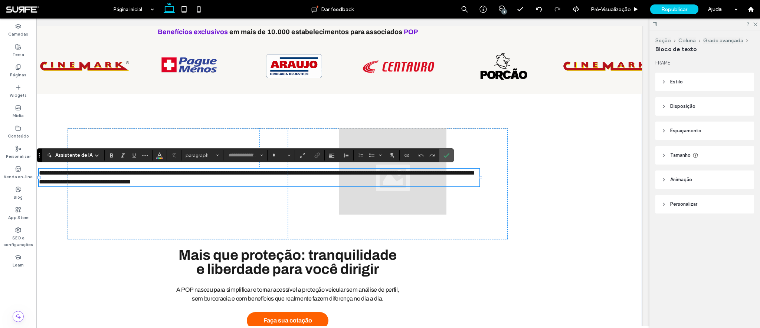
type input "*******"
type input "**"
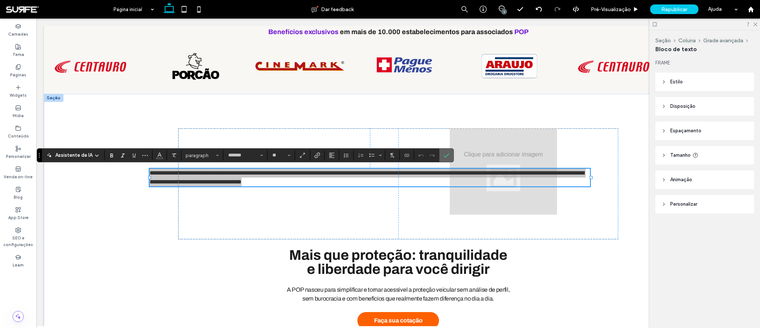
click at [448, 156] on icon "Confirmar" at bounding box center [446, 155] width 6 height 6
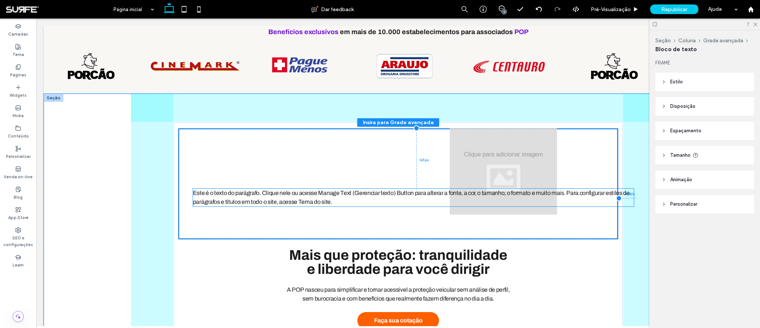
drag, startPoint x: 227, startPoint y: 170, endPoint x: 274, endPoint y: 191, distance: 50.8
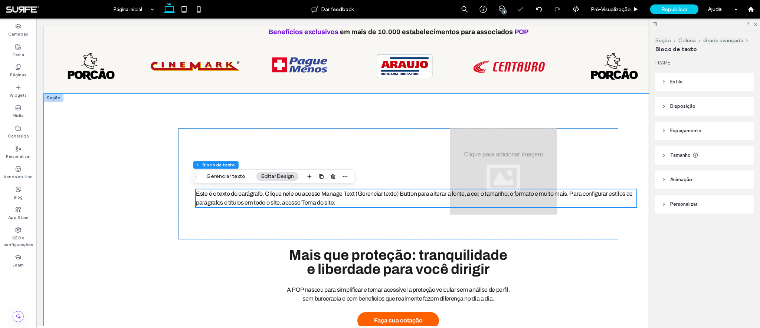
click at [302, 141] on div "Este é o texto do parágrafo. Clique nele ou acesse Manage Text (Gerenciar texto…" at bounding box center [398, 183] width 440 height 111
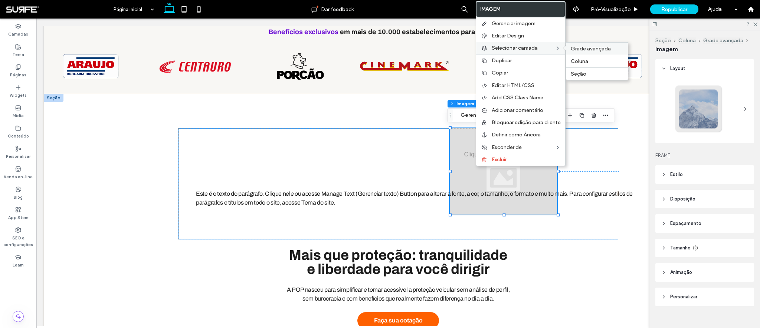
click at [582, 48] on span "Grade avançada" at bounding box center [590, 49] width 40 height 6
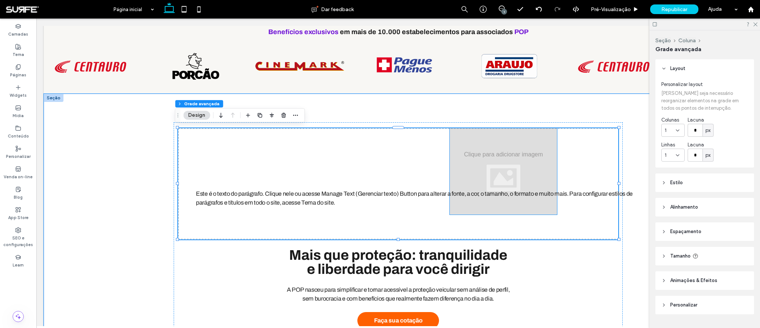
click at [480, 144] on div at bounding box center [503, 171] width 107 height 86
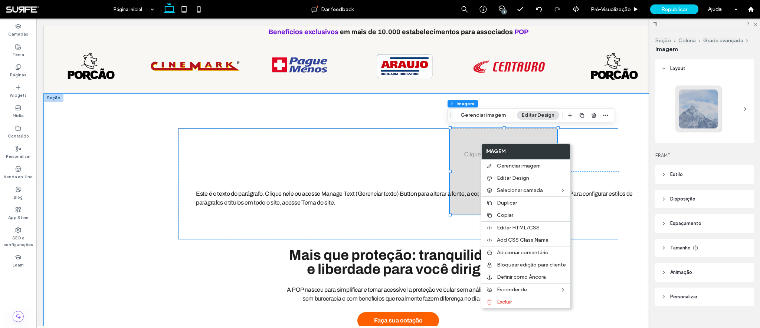
click at [407, 155] on div "Este é o texto do parágrafo. Clique nele ou acesse Manage Text (Gerenciar texto…" at bounding box center [398, 183] width 440 height 111
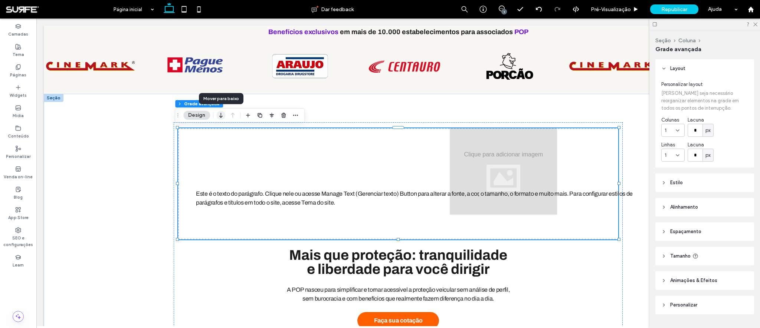
click at [221, 115] on icon "button" at bounding box center [220, 115] width 9 height 13
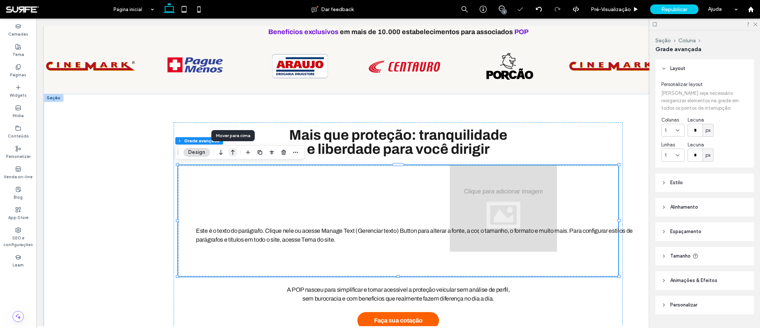
click at [235, 149] on icon "button" at bounding box center [232, 152] width 9 height 13
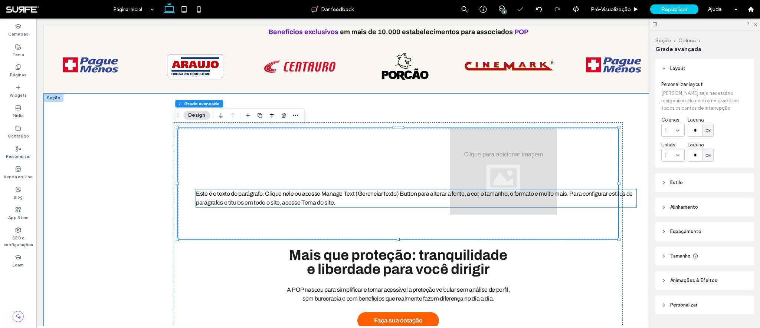
click at [282, 197] on p "Este é o texto do parágrafo. Clique nele ou acesse Manage Text (Gerenciar texto…" at bounding box center [416, 199] width 440 height 18
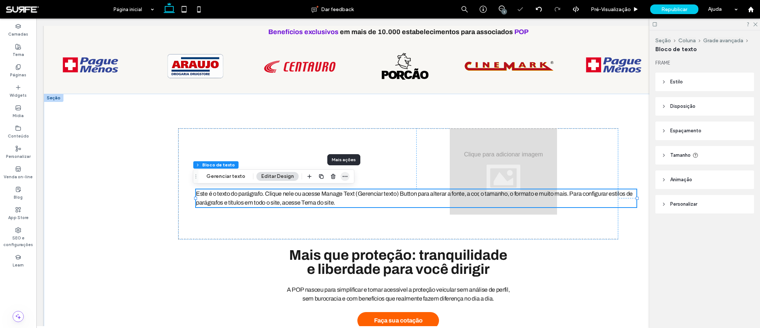
click at [342, 178] on icon "button" at bounding box center [345, 177] width 6 height 6
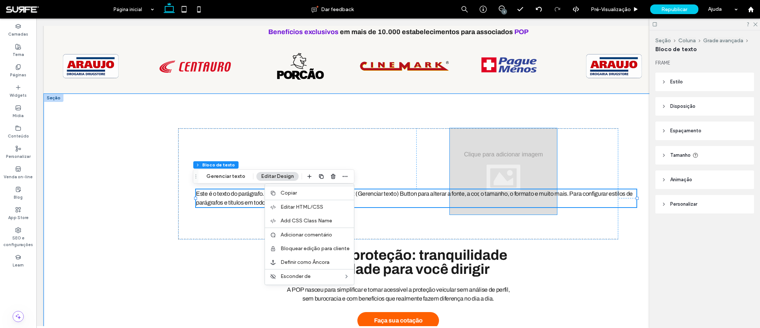
click at [518, 167] on div at bounding box center [503, 171] width 107 height 86
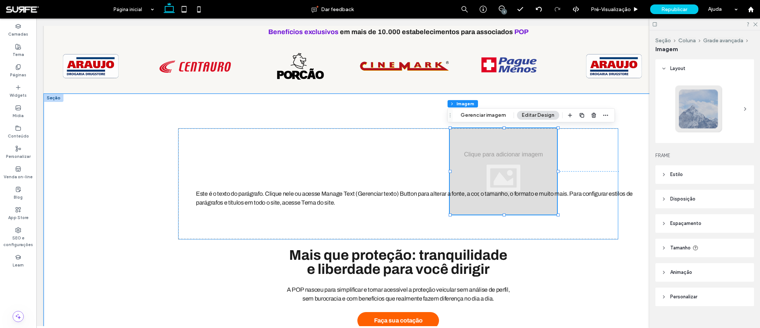
click at [353, 152] on div "Este é o texto do parágrafo. Clique nele ou acesse Manage Text (Gerenciar texto…" at bounding box center [398, 183] width 440 height 111
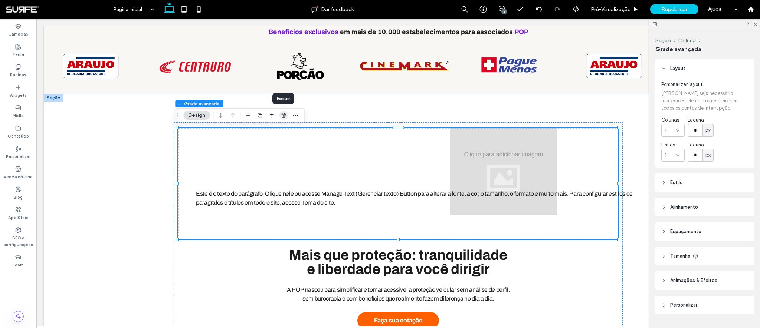
click at [284, 115] on icon "button" at bounding box center [283, 115] width 6 height 6
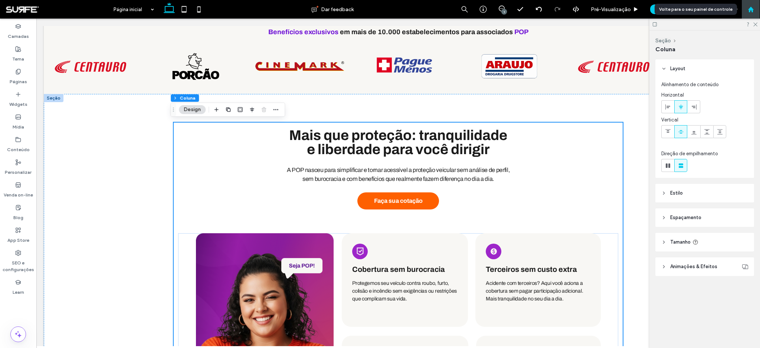
click at [751, 9] on use at bounding box center [750, 9] width 6 height 6
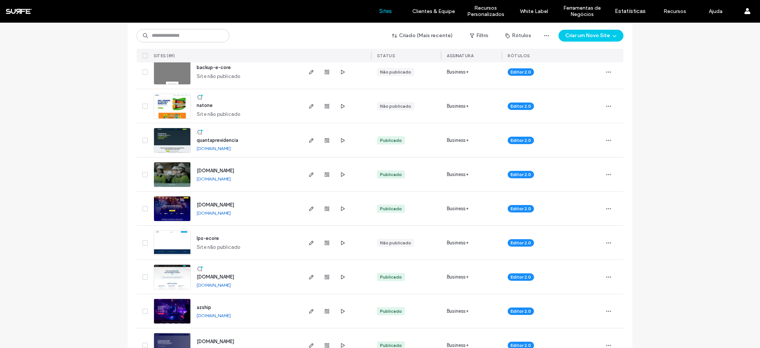
scroll to position [313, 0]
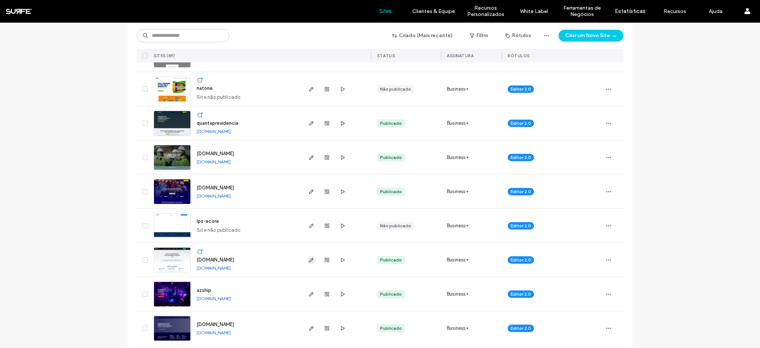
click at [309, 261] on use "button" at bounding box center [311, 259] width 4 height 4
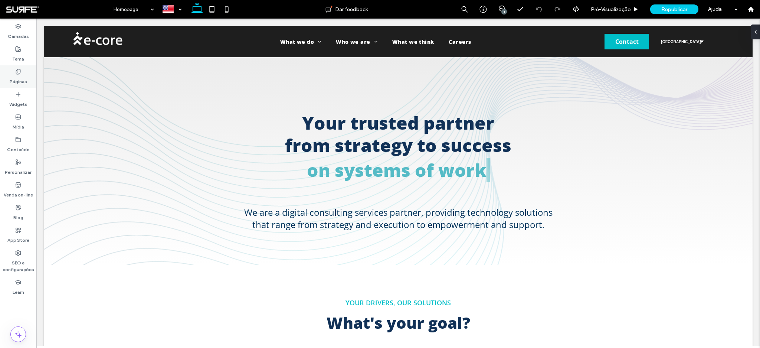
drag, startPoint x: 22, startPoint y: 83, endPoint x: 32, endPoint y: 164, distance: 80.7
click at [22, 83] on label "Páginas" at bounding box center [18, 80] width 17 height 10
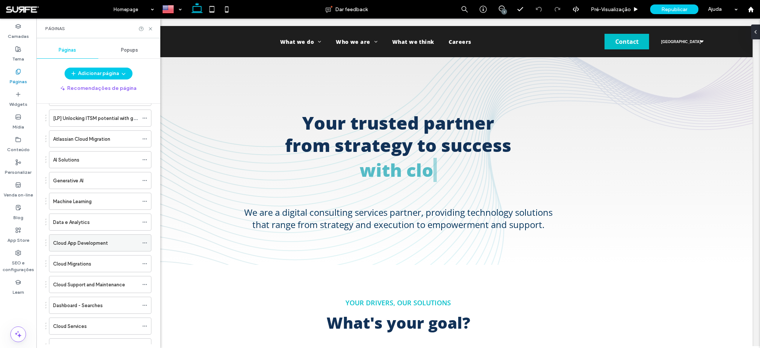
scroll to position [712, 0]
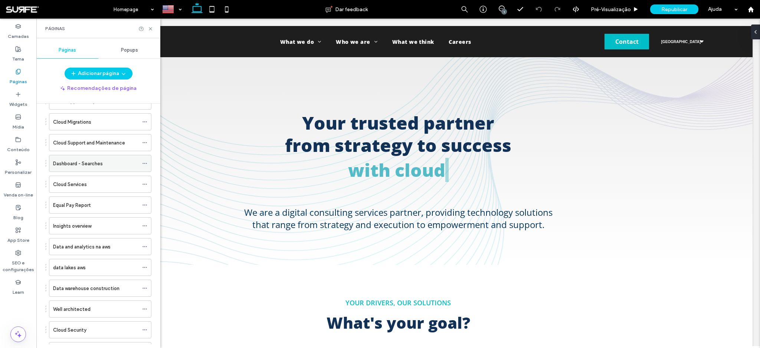
click at [102, 167] on label "Dashboard - Searches" at bounding box center [78, 163] width 50 height 13
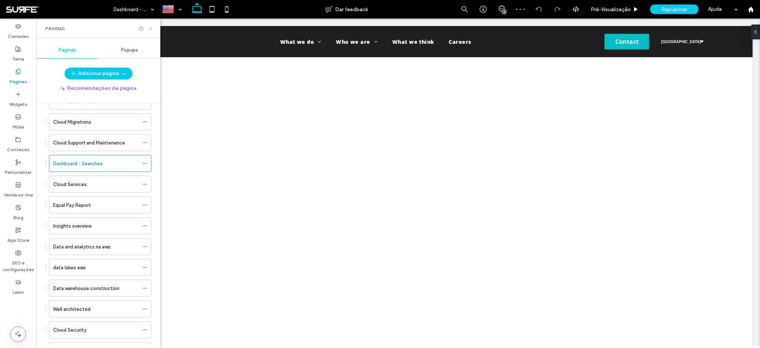
click at [149, 30] on icon at bounding box center [151, 29] width 6 height 6
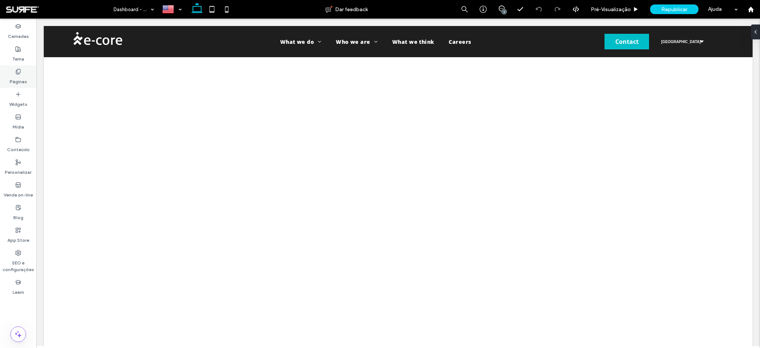
drag, startPoint x: 20, startPoint y: 71, endPoint x: 73, endPoint y: 182, distance: 123.1
click at [20, 71] on use at bounding box center [18, 71] width 4 height 5
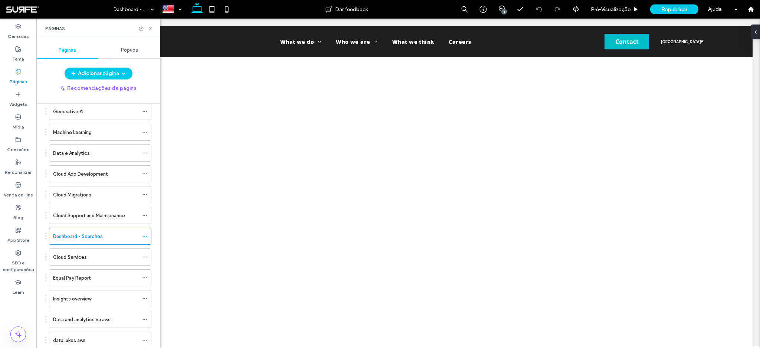
scroll to position [682, 0]
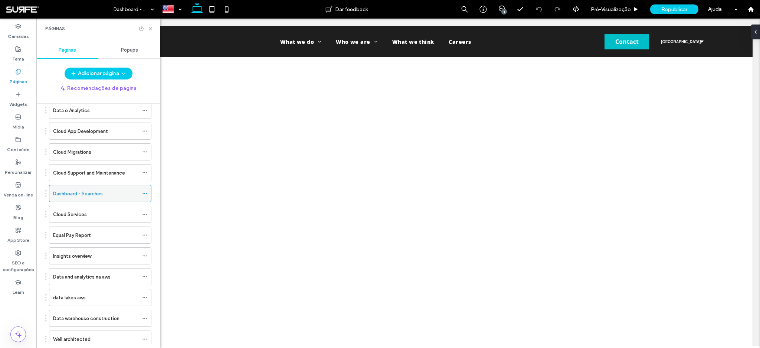
click at [143, 193] on icon at bounding box center [144, 193] width 5 height 5
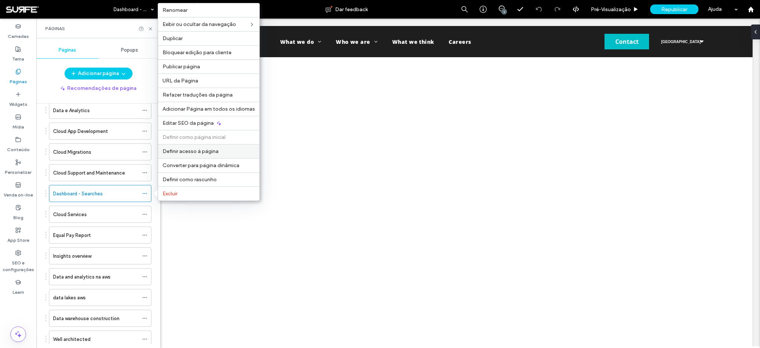
click at [193, 152] on span "Definir acesso à página" at bounding box center [190, 151] width 56 height 6
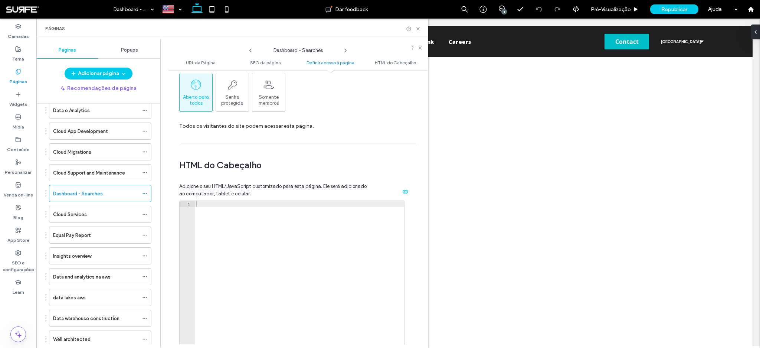
scroll to position [585, 0]
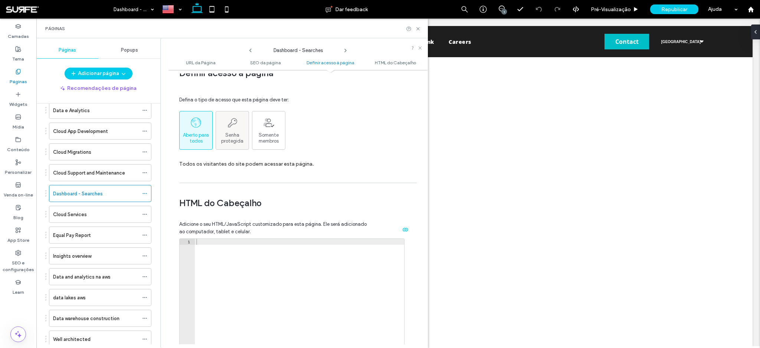
click at [233, 134] on span "Senha protegida" at bounding box center [232, 138] width 33 height 12
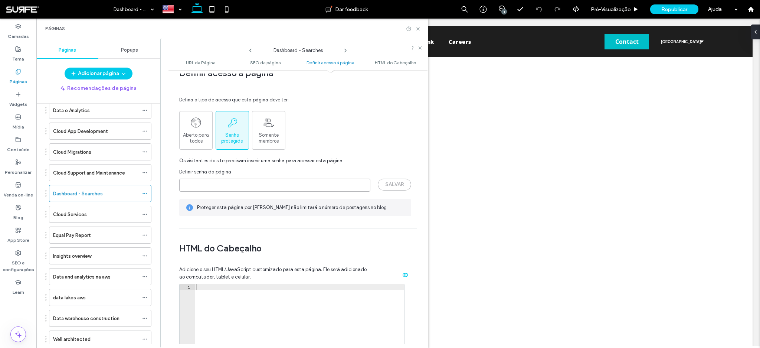
click at [243, 182] on input "page-password" at bounding box center [274, 184] width 191 height 13
paste input "**********"
type input "**********"
click at [394, 185] on button "SALVAR" at bounding box center [394, 184] width 33 height 12
click at [420, 27] on icon at bounding box center [418, 29] width 6 height 6
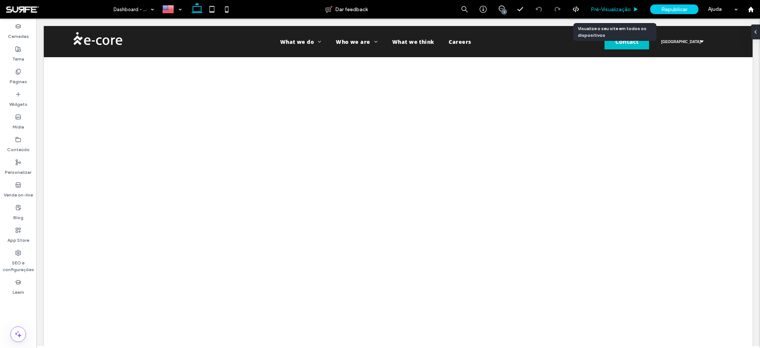
click at [619, 11] on span "Pré-Visualizaçāo" at bounding box center [611, 9] width 40 height 6
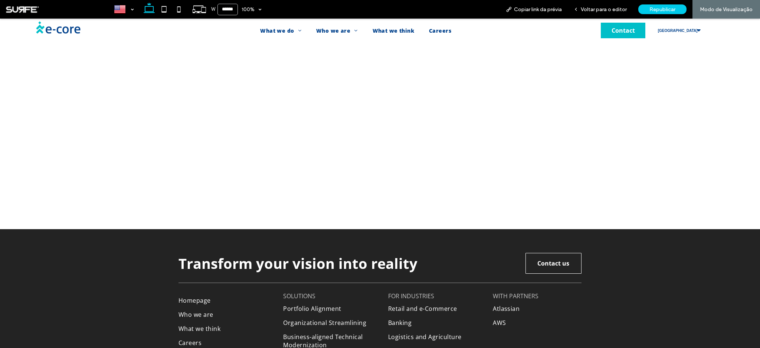
scroll to position [146, 0]
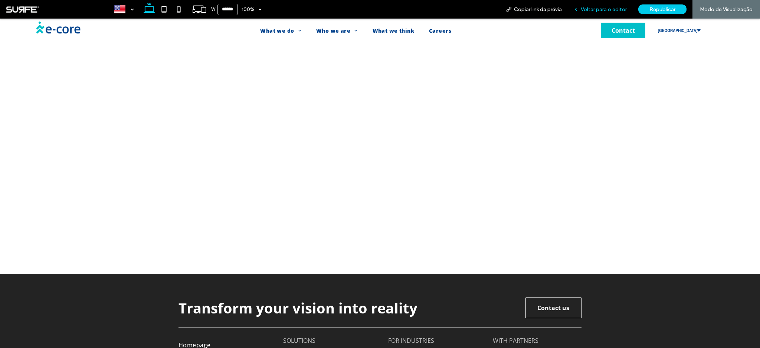
click at [608, 12] on span "Voltar para o editor" at bounding box center [603, 9] width 46 height 6
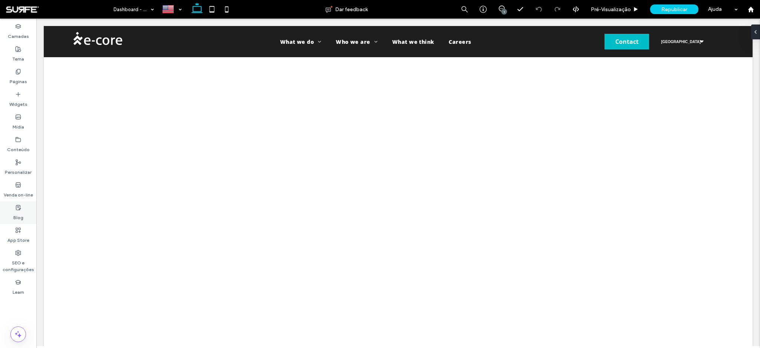
click at [19, 218] on label "Blog" at bounding box center [18, 215] width 10 height 10
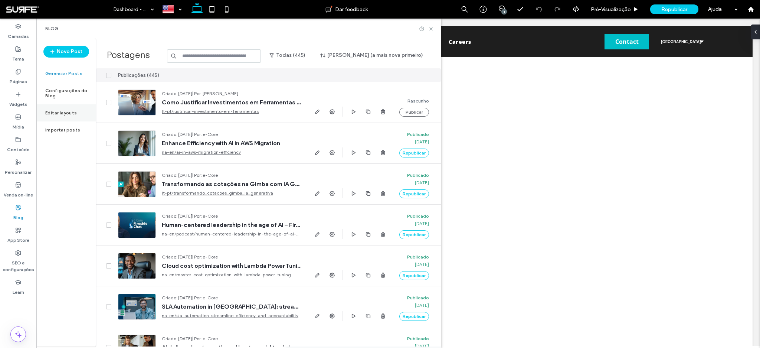
click at [61, 110] on label "Editar layouts" at bounding box center [61, 112] width 32 height 5
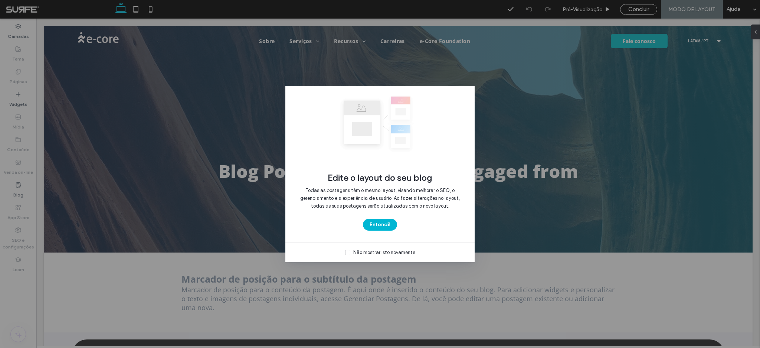
click at [385, 227] on button "Entendi!" at bounding box center [380, 224] width 34 height 12
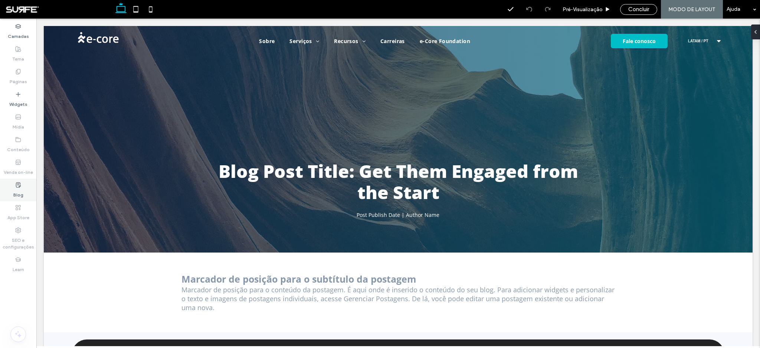
click at [14, 191] on label "Blog" at bounding box center [18, 193] width 10 height 10
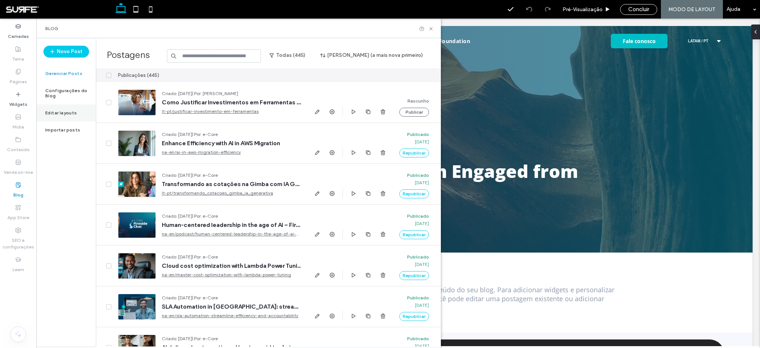
click at [57, 110] on label "Editar layouts" at bounding box center [61, 112] width 32 height 5
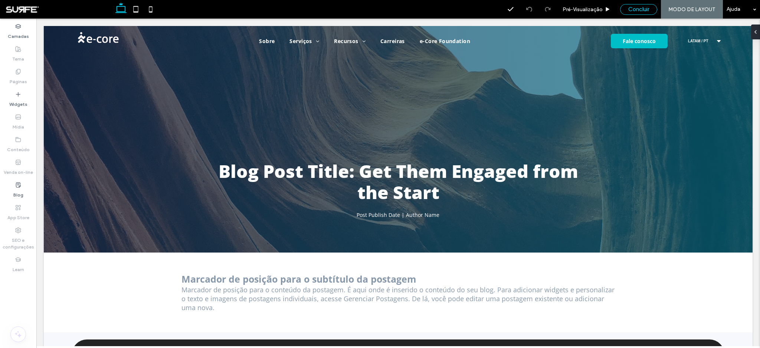
click at [635, 14] on div "Concluir" at bounding box center [638, 9] width 37 height 11
click at [638, 8] on span "Concluir" at bounding box center [638, 9] width 21 height 7
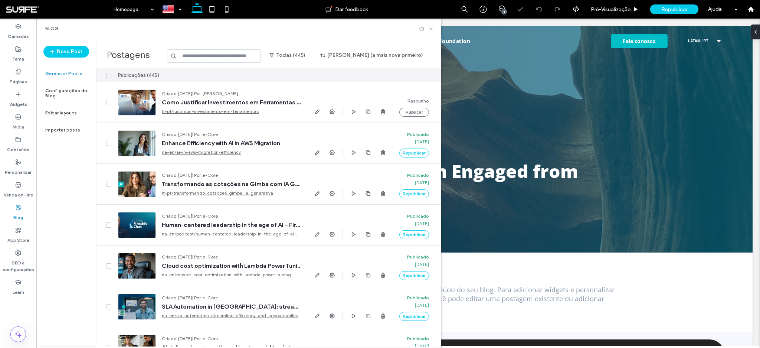
click at [431, 29] on icon at bounding box center [431, 29] width 6 height 6
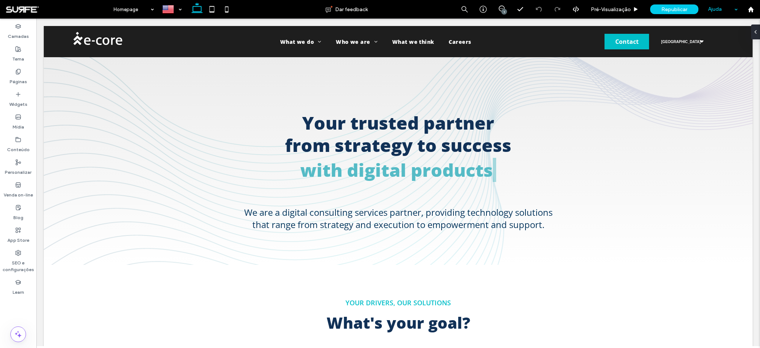
click at [735, 9] on div "Ajuda" at bounding box center [722, 9] width 37 height 19
